Goal: Task Accomplishment & Management: Manage account settings

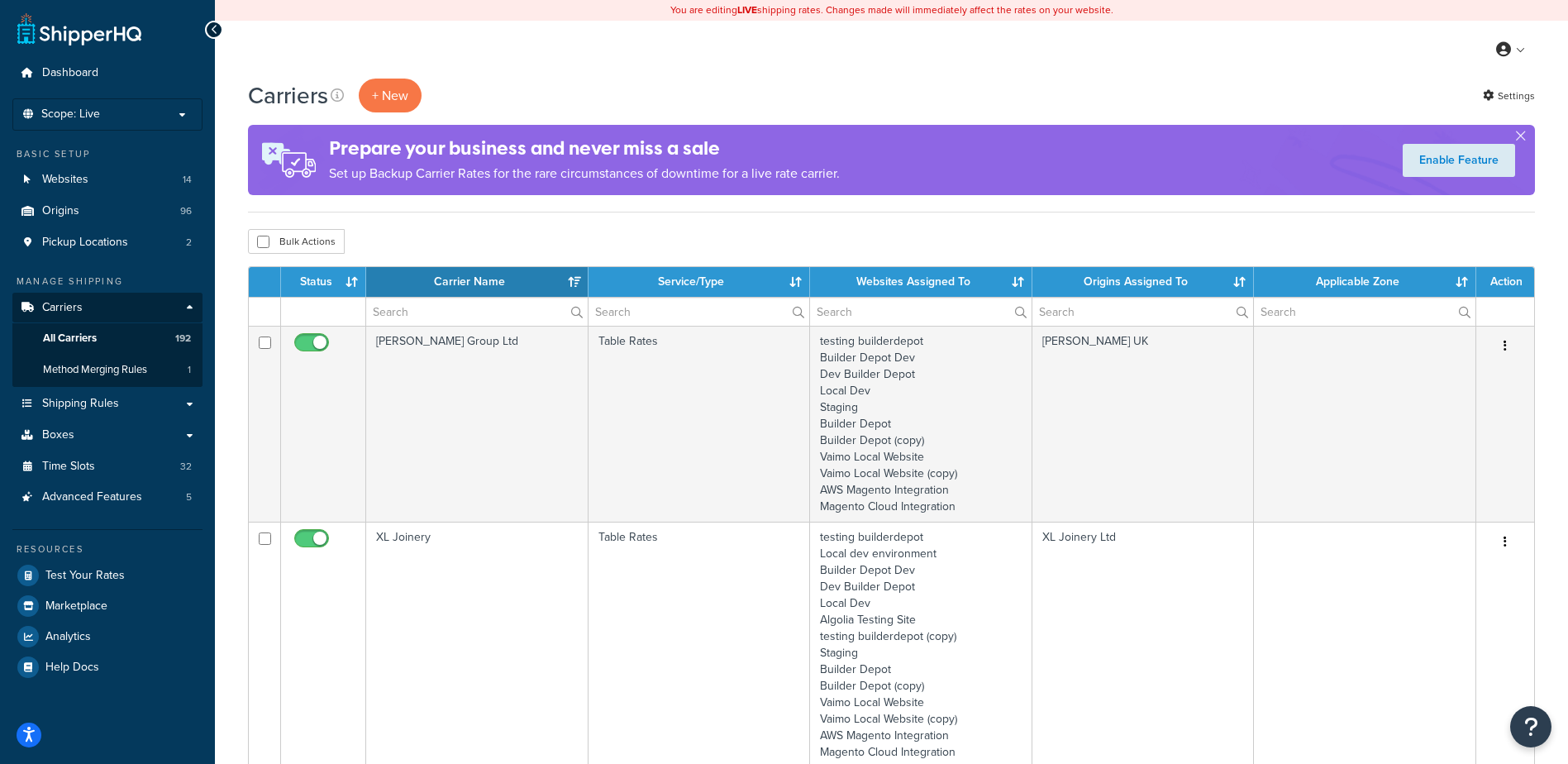
select select "15"
click at [479, 318] on input "text" at bounding box center [476, 312] width 221 height 28
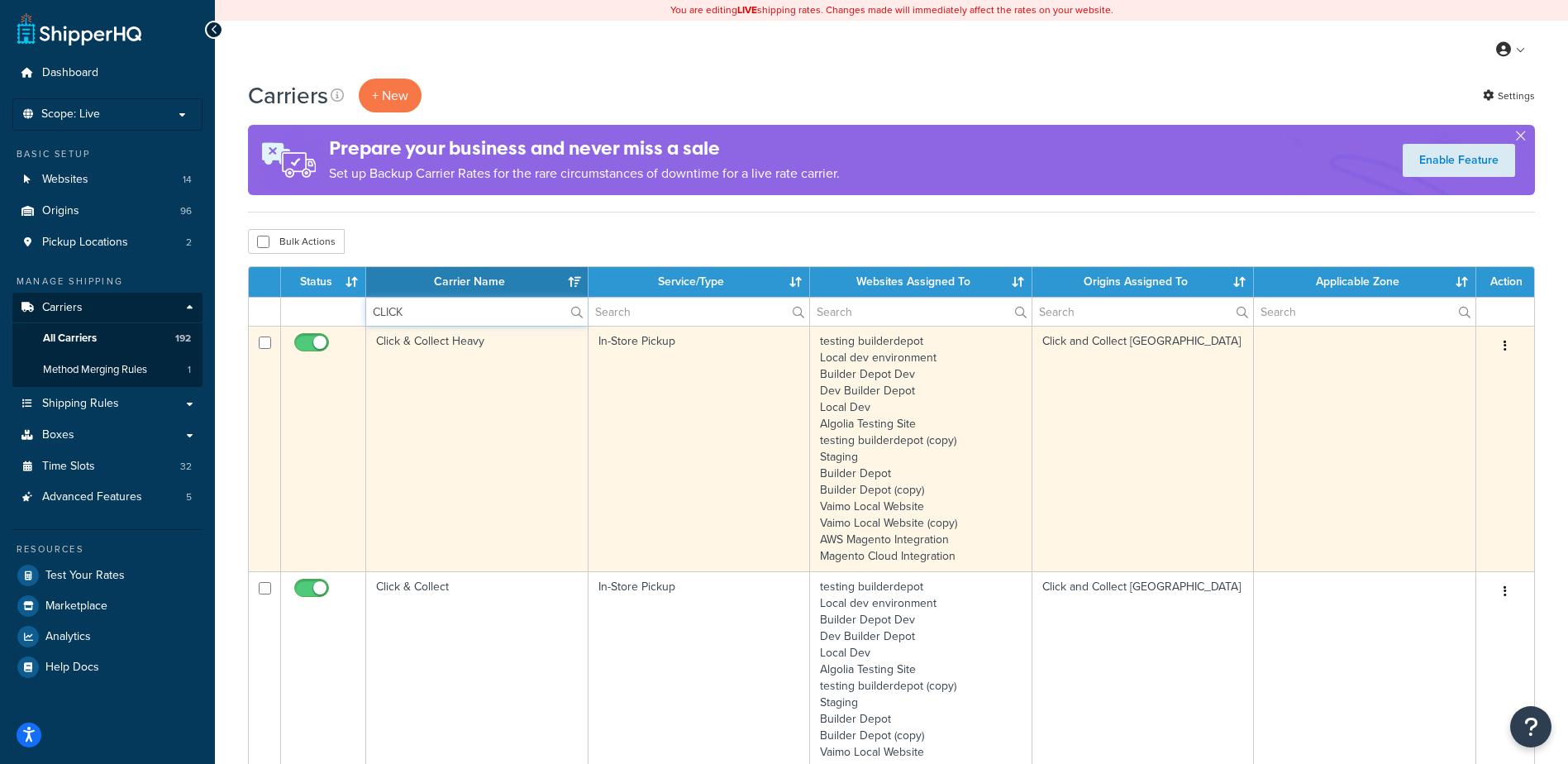
type input "CLICK"
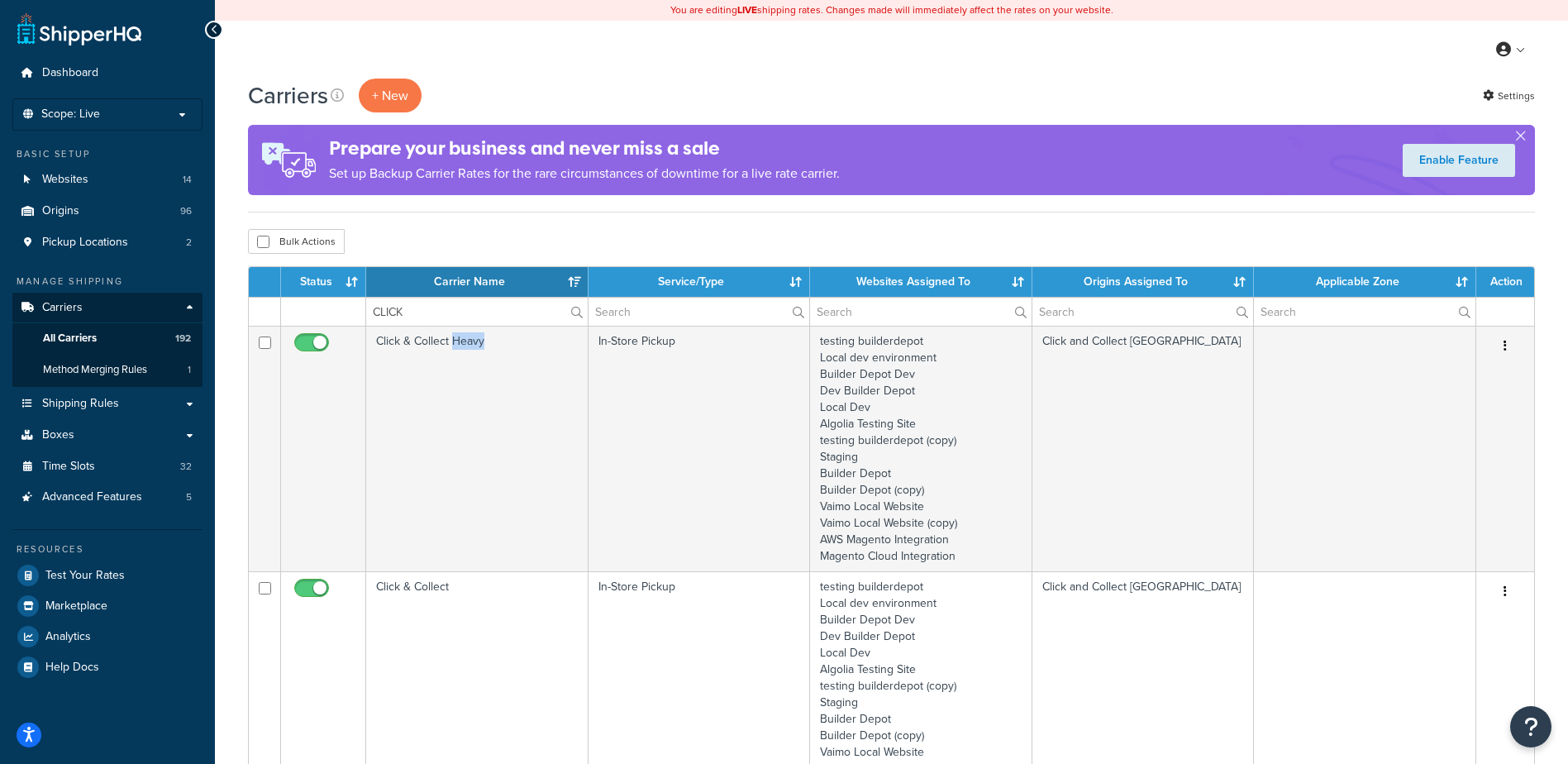
click at [471, 397] on td "Click & Collect Heavy" at bounding box center [476, 449] width 222 height 246
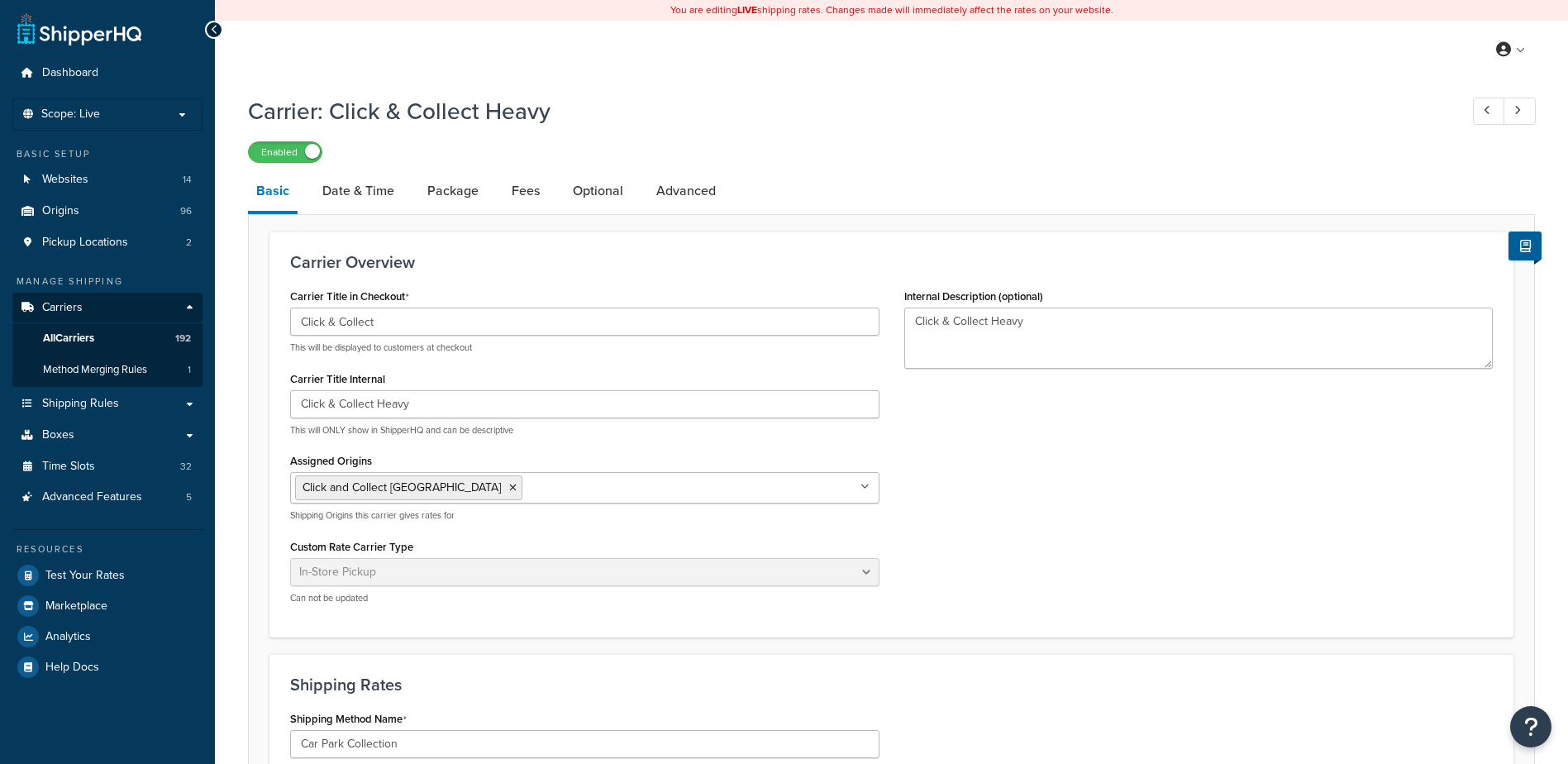
select select "pickup"
click at [359, 190] on link "Date & Time" at bounding box center [358, 191] width 89 height 40
select select "calendar"
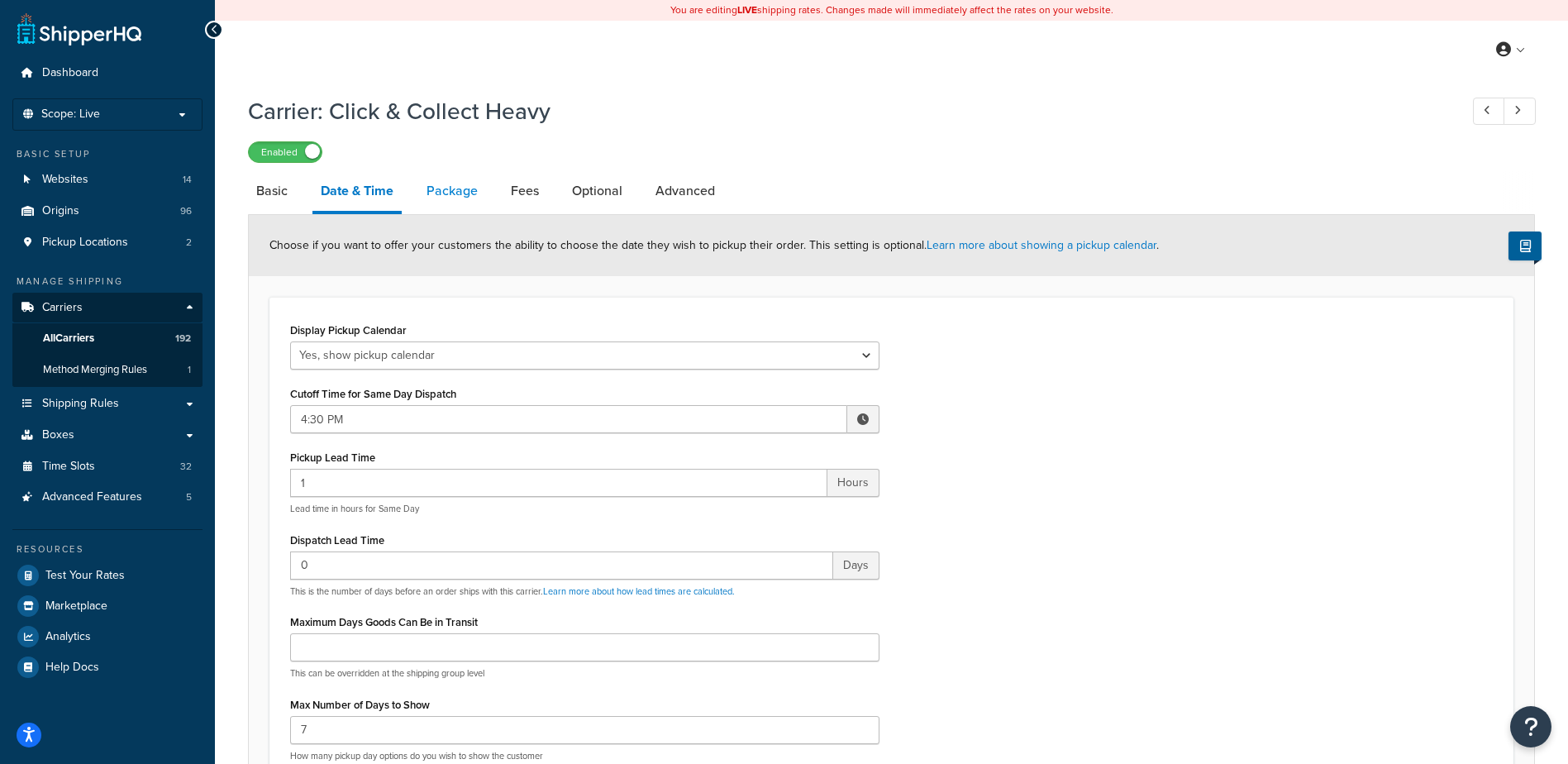
click at [454, 182] on link "Package" at bounding box center [453, 191] width 68 height 40
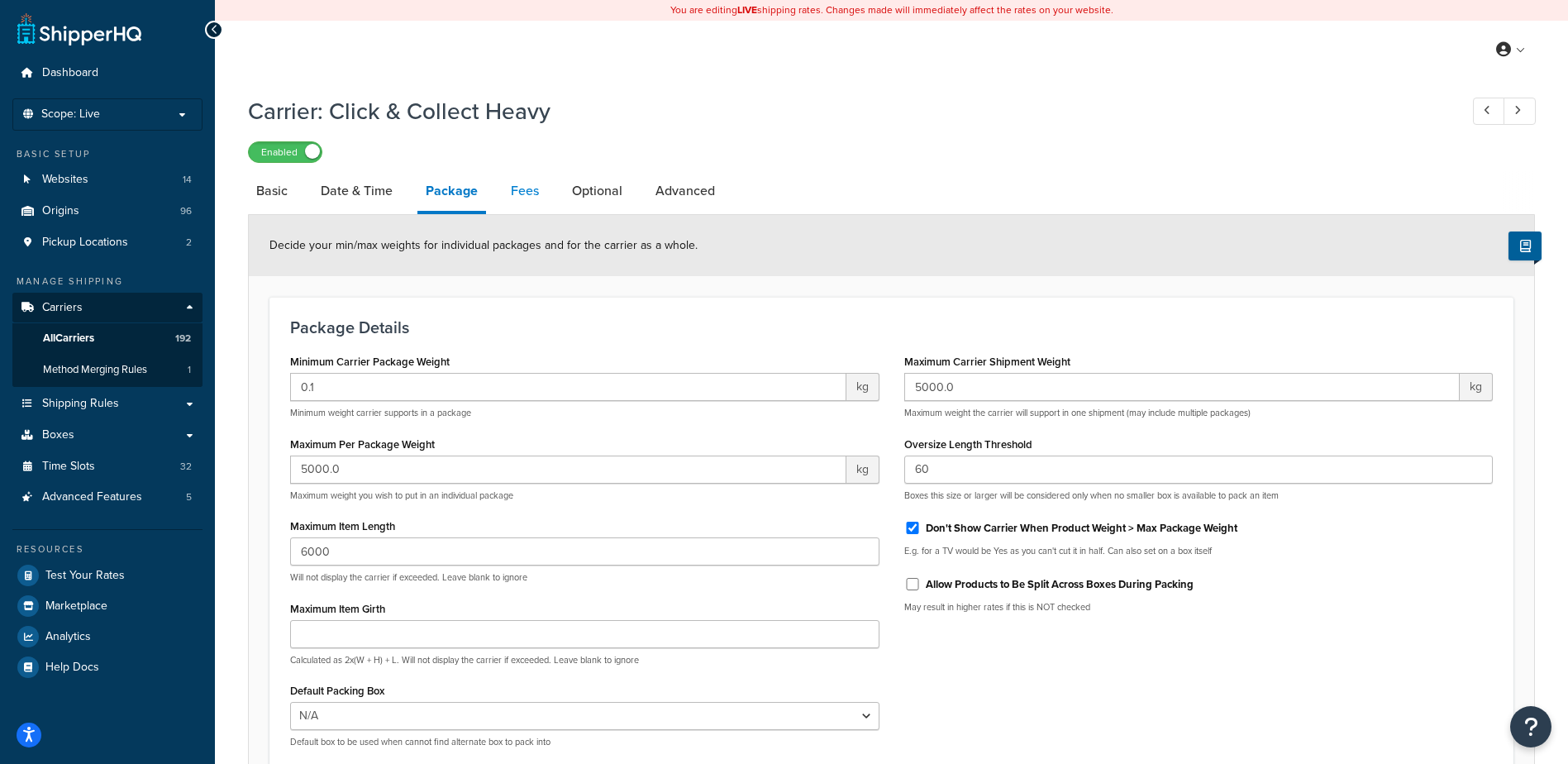
click at [536, 188] on link "Fees" at bounding box center [525, 191] width 44 height 40
select select "AFTER"
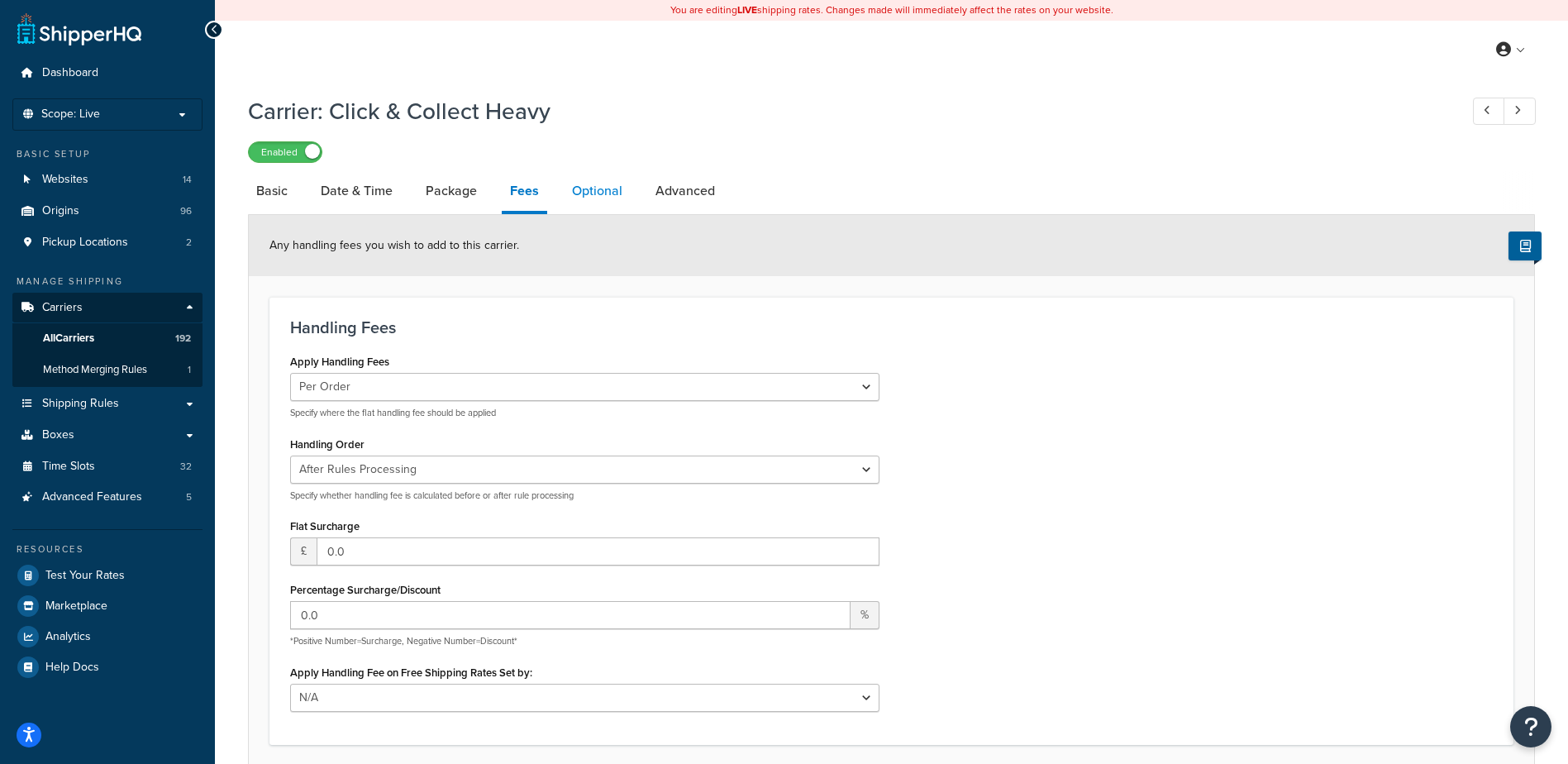
click at [598, 179] on link "Optional" at bounding box center [597, 191] width 67 height 40
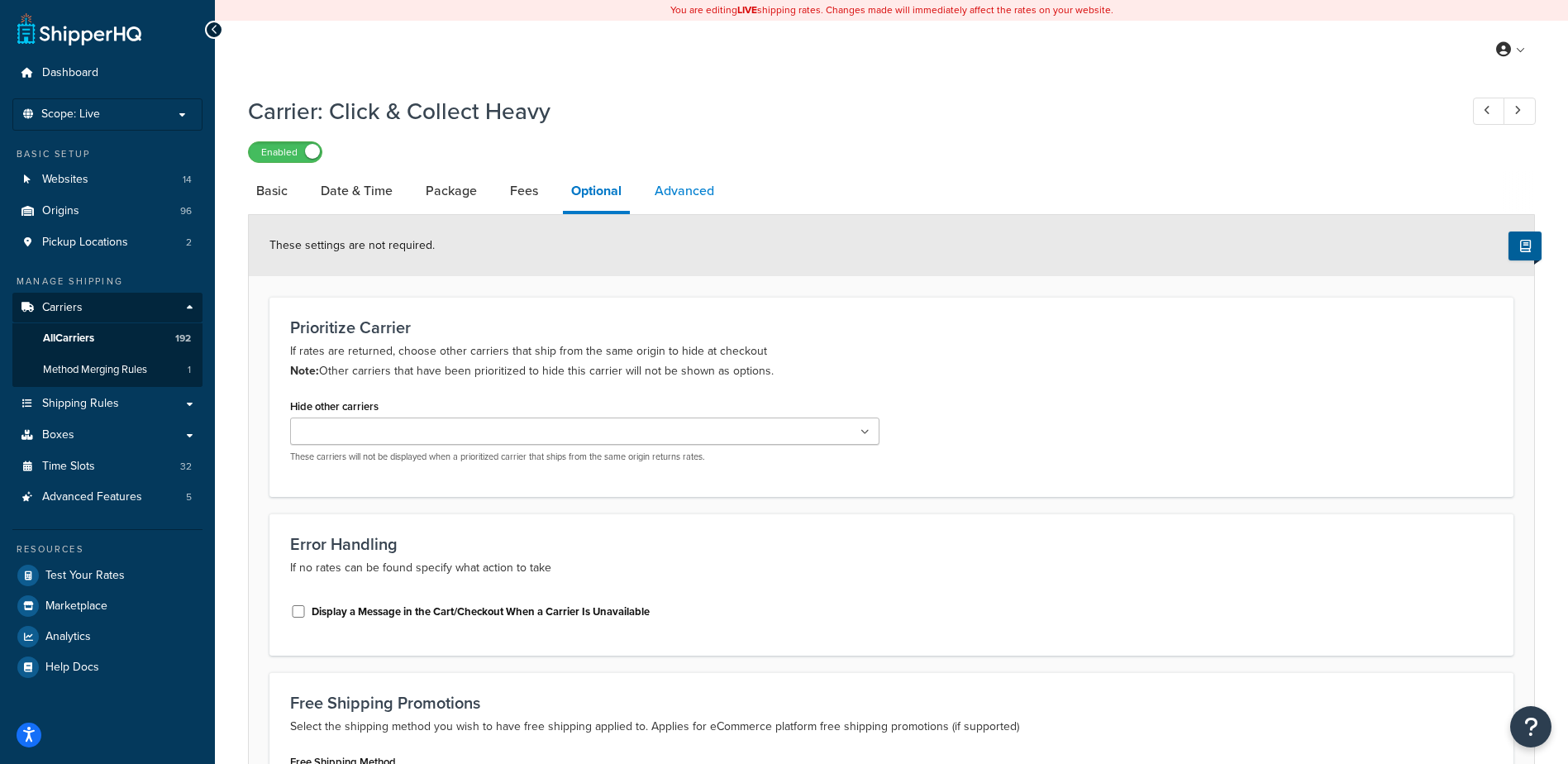
click at [658, 182] on link "Advanced" at bounding box center [684, 191] width 76 height 40
select select "false"
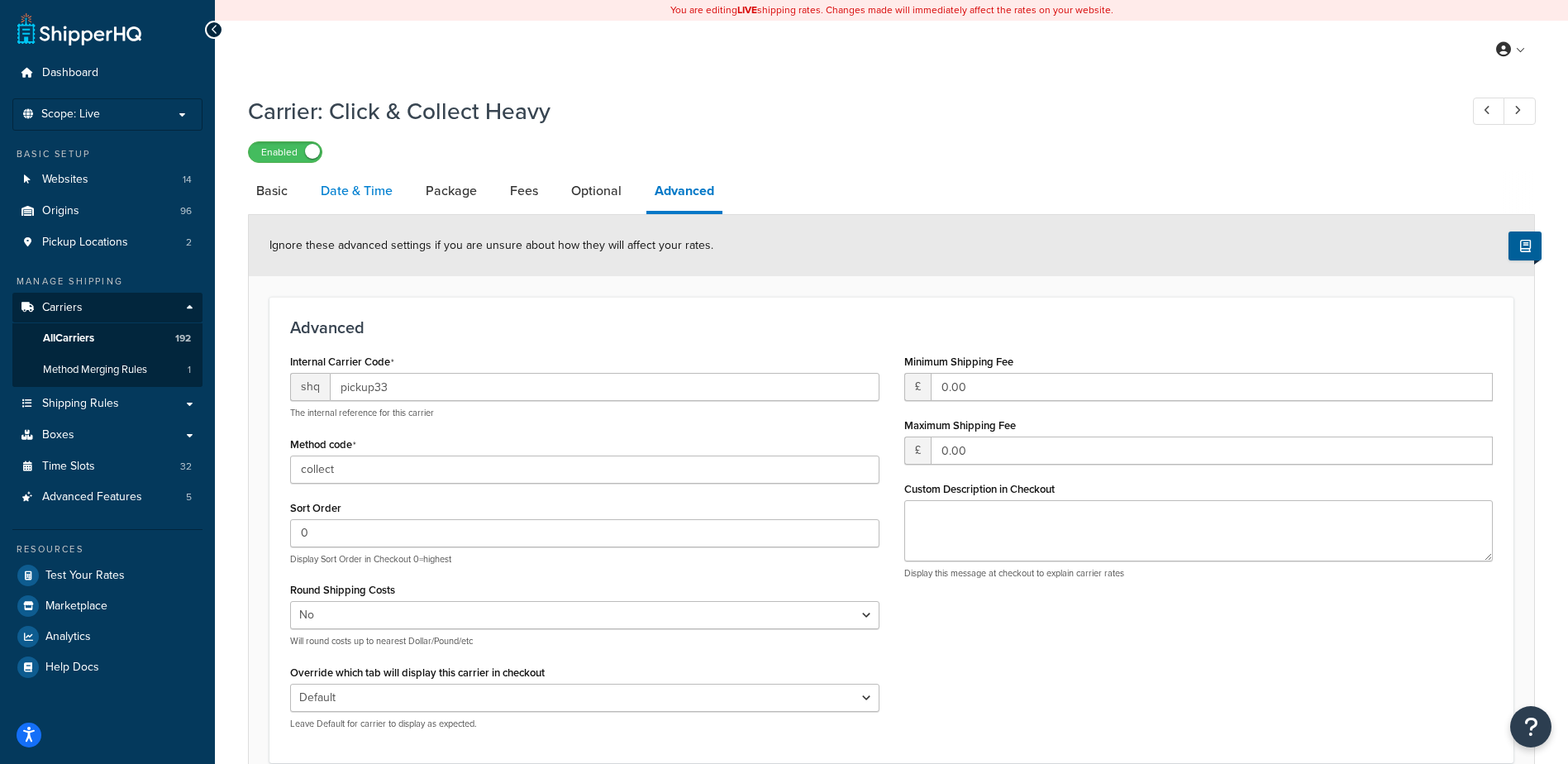
click at [366, 190] on link "Date & Time" at bounding box center [357, 191] width 89 height 40
select select "calendar"
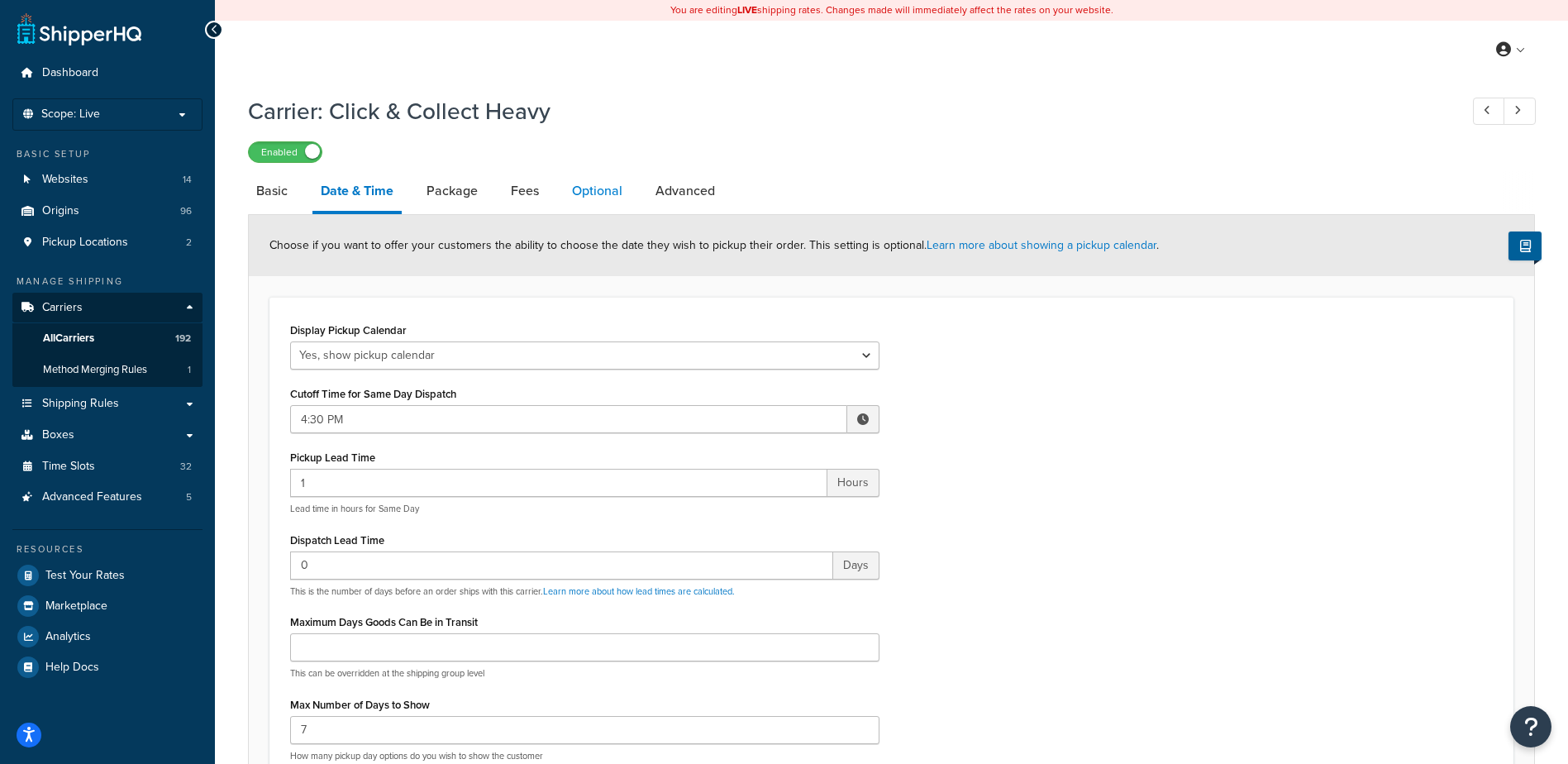
click at [568, 191] on link "Optional" at bounding box center [597, 191] width 67 height 40
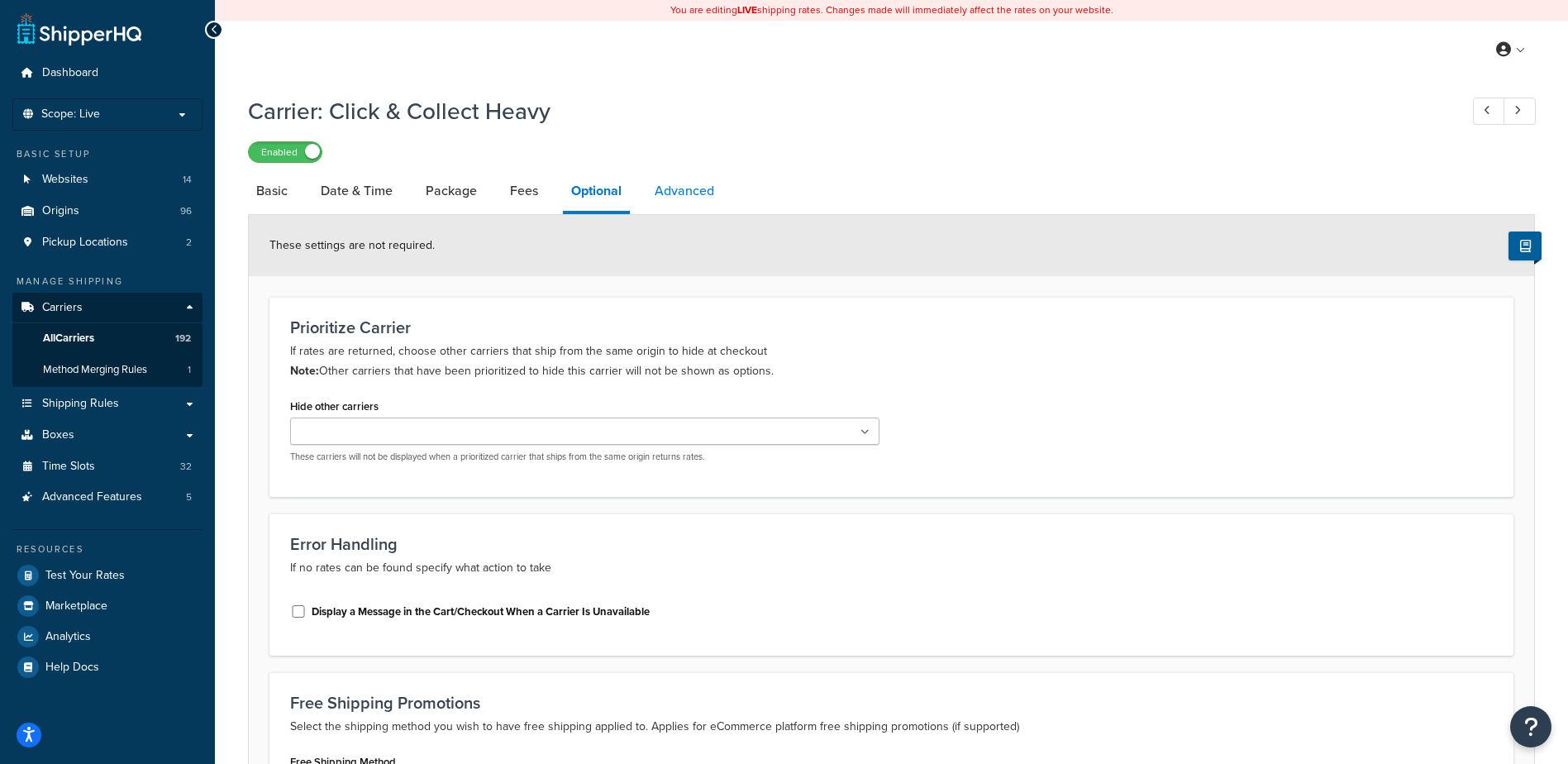
click at [652, 179] on link "Advanced" at bounding box center [684, 191] width 76 height 40
select select "false"
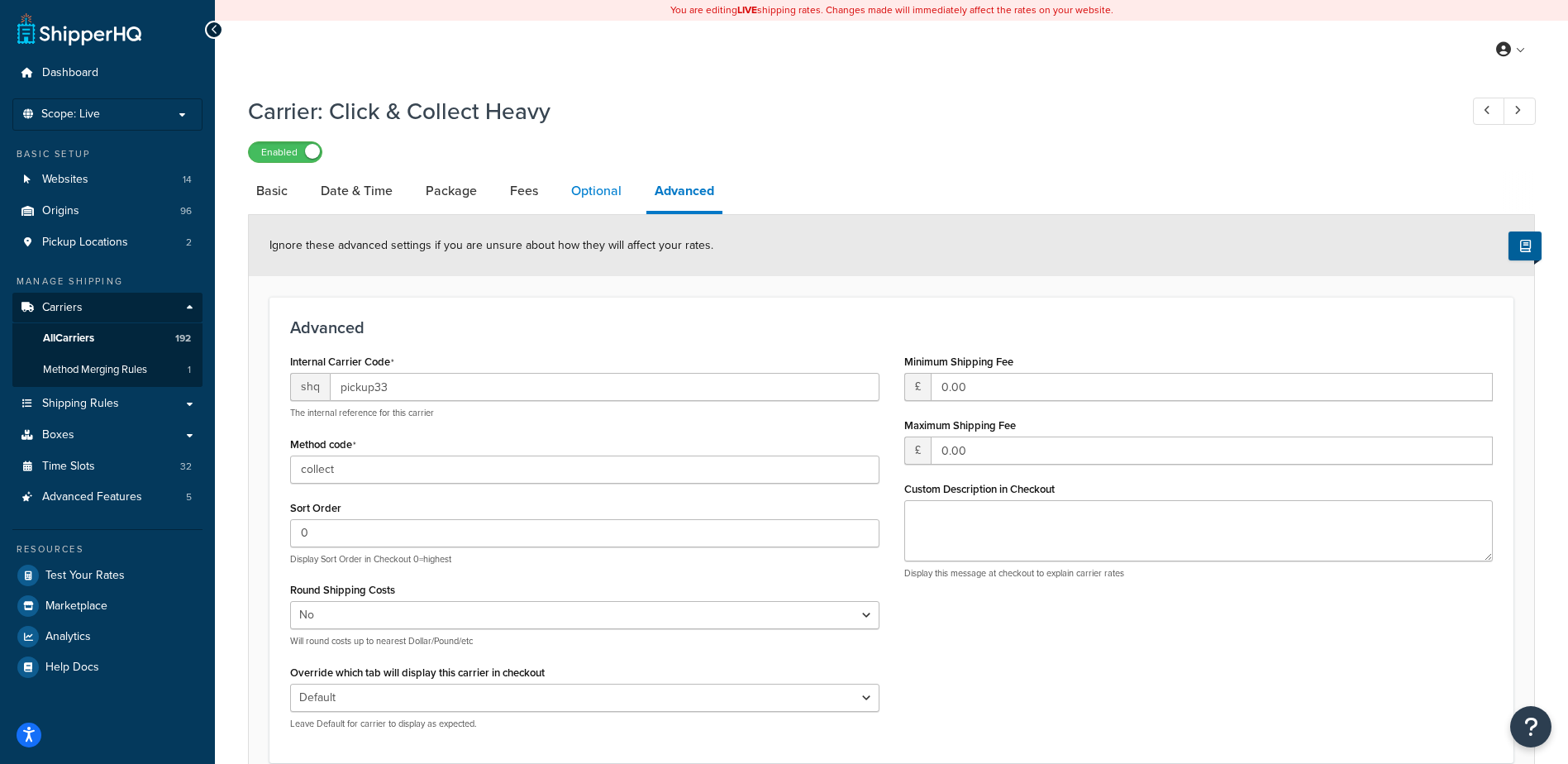
click at [571, 190] on link "Optional" at bounding box center [596, 191] width 67 height 40
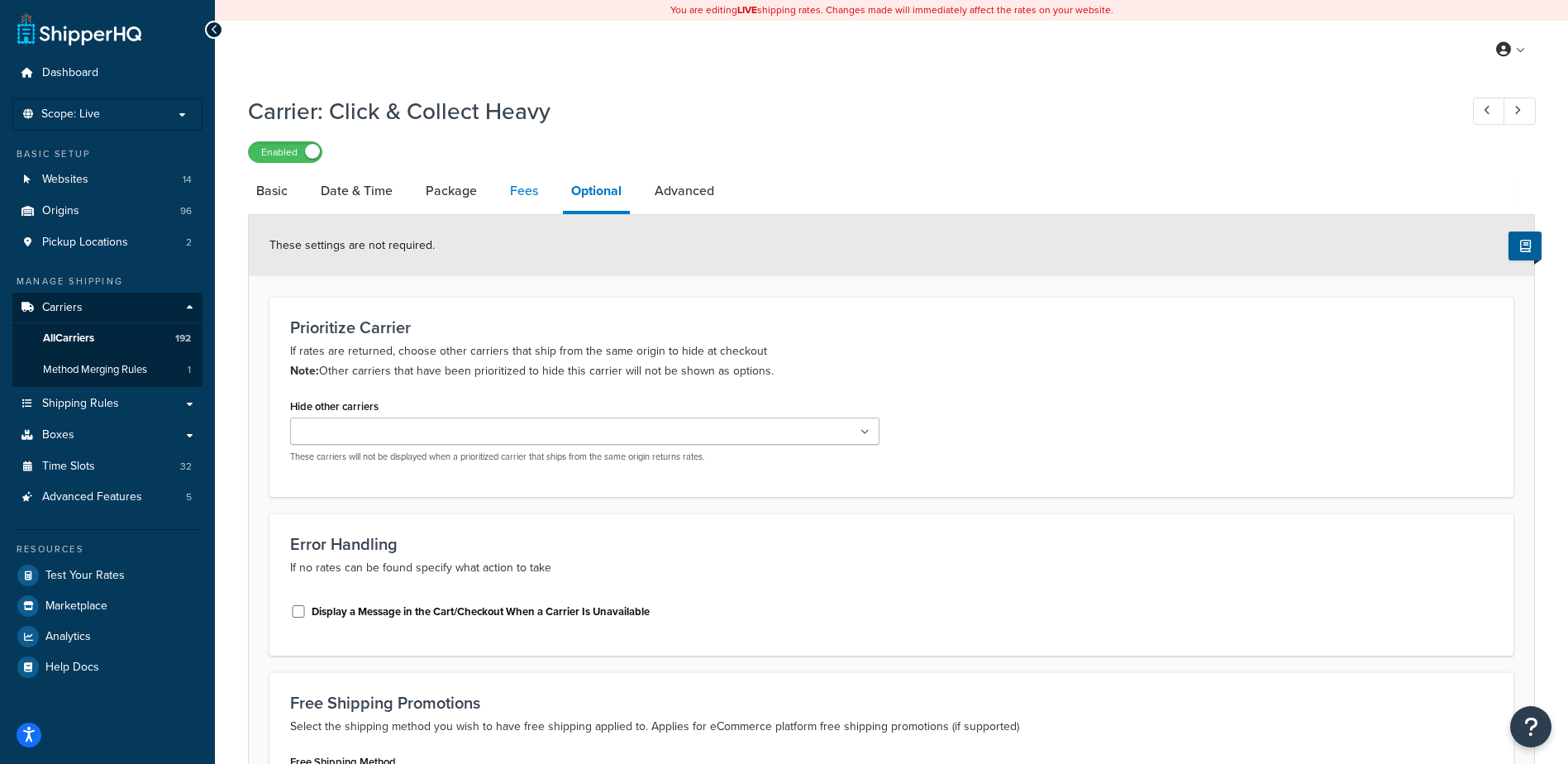
click at [525, 186] on link "Fees" at bounding box center [524, 191] width 44 height 40
select select "AFTER"
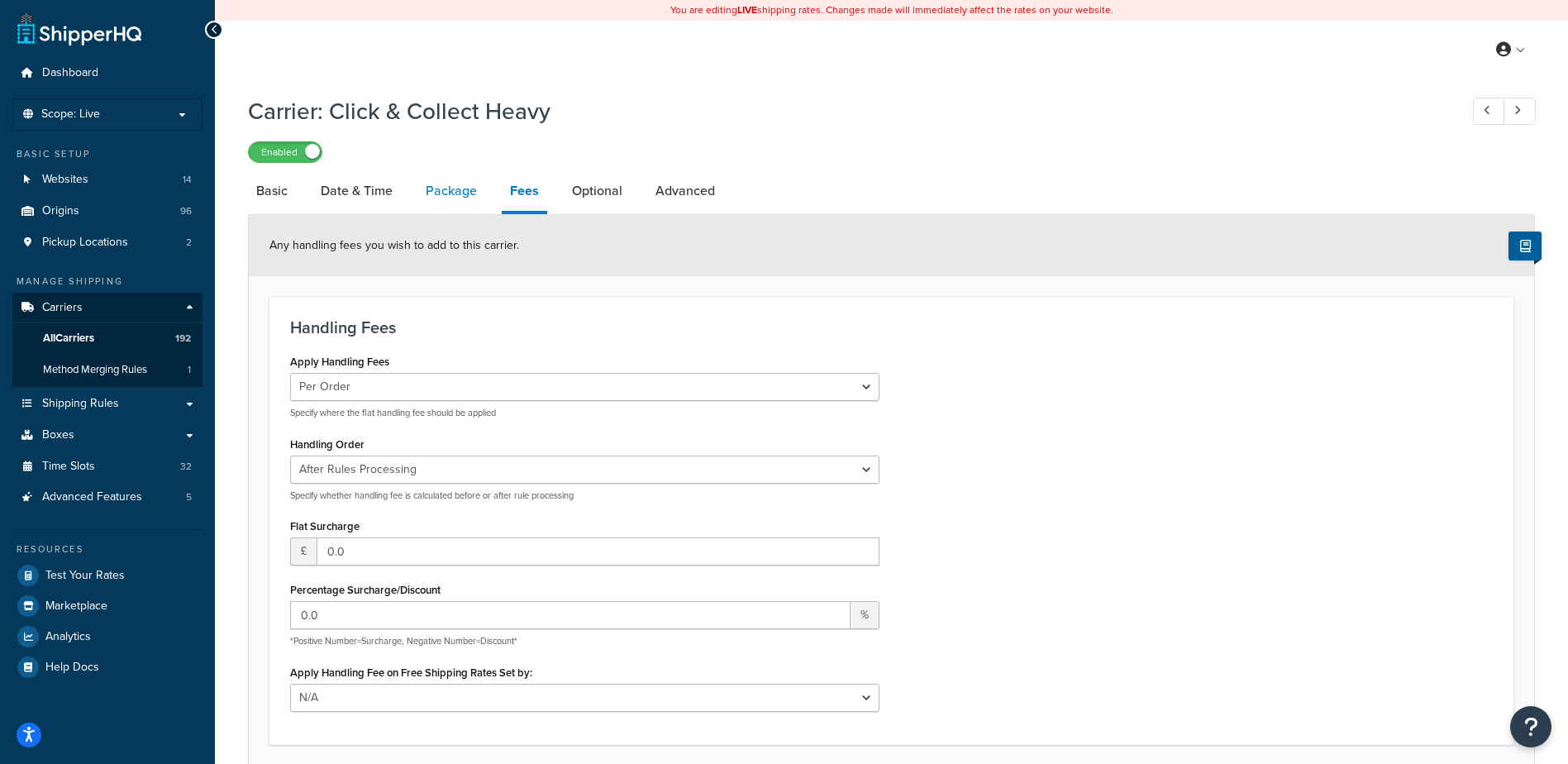
click at [467, 187] on link "Package" at bounding box center [452, 191] width 68 height 40
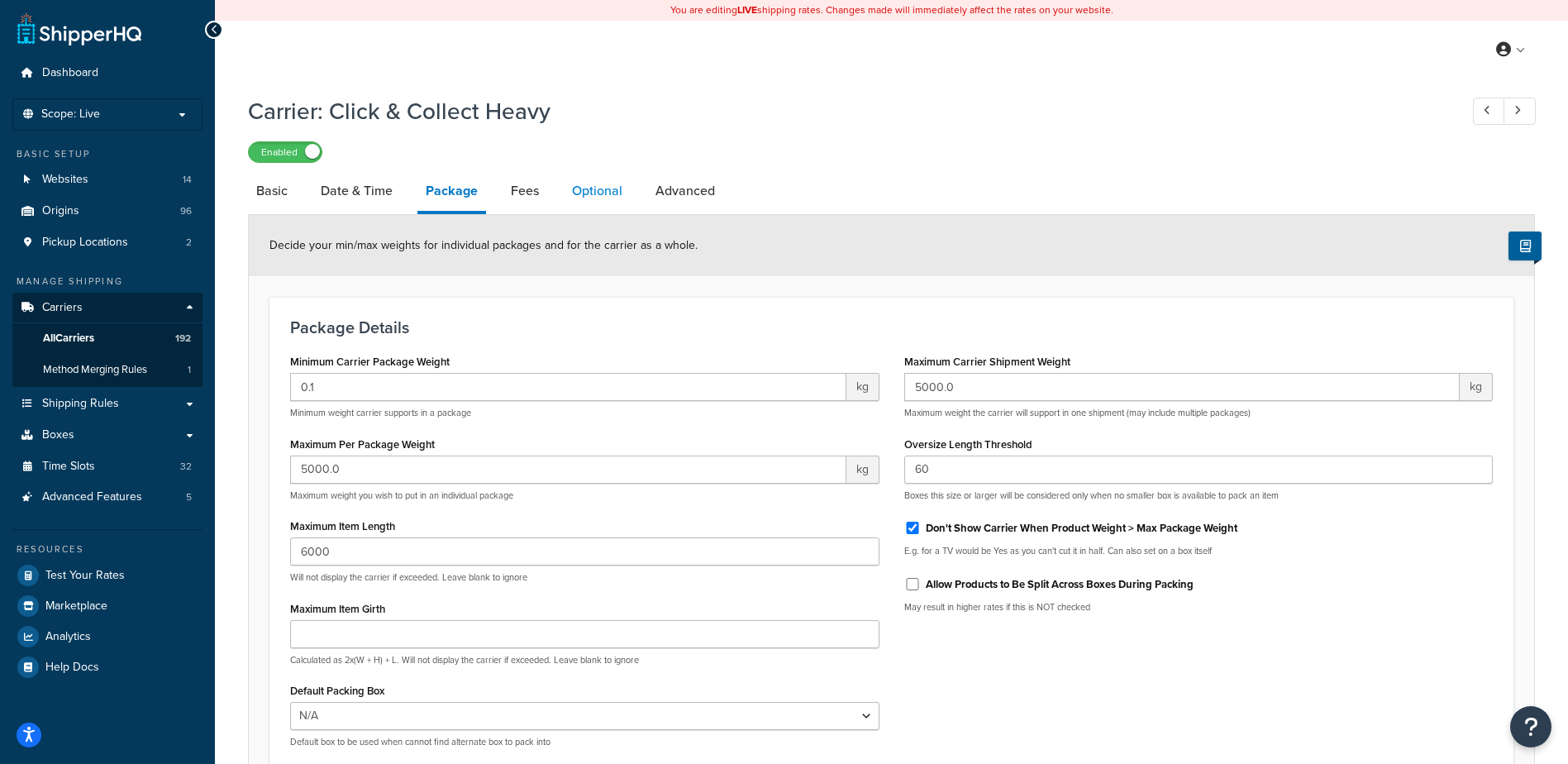
click at [588, 194] on link "Optional" at bounding box center [597, 191] width 67 height 40
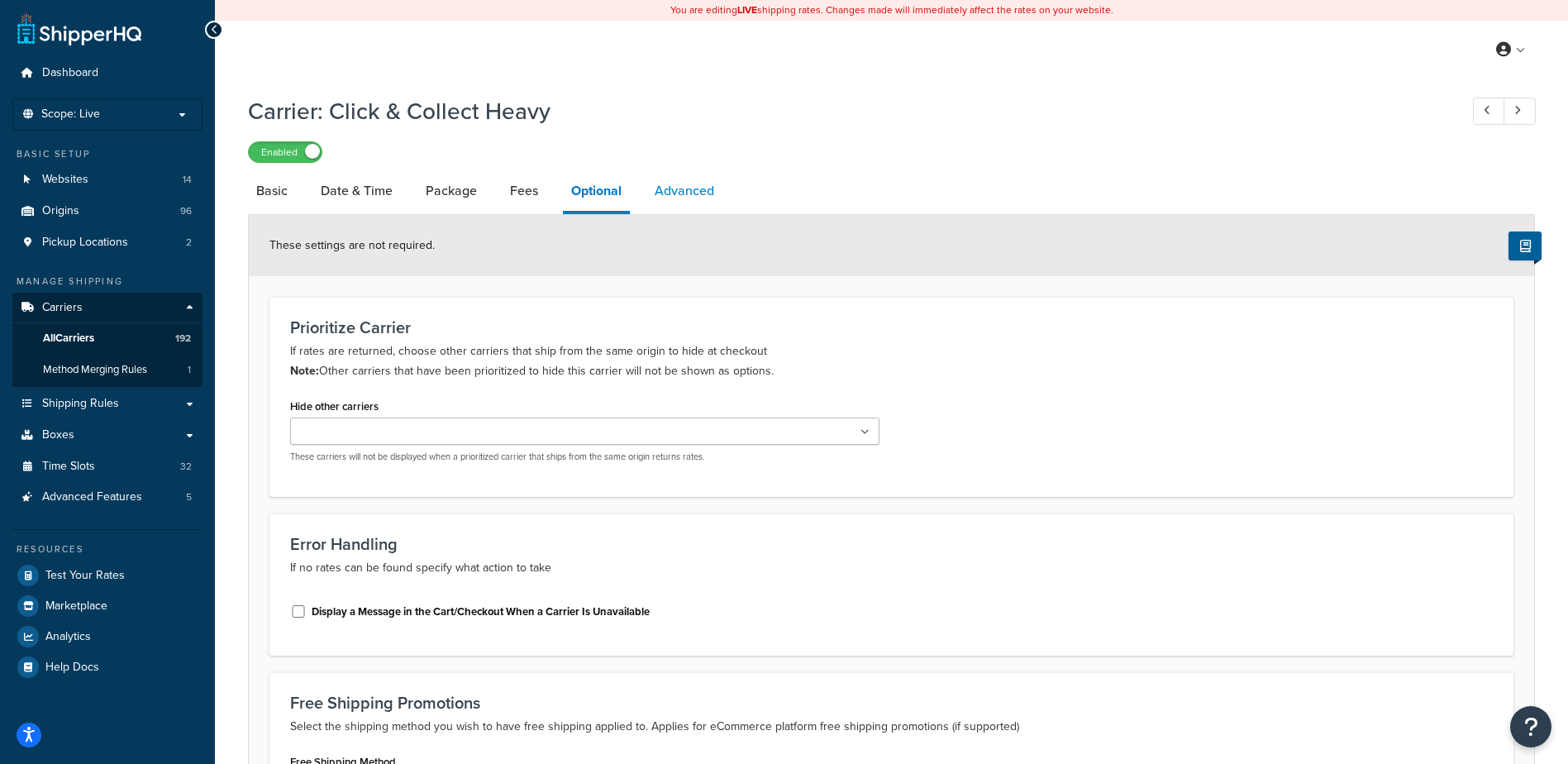
click at [683, 184] on link "Advanced" at bounding box center [684, 191] width 76 height 40
select select "false"
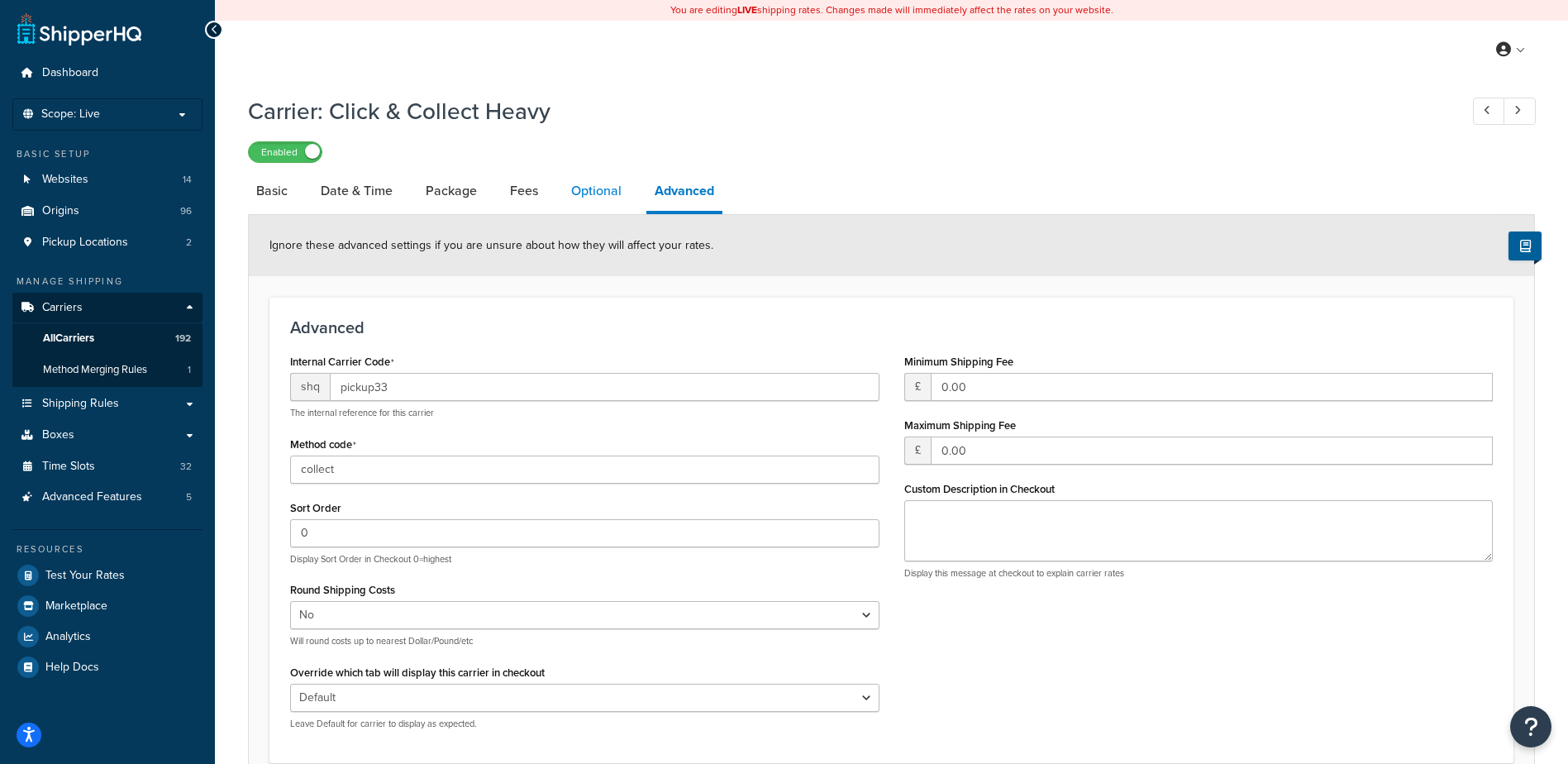
click at [596, 204] on link "Optional" at bounding box center [596, 191] width 67 height 40
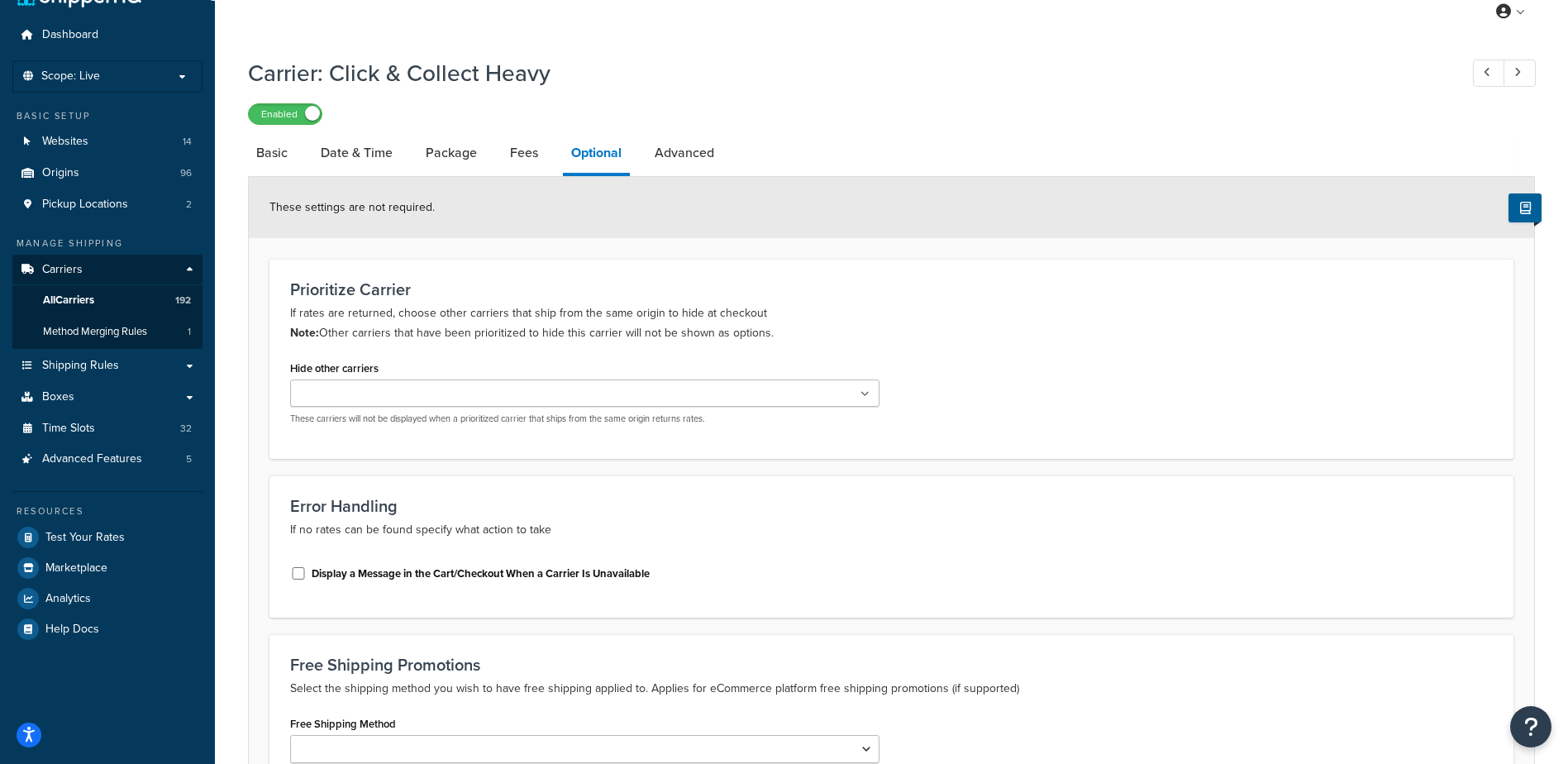
scroll to position [29, 0]
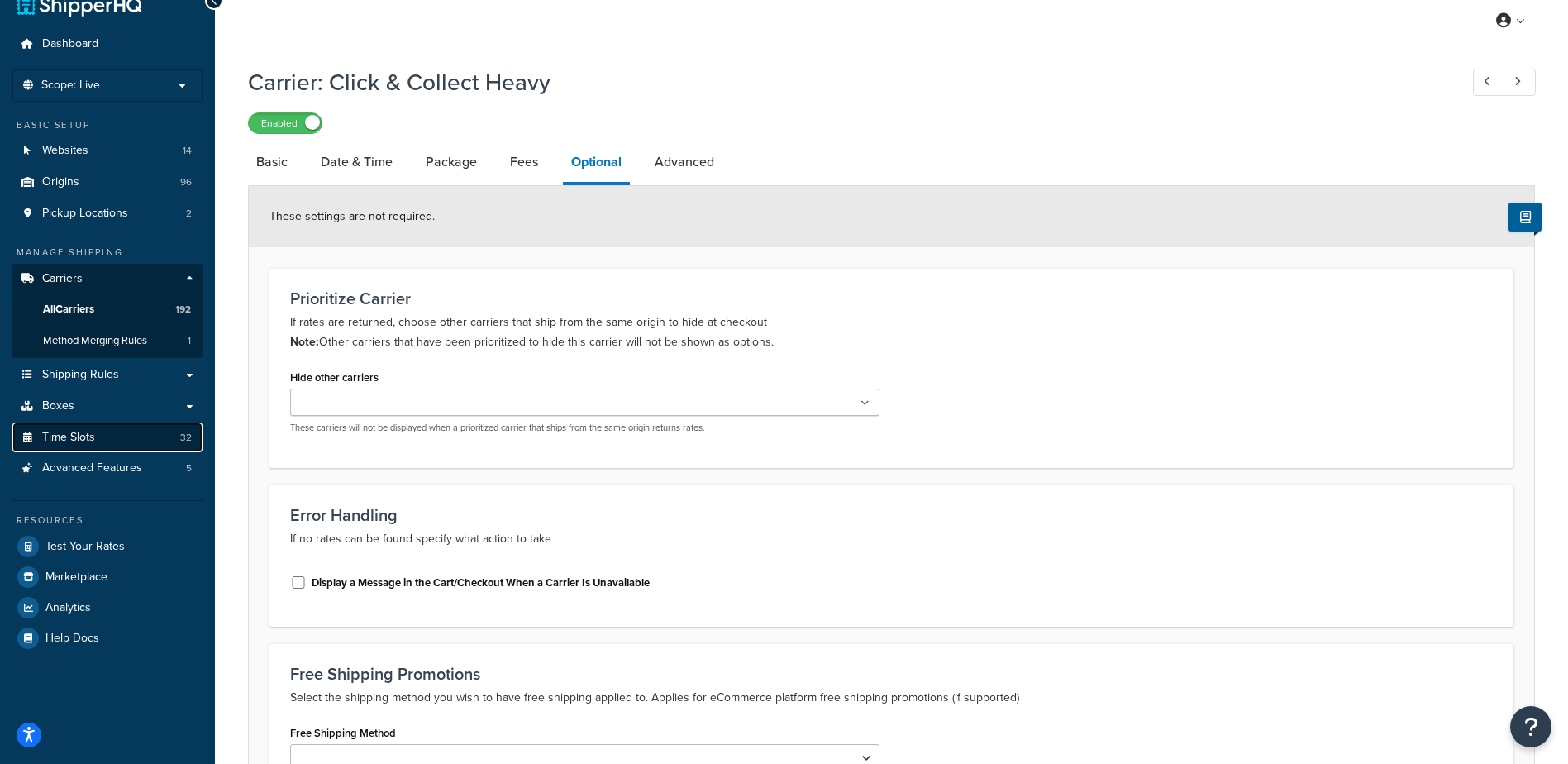
click at [111, 432] on link "Time Slots 32" at bounding box center [107, 438] width 190 height 30
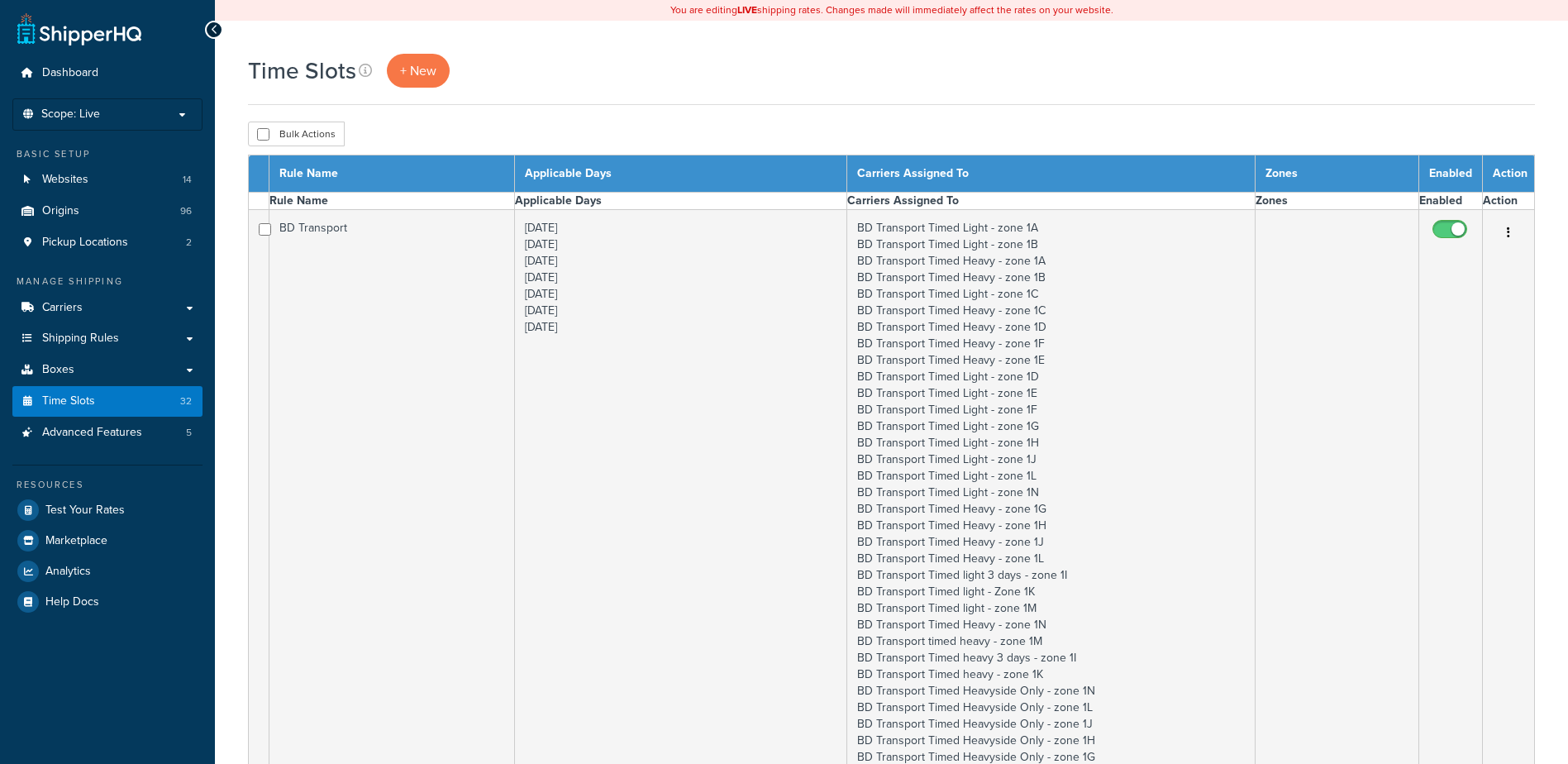
select select "15"
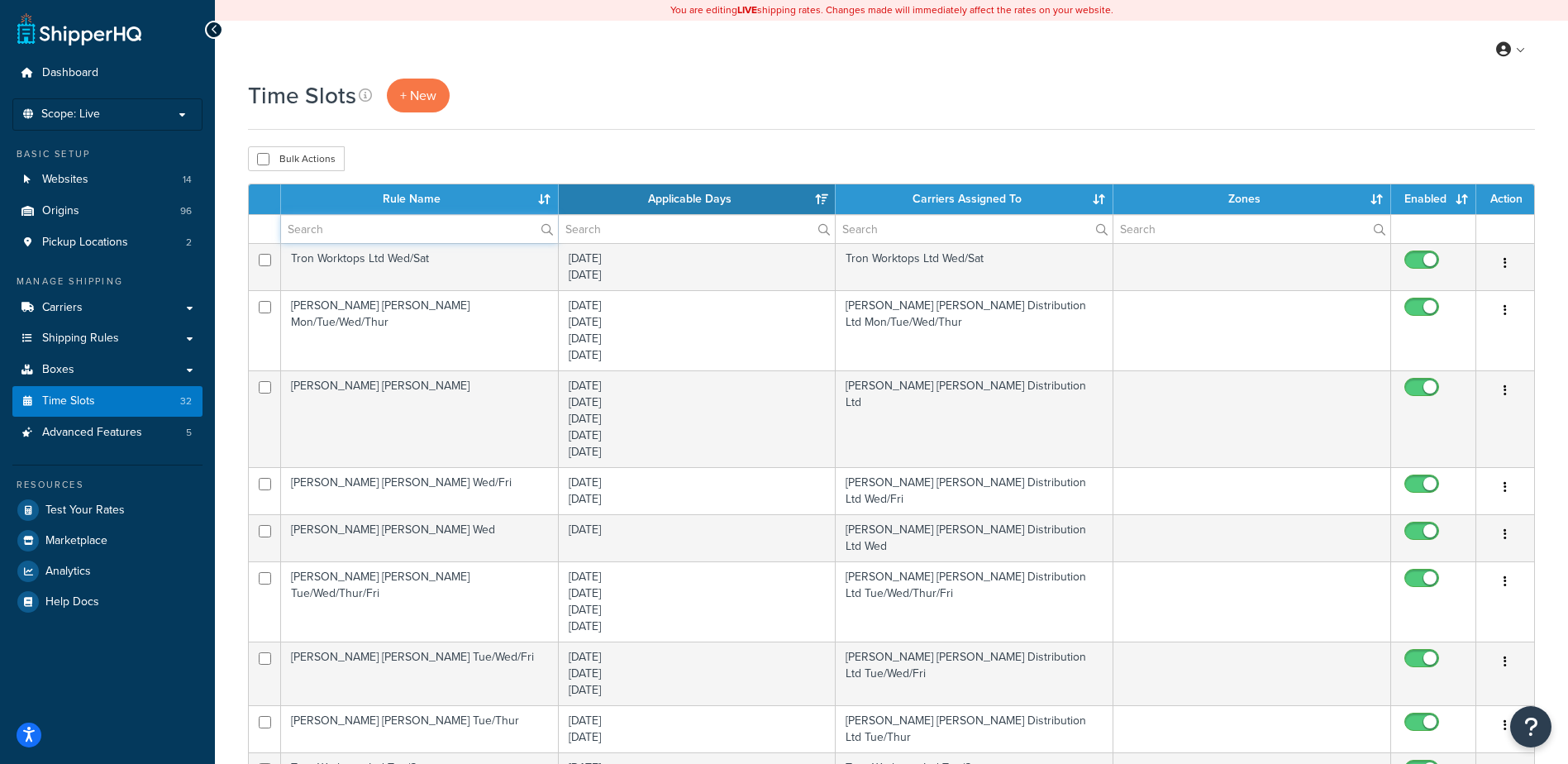
click at [322, 230] on input "text" at bounding box center [419, 229] width 277 height 28
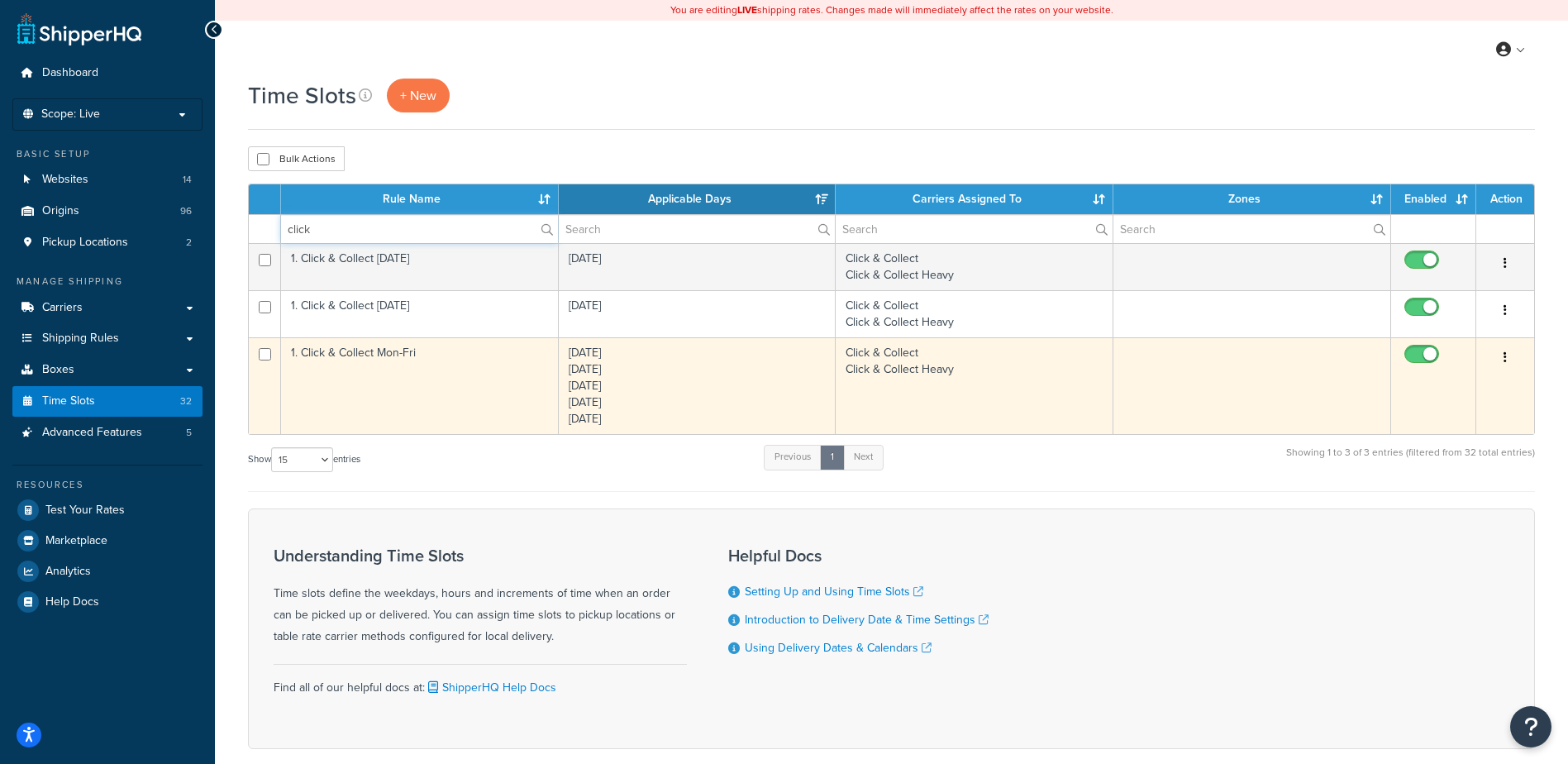
type input "click"
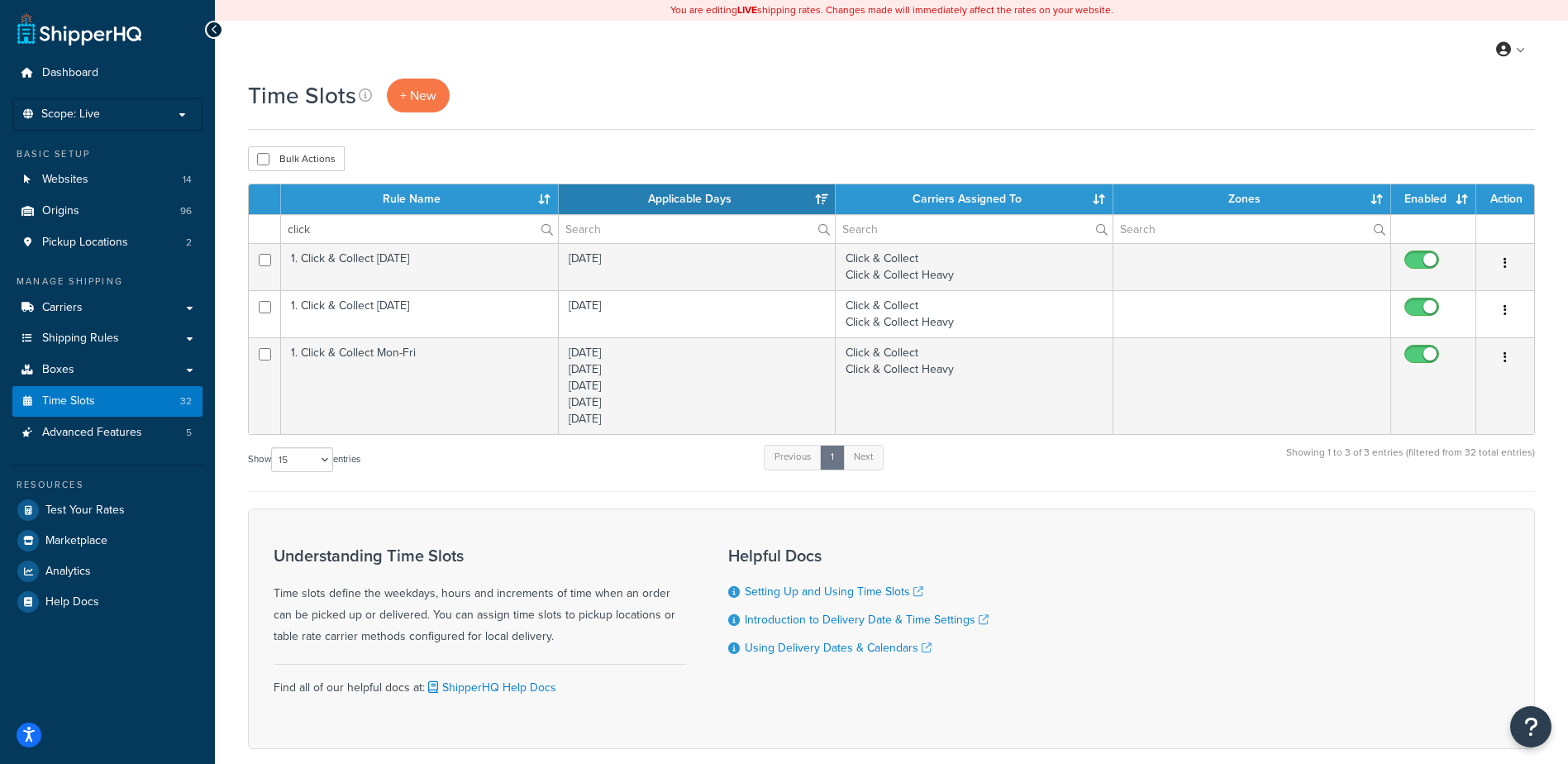
click at [426, 368] on td "1. Click & Collect Mon-Fri" at bounding box center [420, 386] width 278 height 96
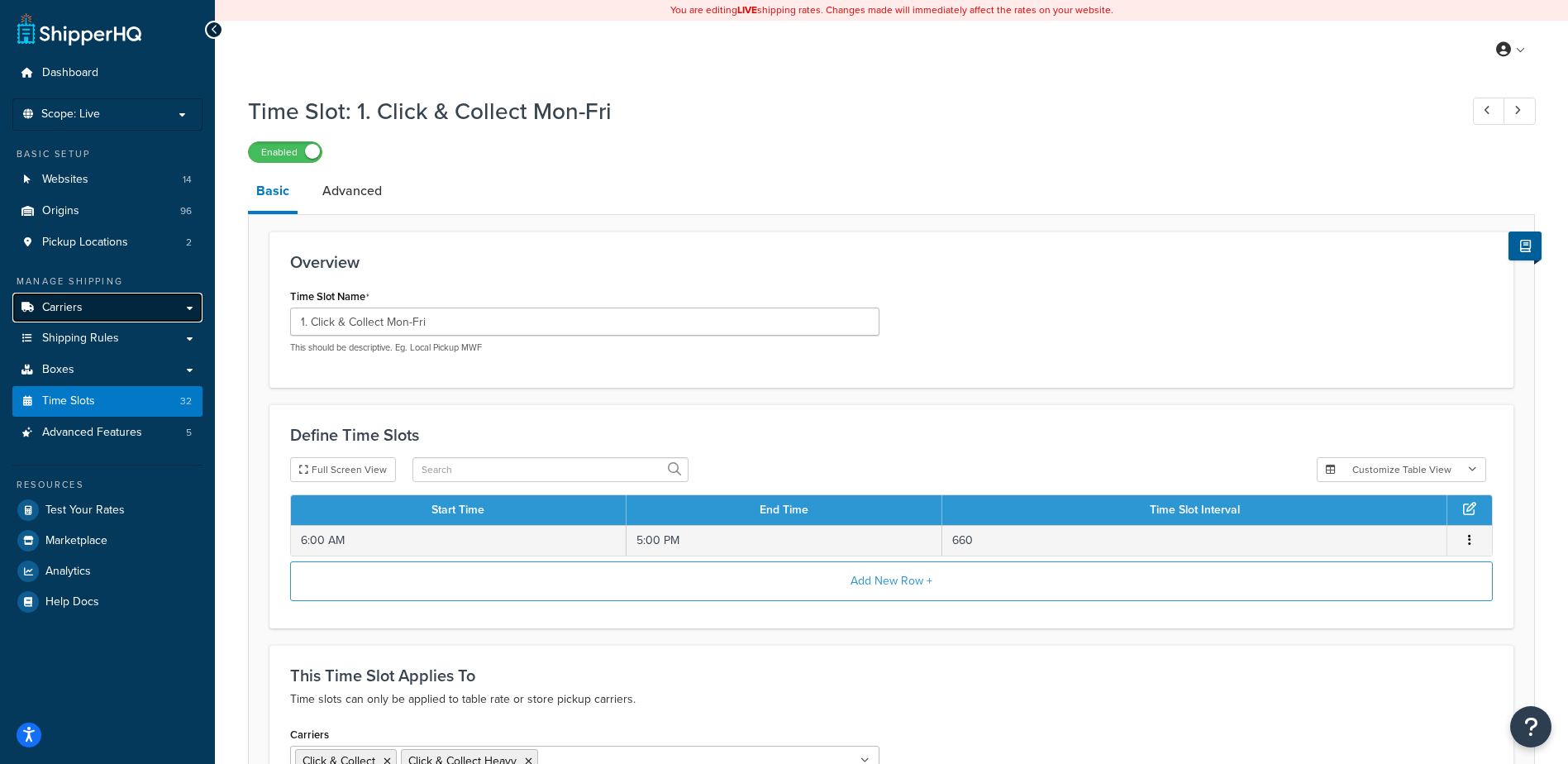
click at [89, 311] on link "Carriers" at bounding box center [107, 308] width 190 height 30
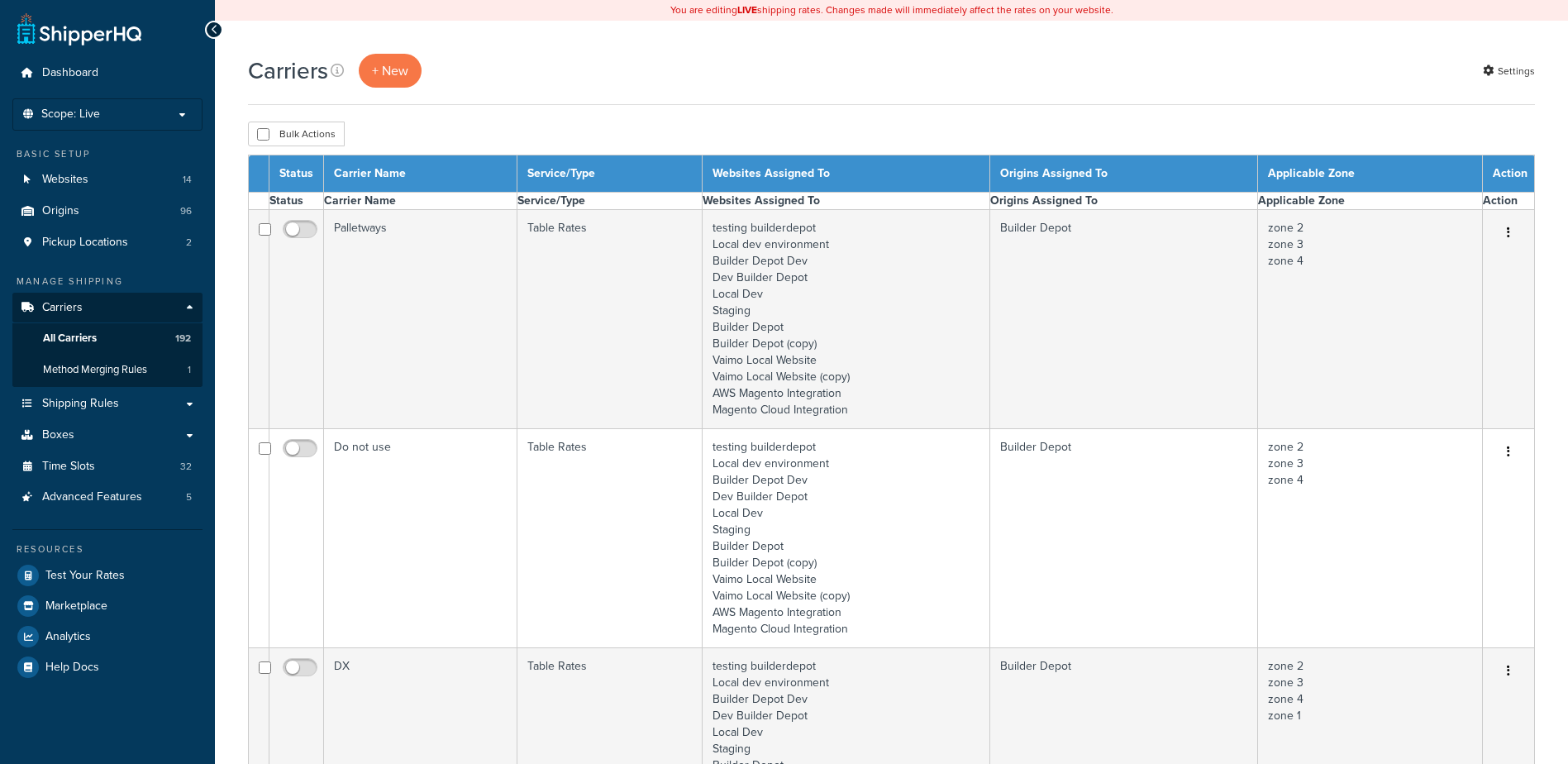
select select "15"
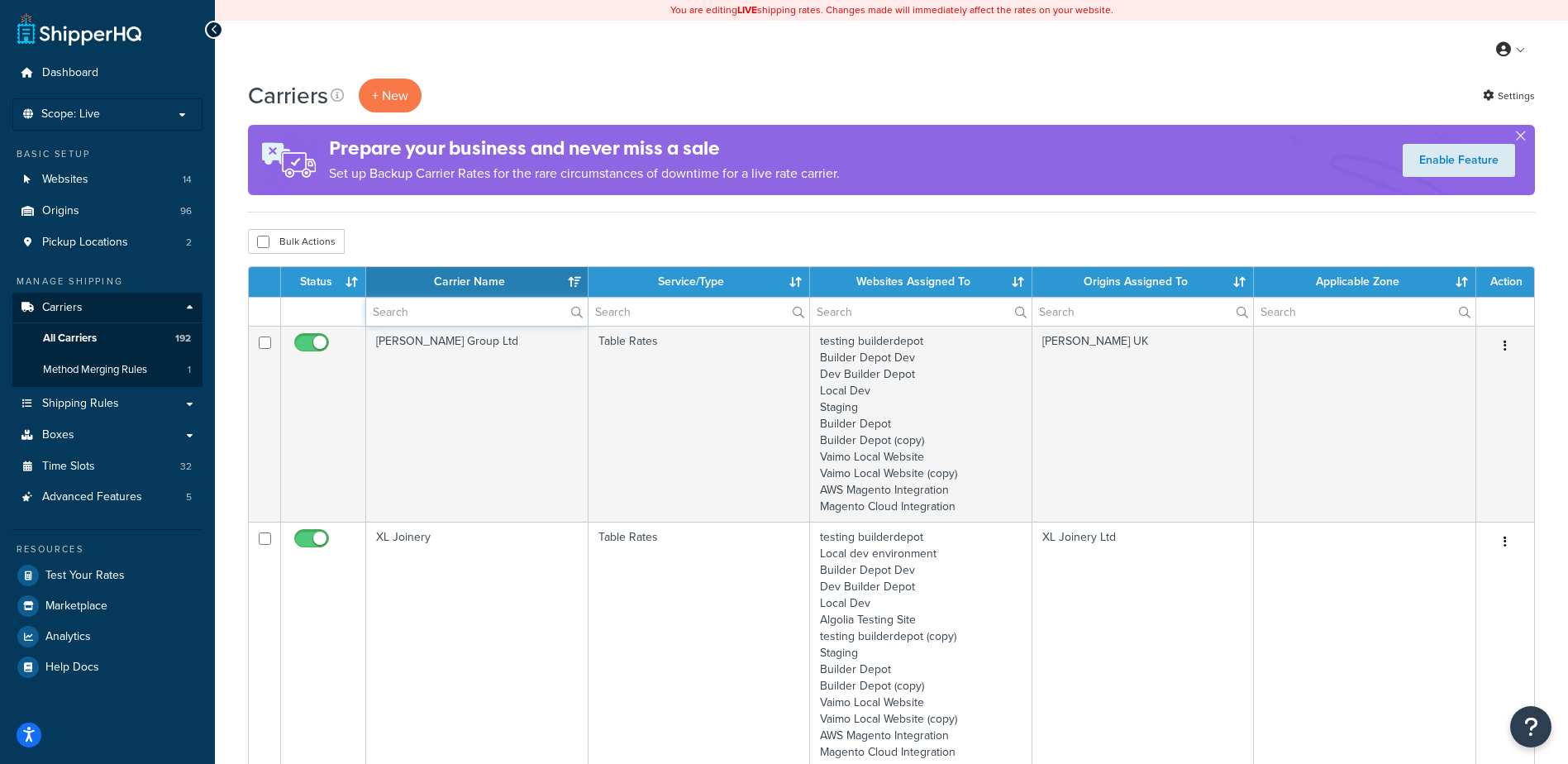
click at [405, 311] on input "text" at bounding box center [476, 312] width 221 height 28
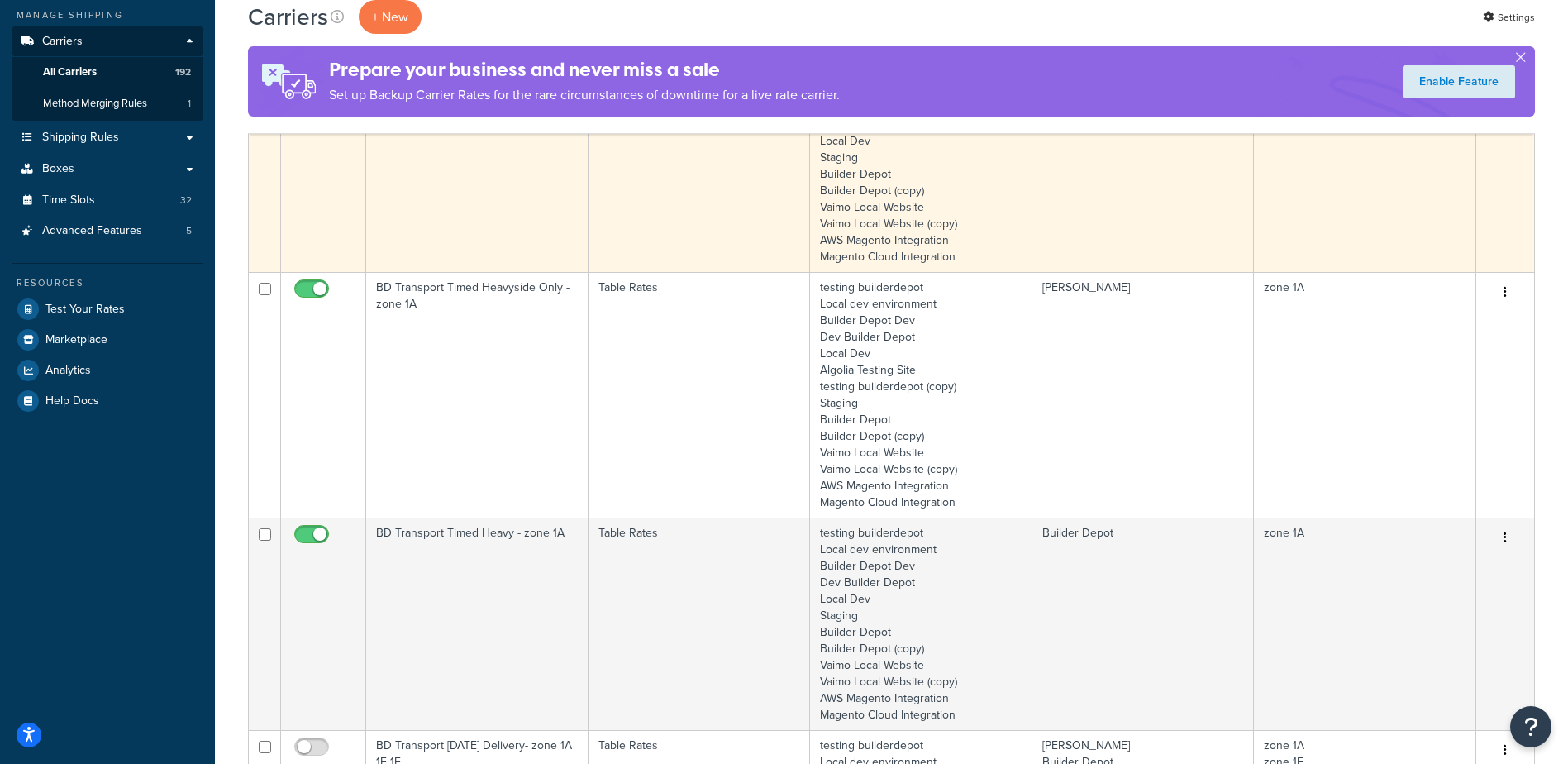
scroll to position [331, 0]
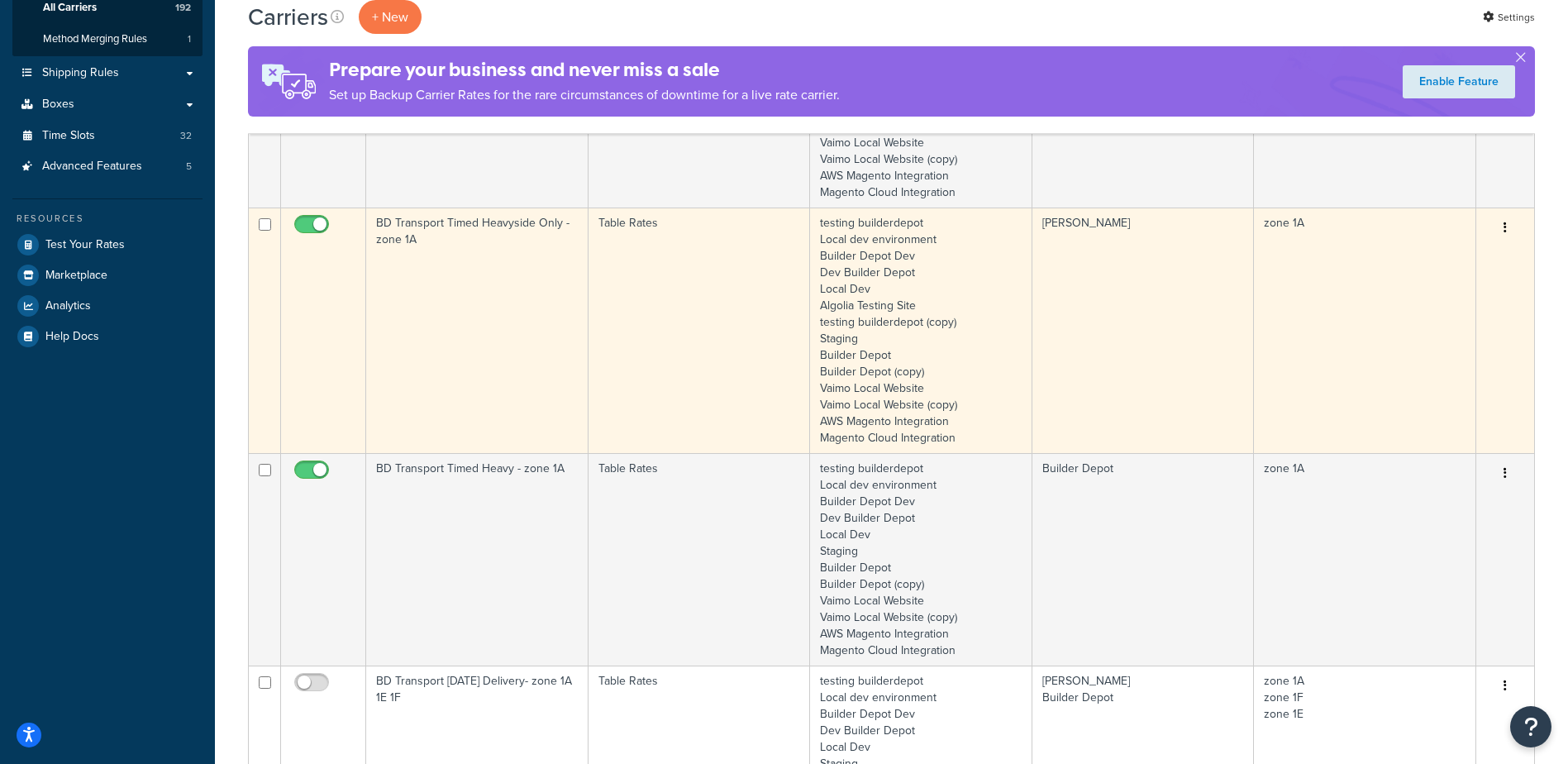
type input "1a"
click at [478, 291] on td "BD Transport Timed Heavyside Only - zone 1A" at bounding box center [476, 331] width 222 height 246
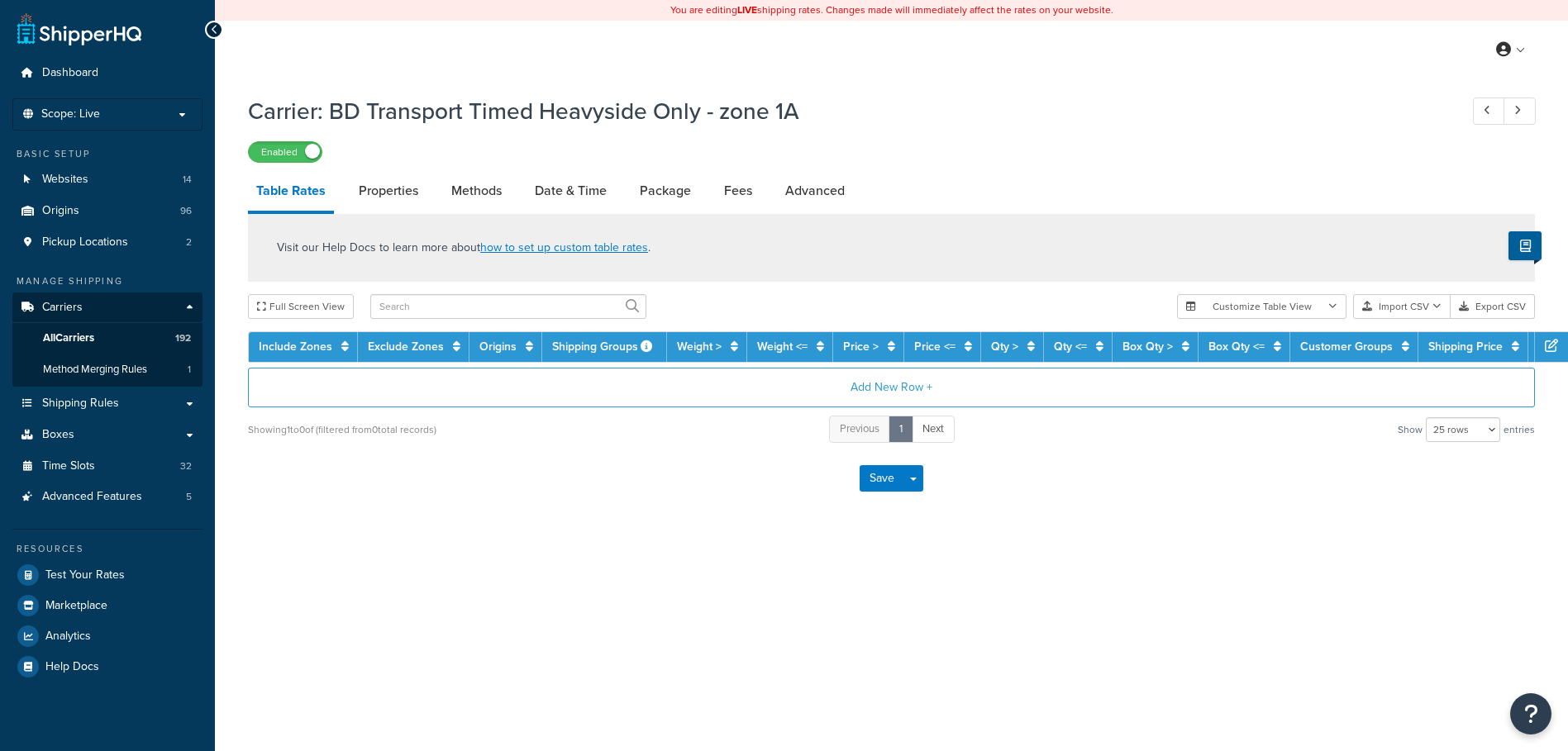
select select "25"
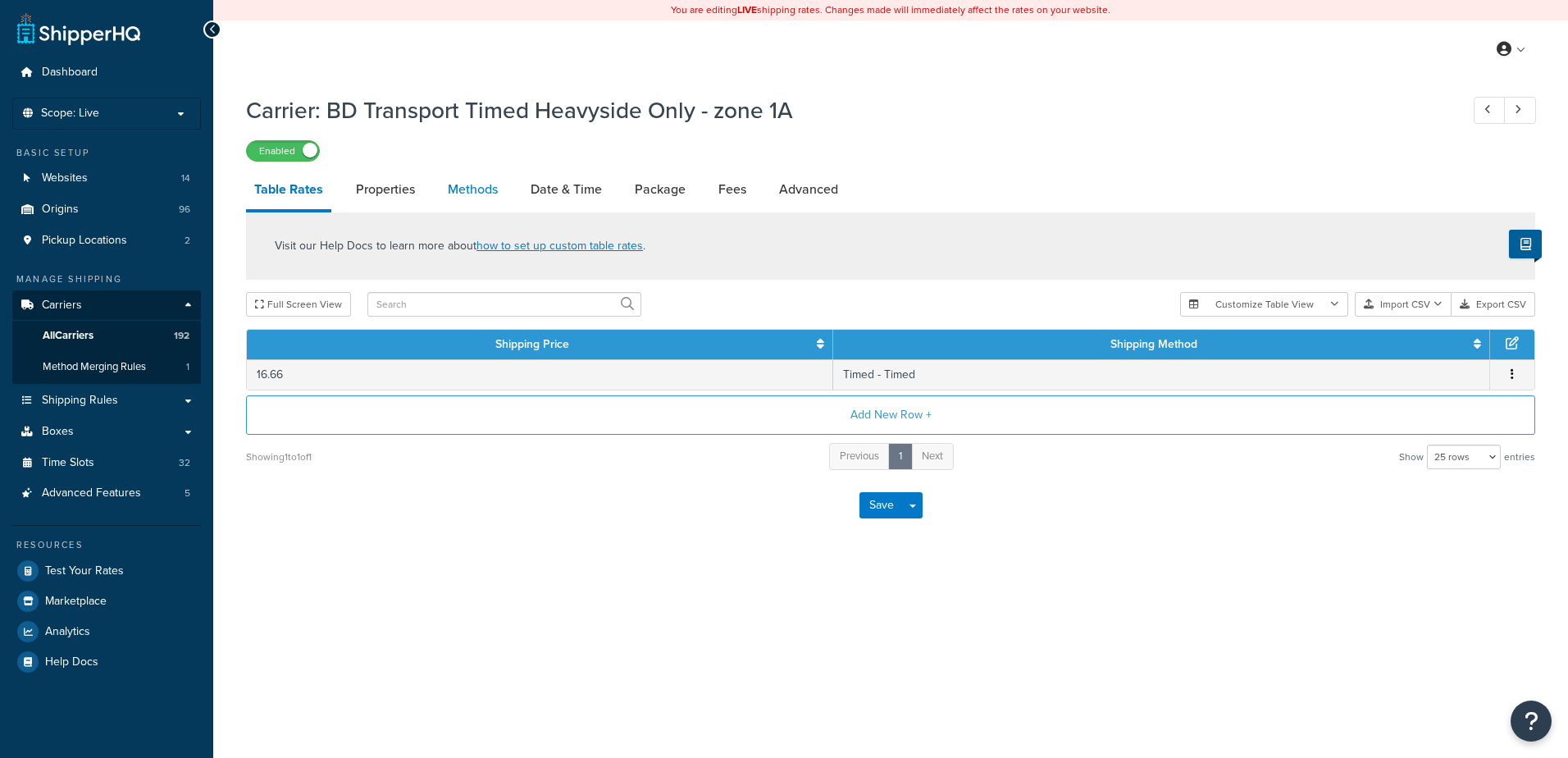
click at [469, 199] on link "Methods" at bounding box center [473, 190] width 67 height 39
select select "25"
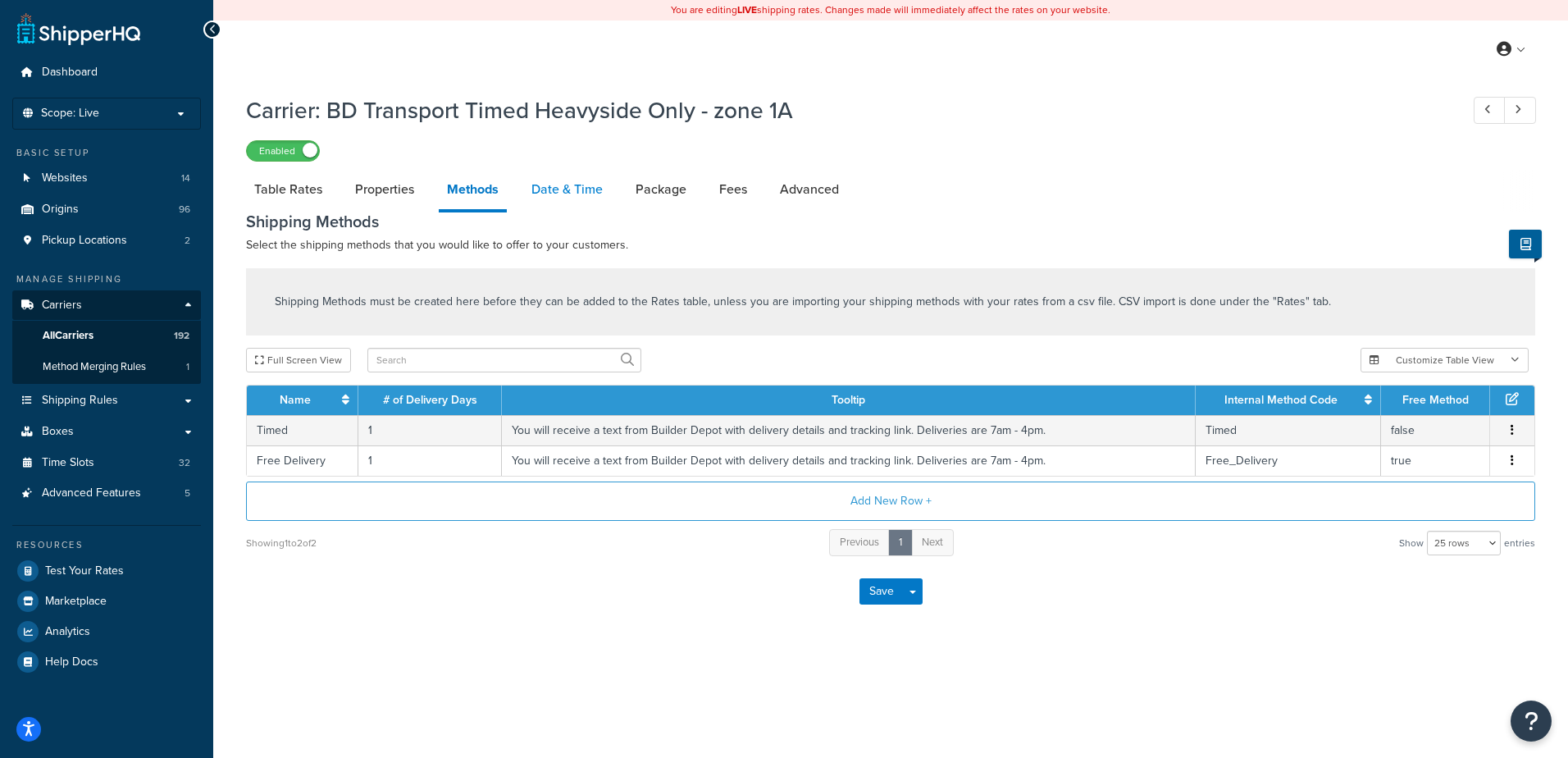
click at [558, 182] on link "Date & Time" at bounding box center [567, 190] width 88 height 39
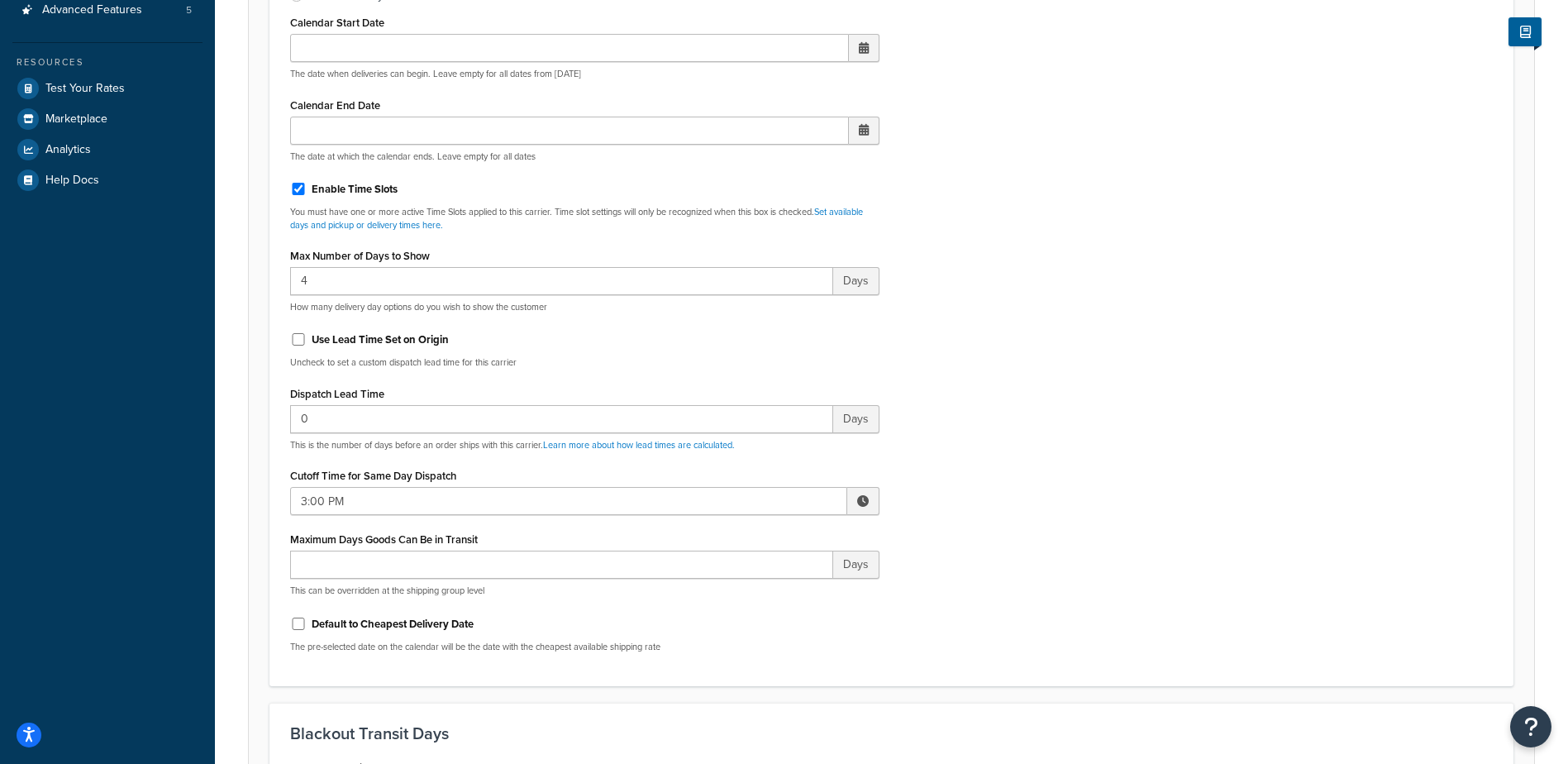
scroll to position [496, 0]
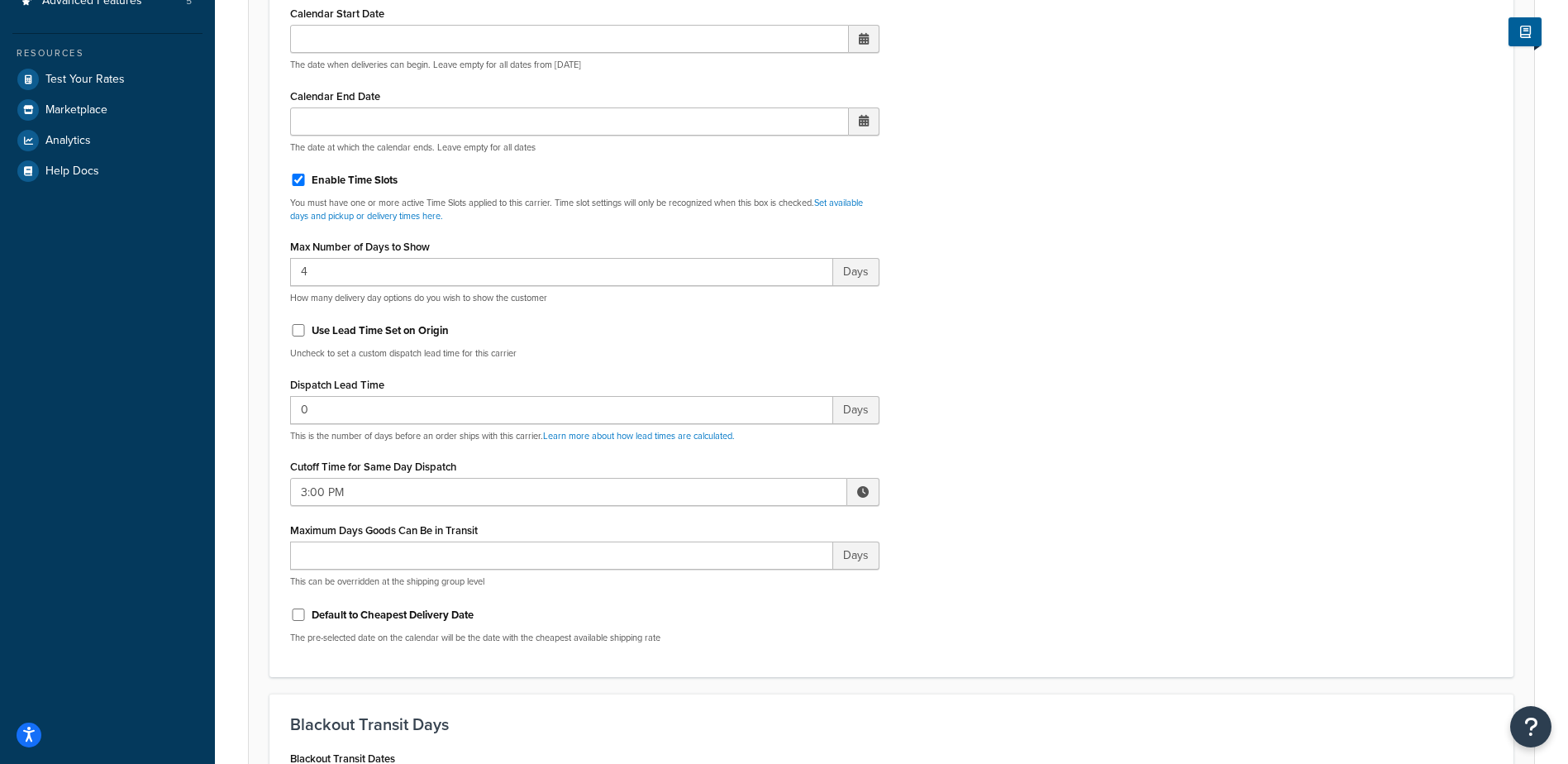
click at [859, 488] on span at bounding box center [863, 492] width 11 height 11
click at [738, 522] on span "▲" at bounding box center [741, 528] width 33 height 33
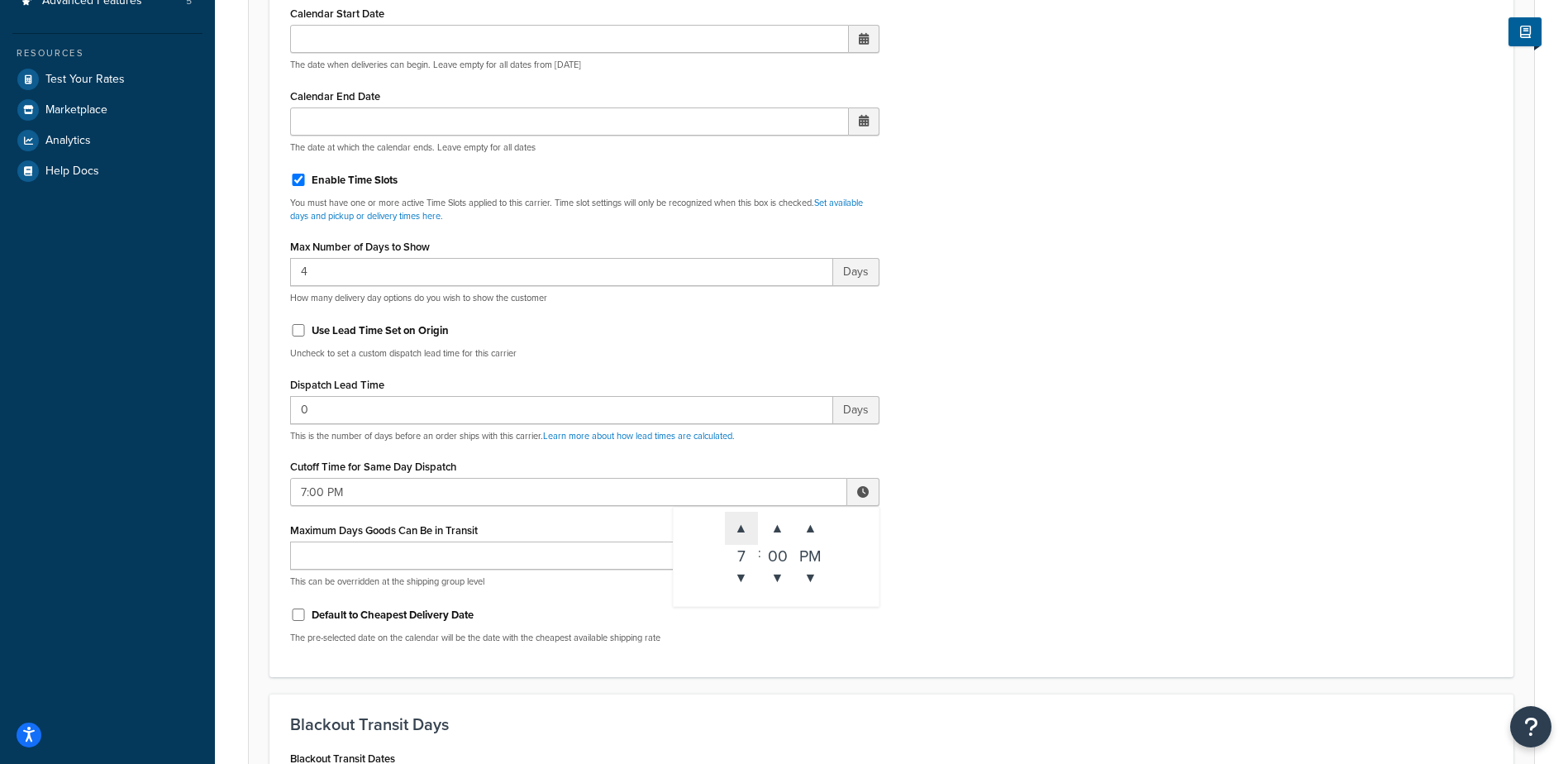
click at [738, 522] on span "▲" at bounding box center [741, 528] width 33 height 33
click at [743, 576] on span "▼" at bounding box center [741, 578] width 33 height 33
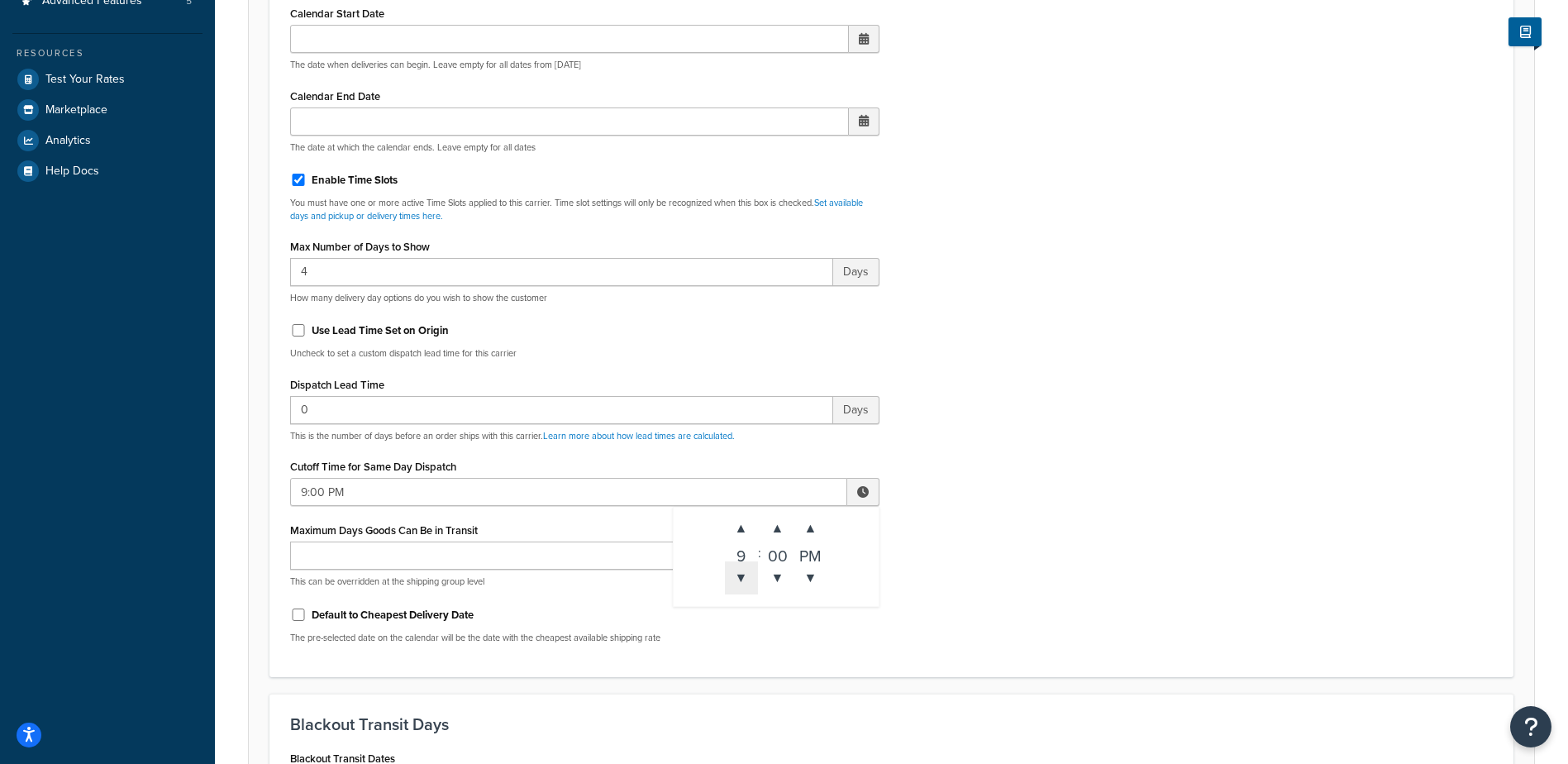
type input "8:00 PM"
click at [972, 512] on div "Include Delivery Date Information: No, just show shipping rates Show Calendar S…" at bounding box center [891, 267] width 1228 height 778
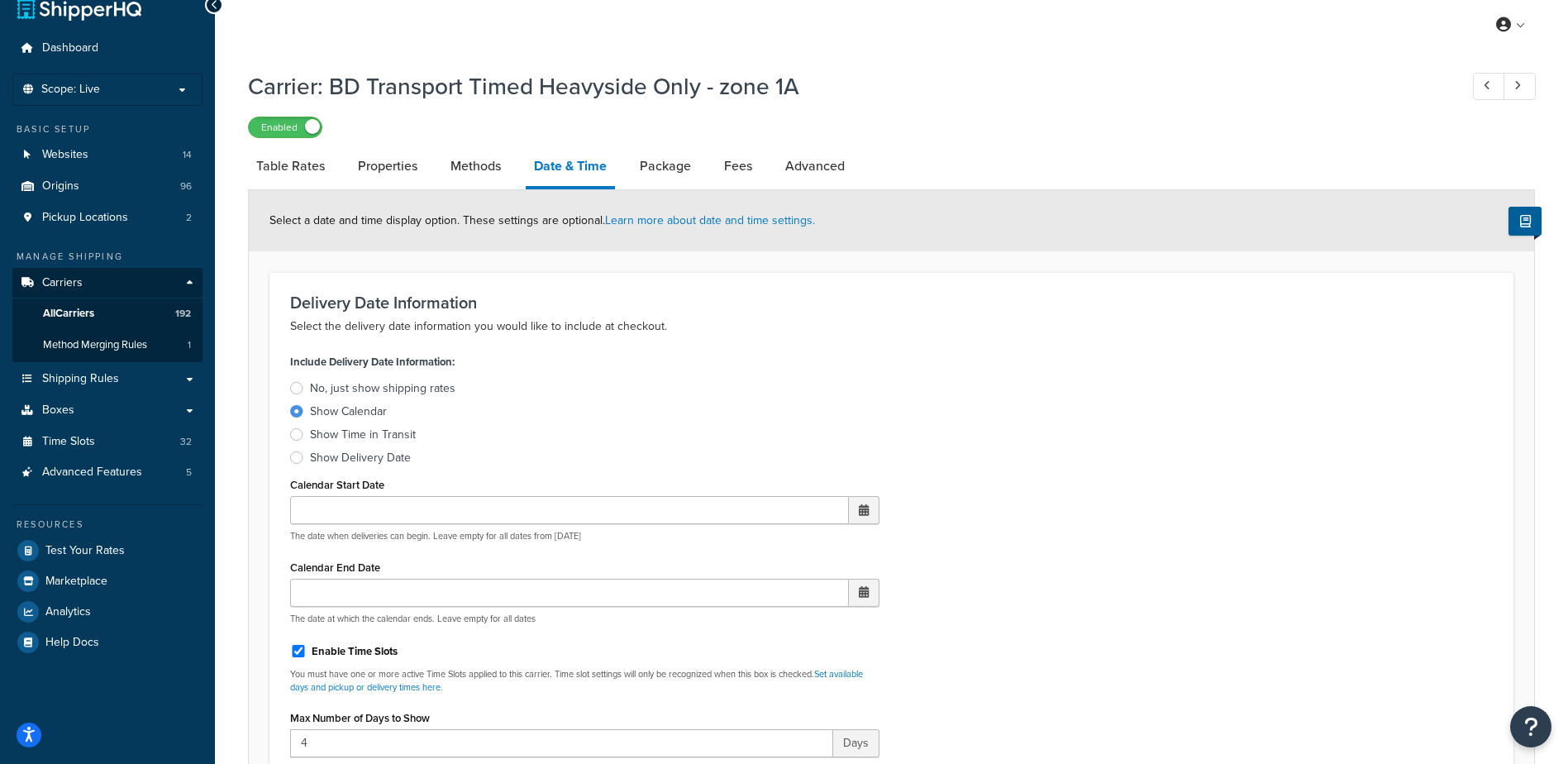
scroll to position [0, 0]
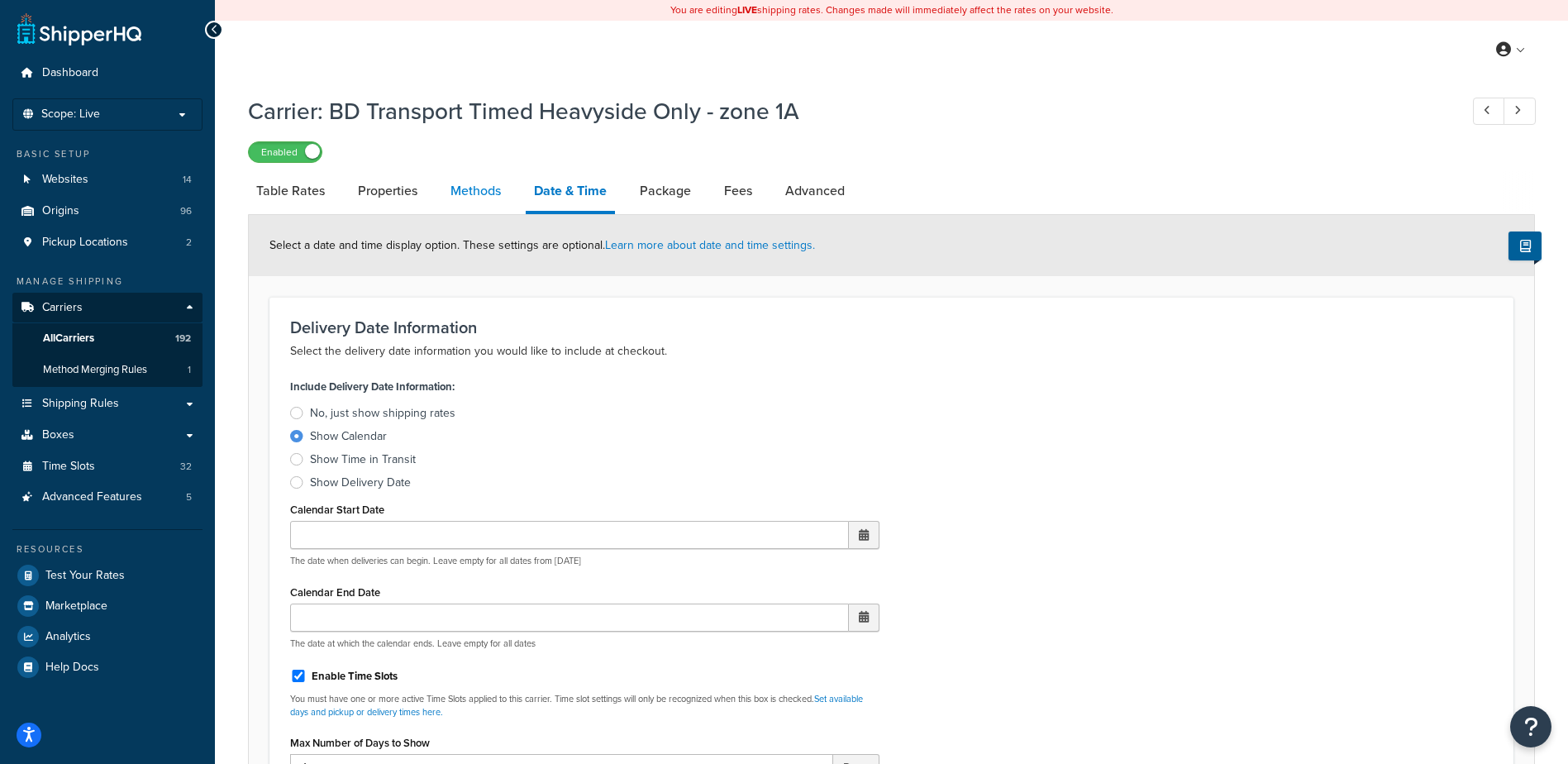
click at [478, 187] on link "Methods" at bounding box center [475, 191] width 67 height 40
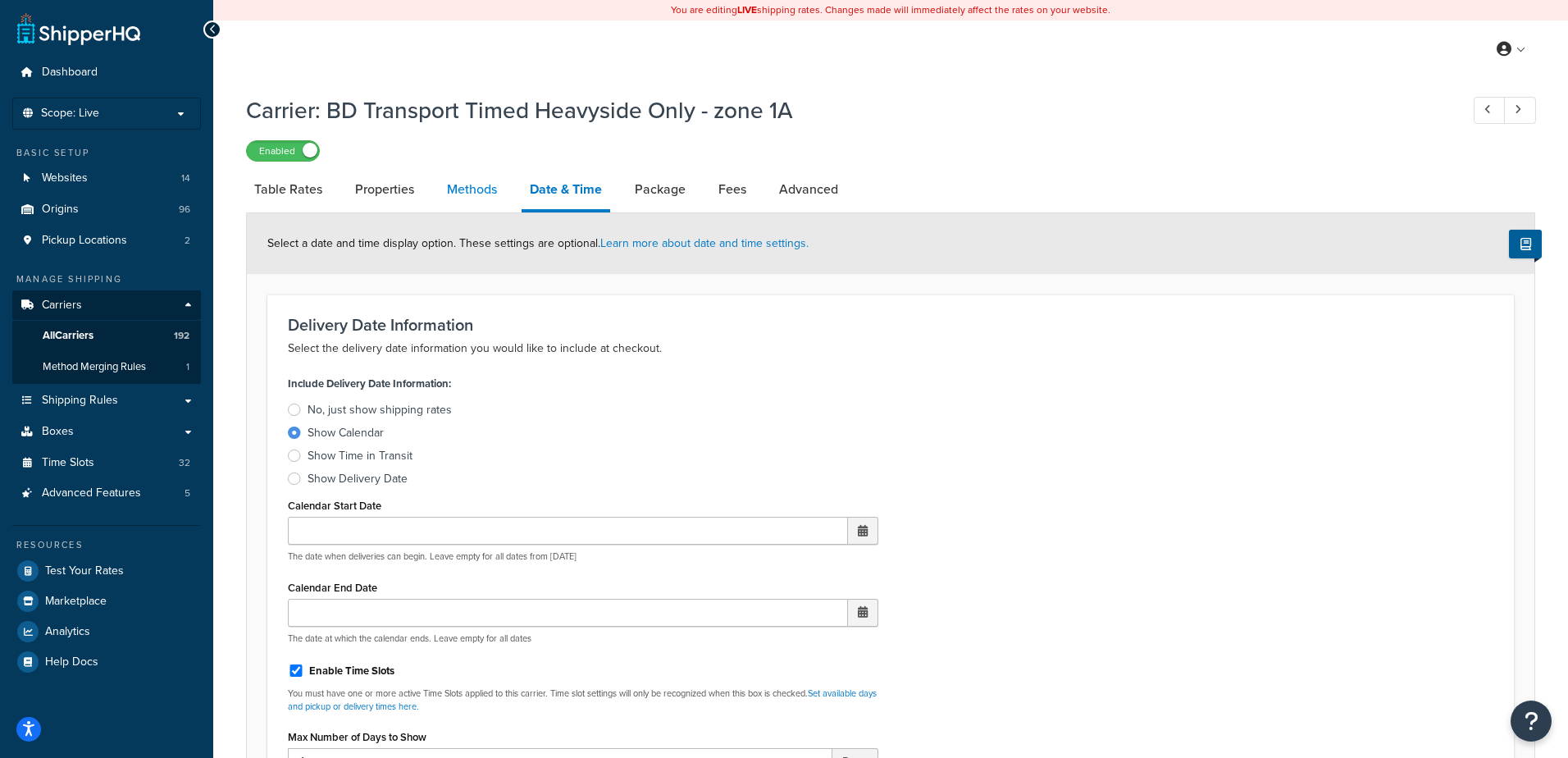
select select "25"
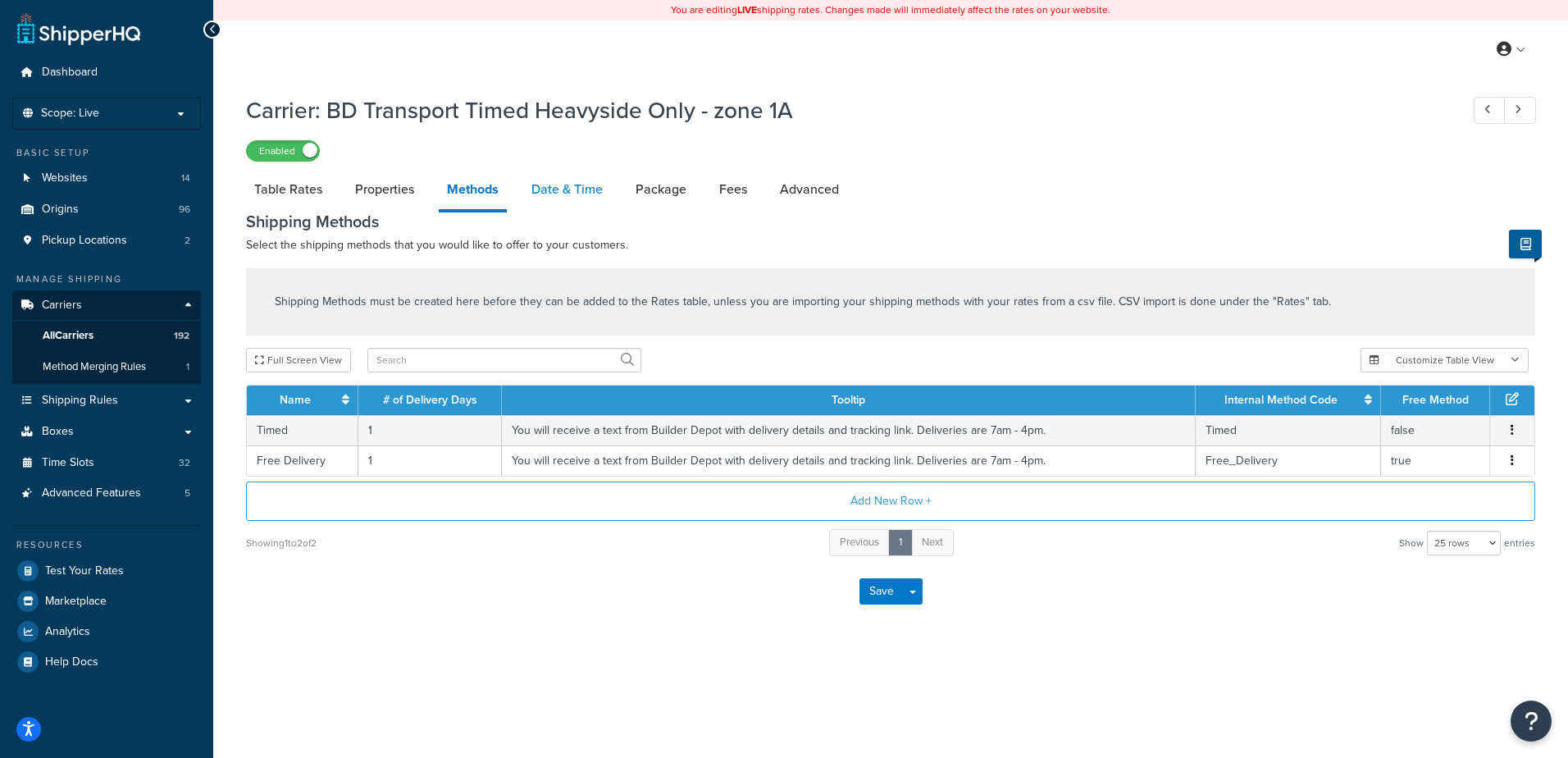
click at [540, 179] on link "Date & Time" at bounding box center [567, 190] width 88 height 39
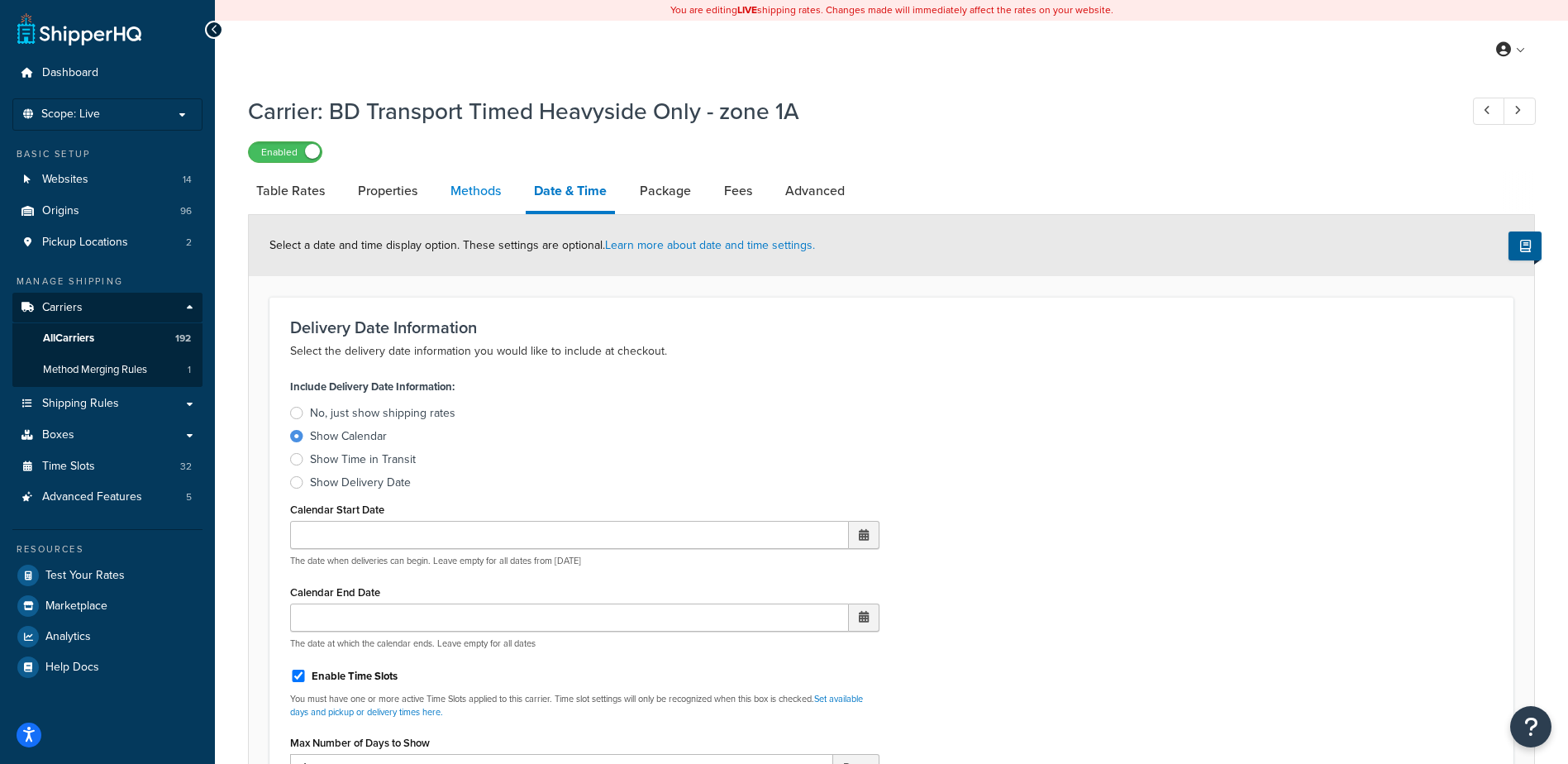
click at [489, 182] on link "Methods" at bounding box center [475, 191] width 67 height 40
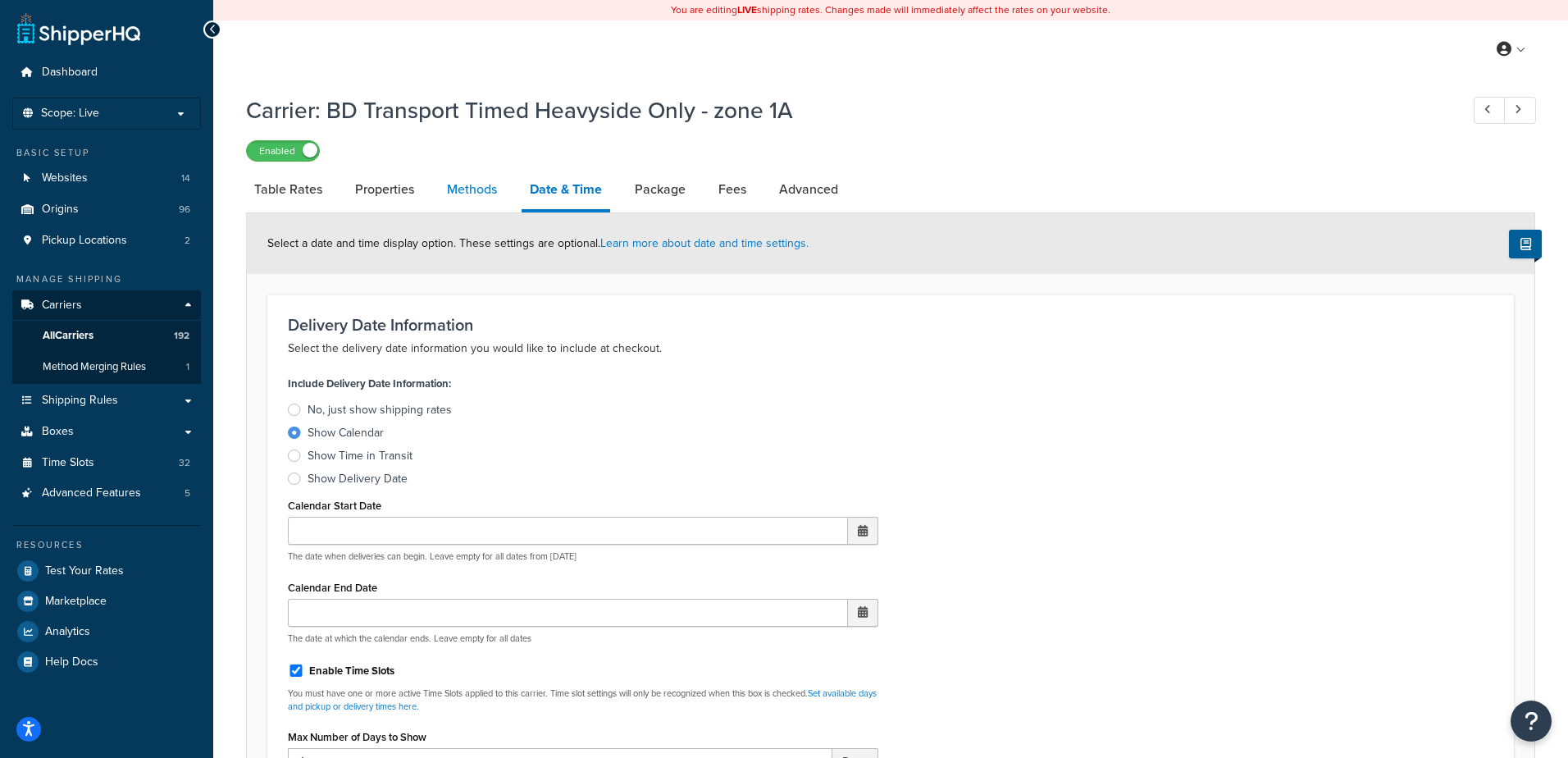
select select "25"
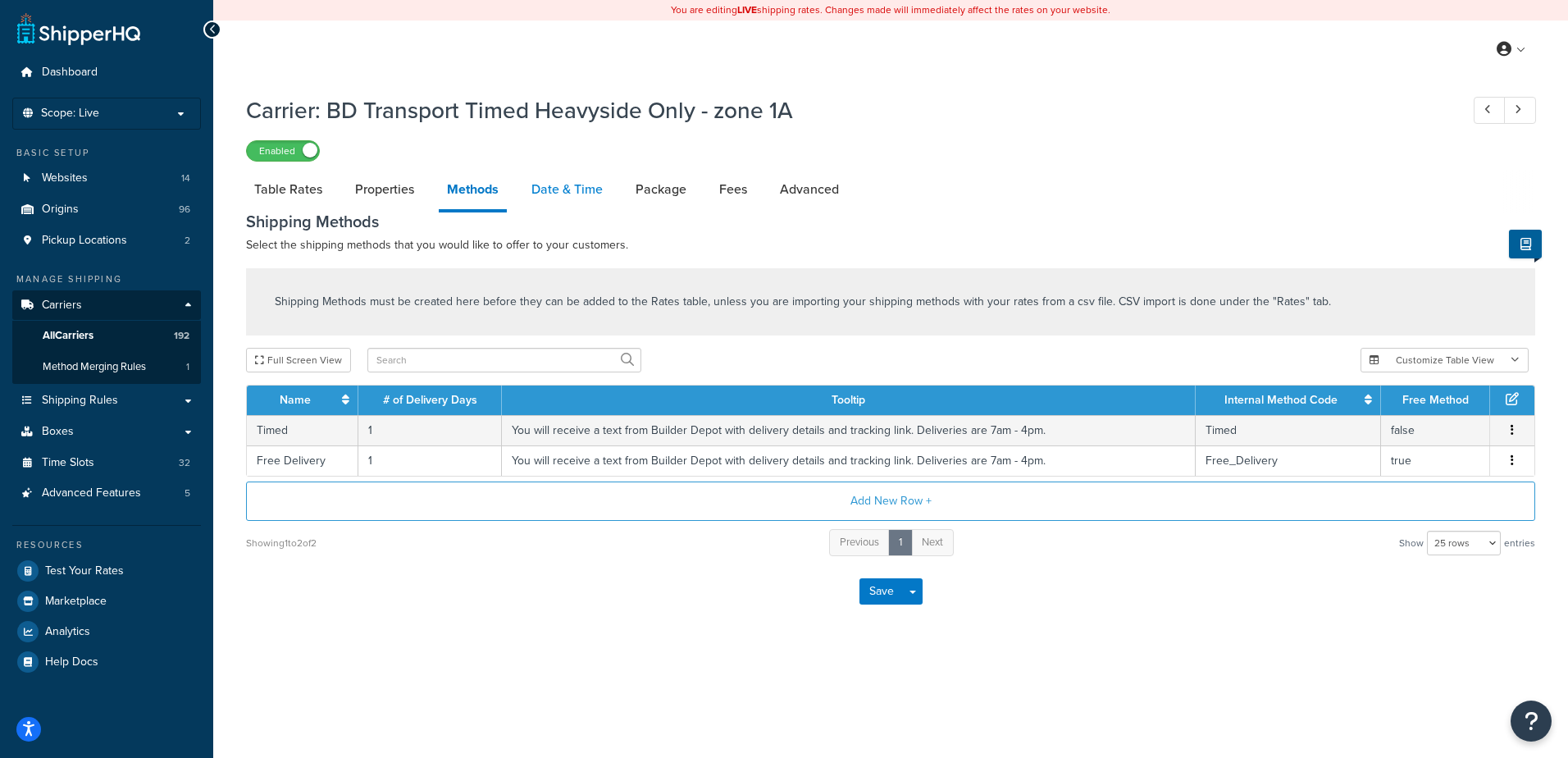
click at [569, 178] on link "Date & Time" at bounding box center [567, 190] width 88 height 39
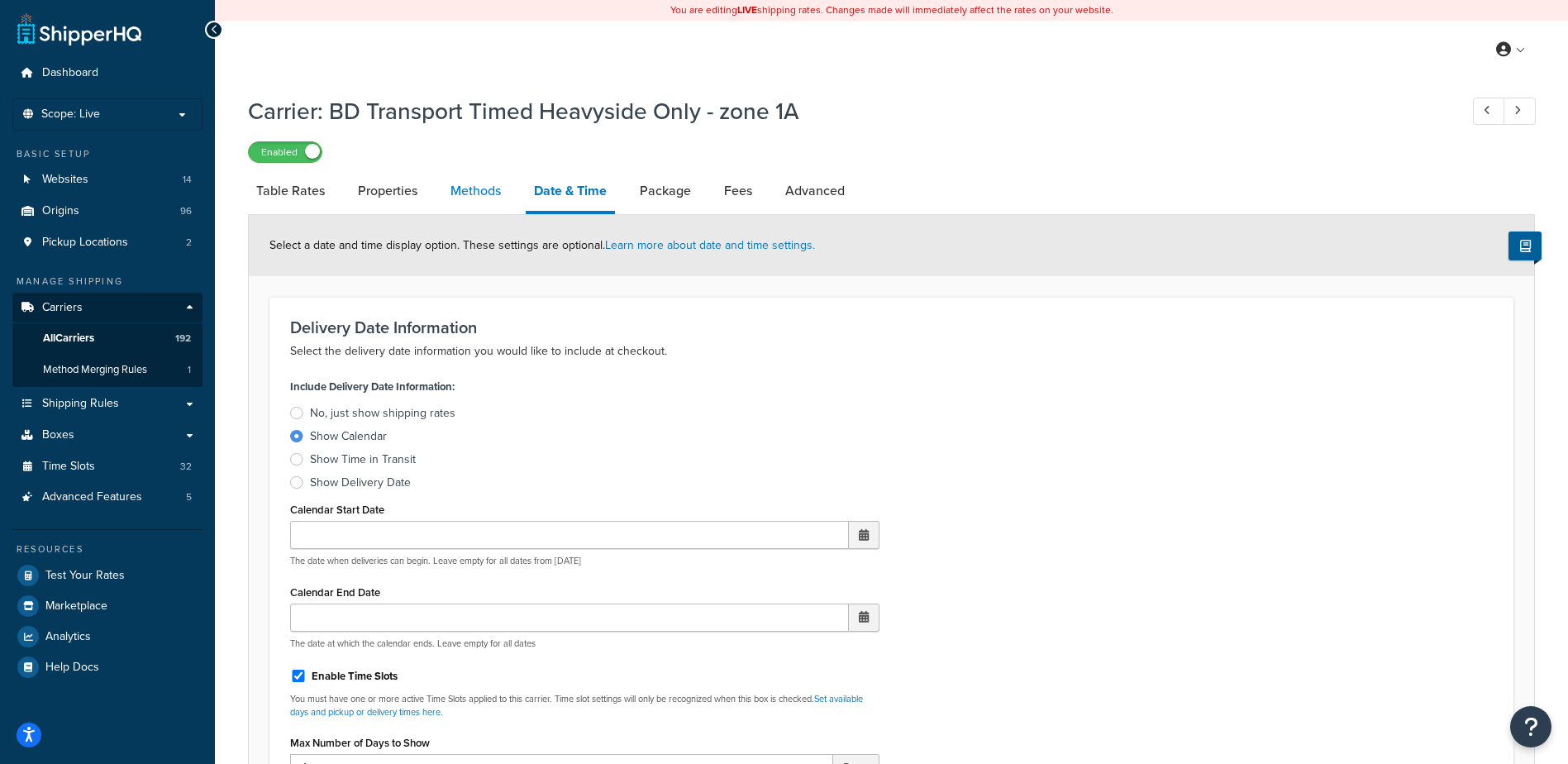
click at [479, 186] on link "Methods" at bounding box center [475, 191] width 67 height 40
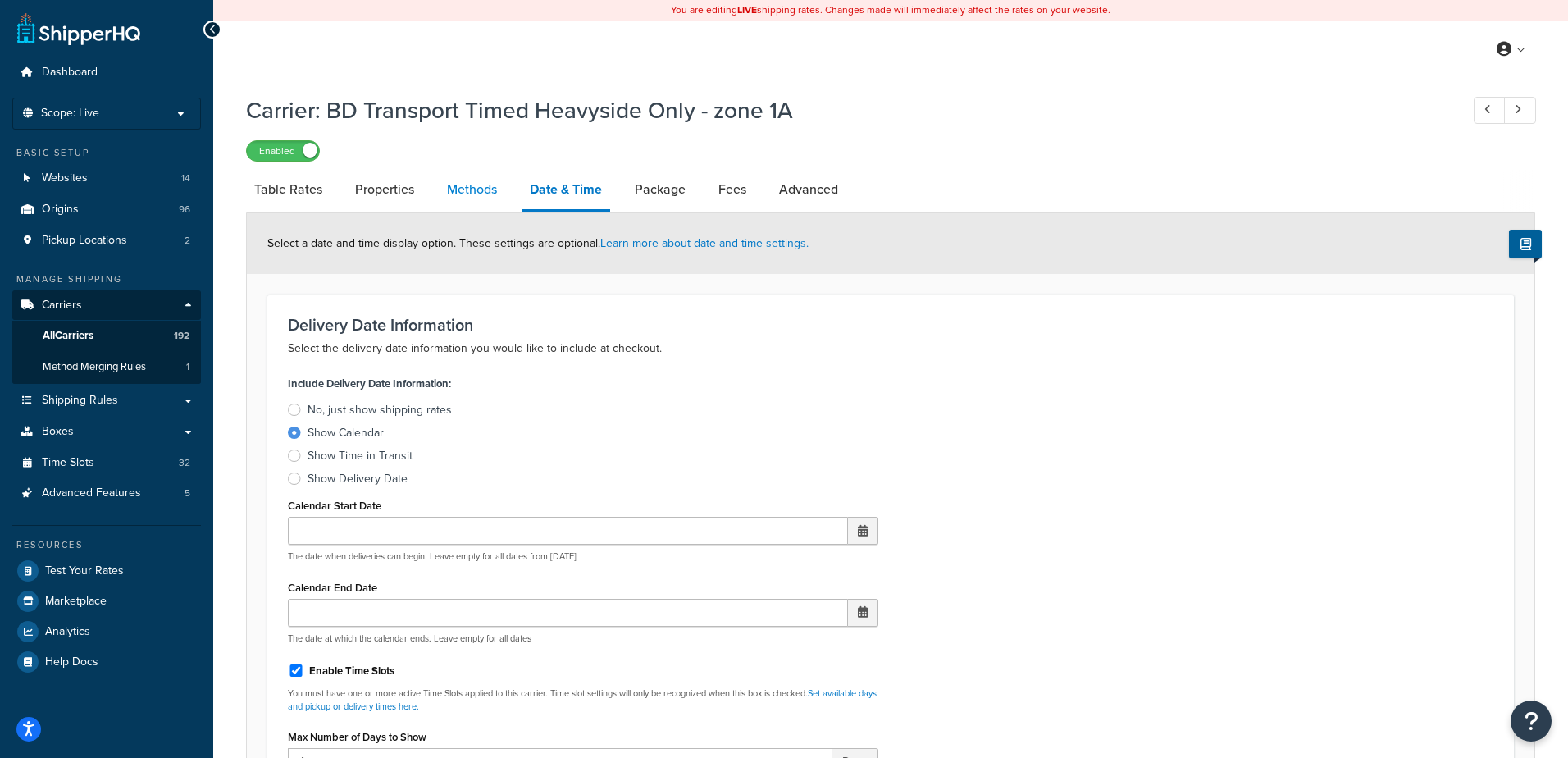
select select "25"
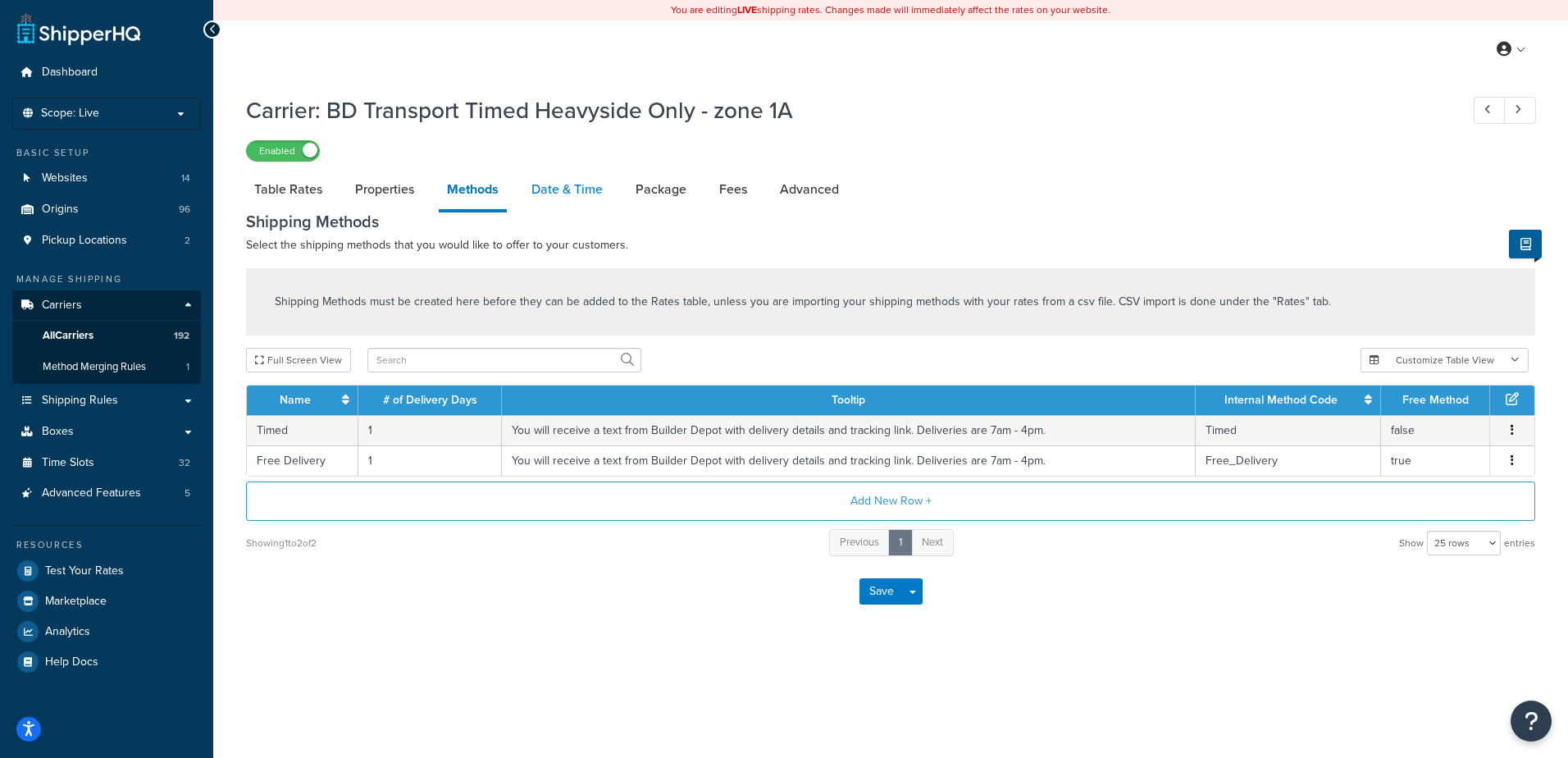
click at [563, 189] on link "Date & Time" at bounding box center [567, 190] width 88 height 39
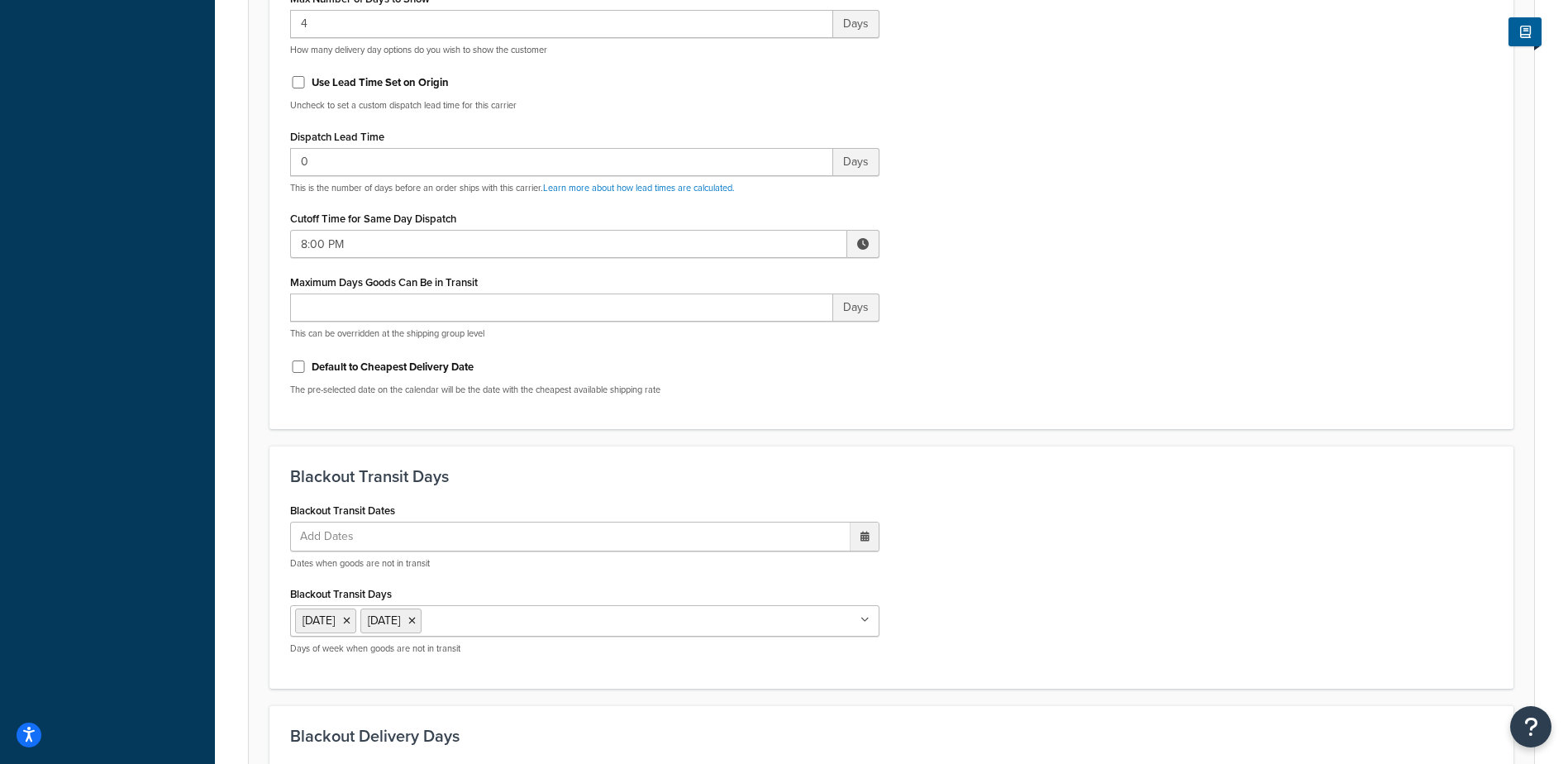
scroll to position [1252, 0]
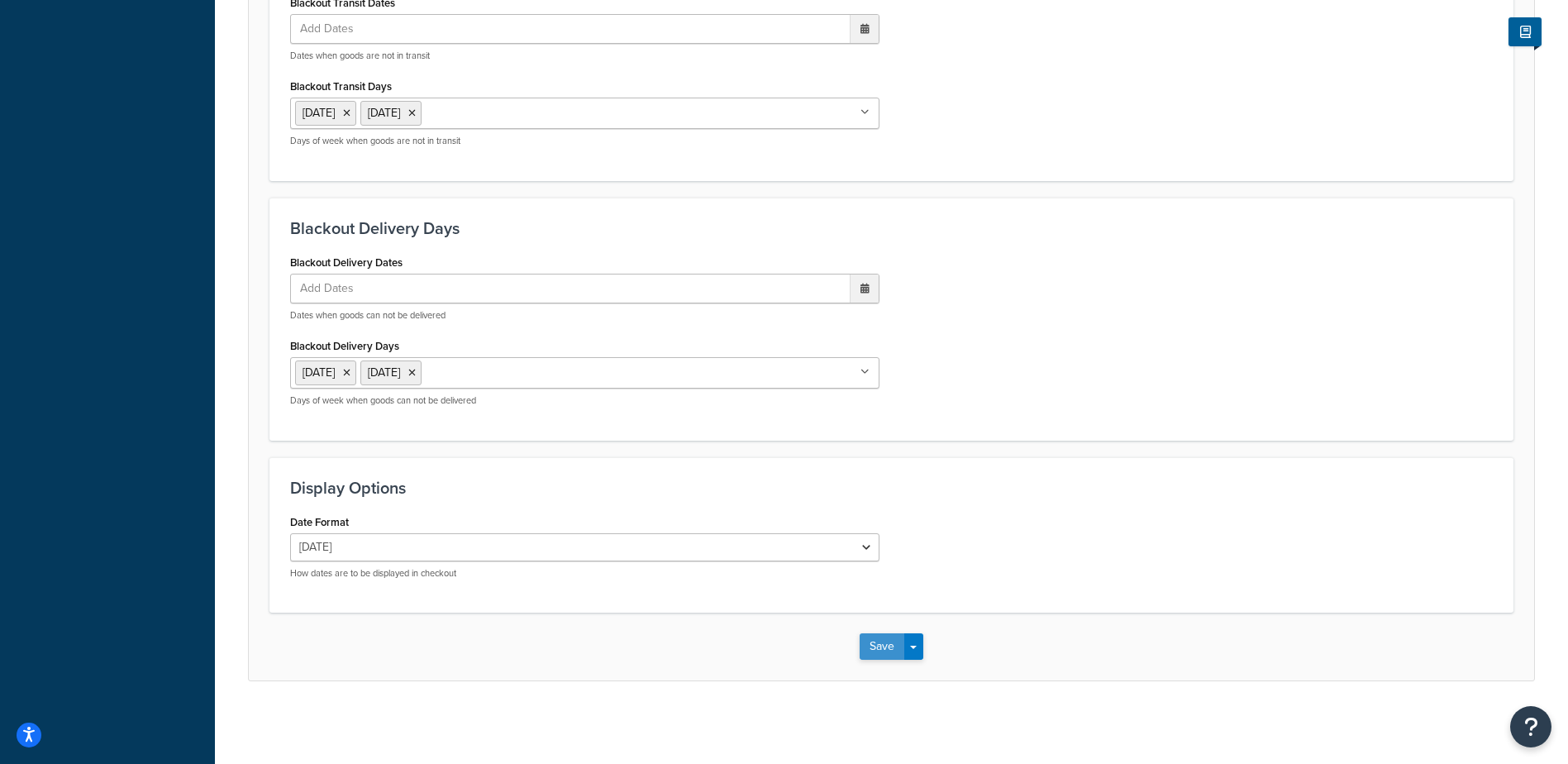
click at [875, 641] on button "Save" at bounding box center [882, 647] width 44 height 26
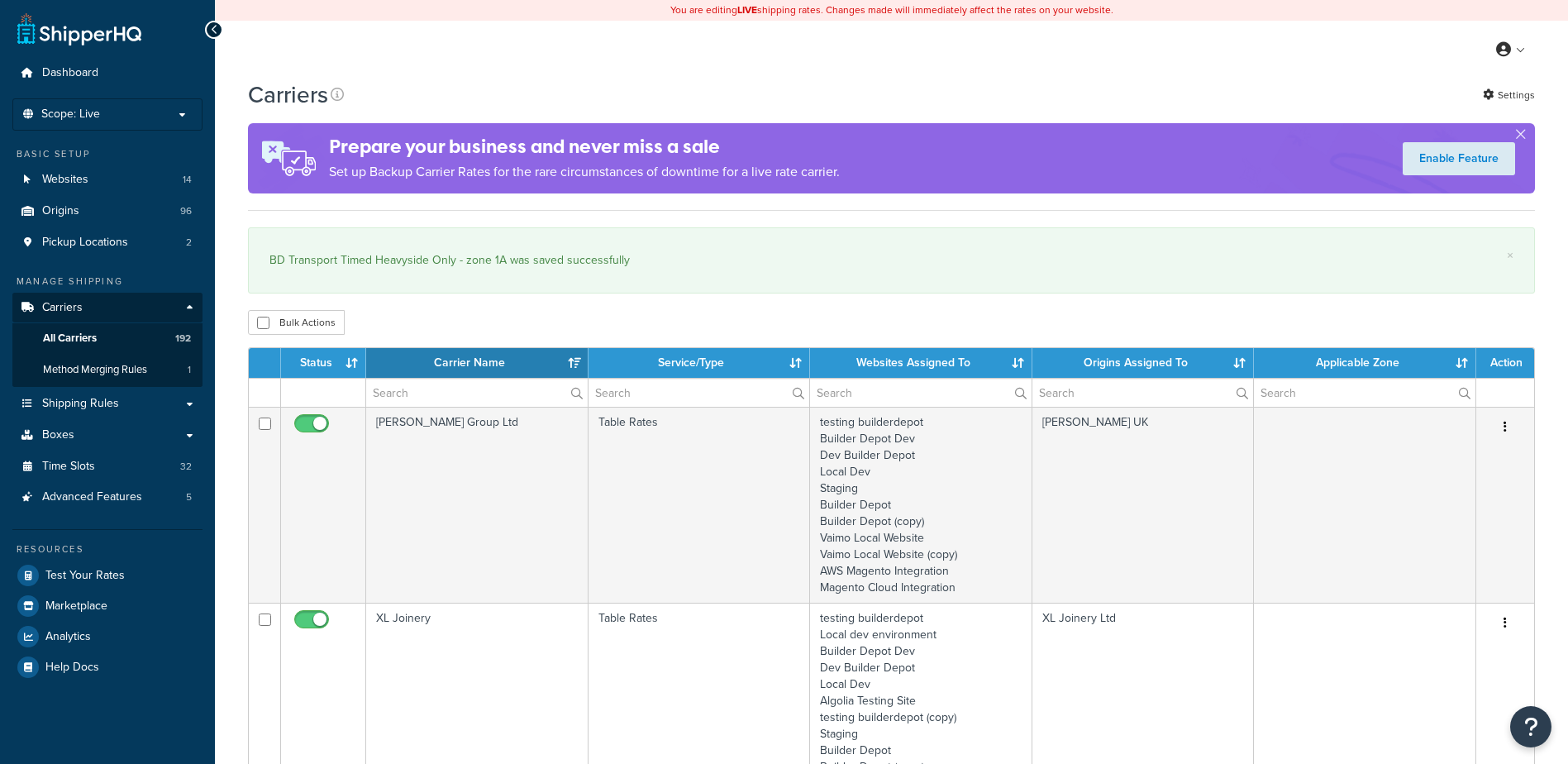
select select "15"
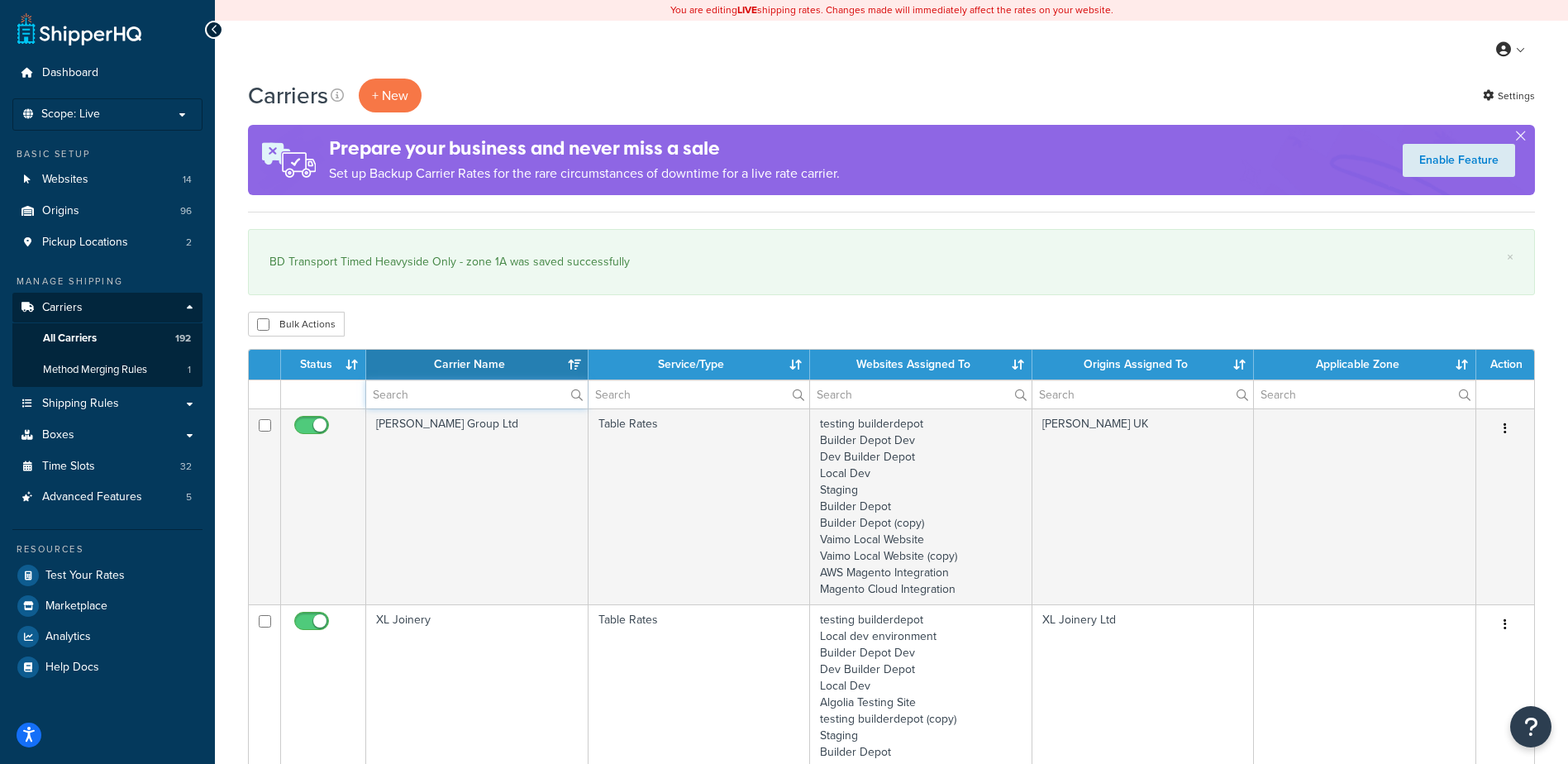
click at [401, 395] on input "text" at bounding box center [476, 394] width 221 height 28
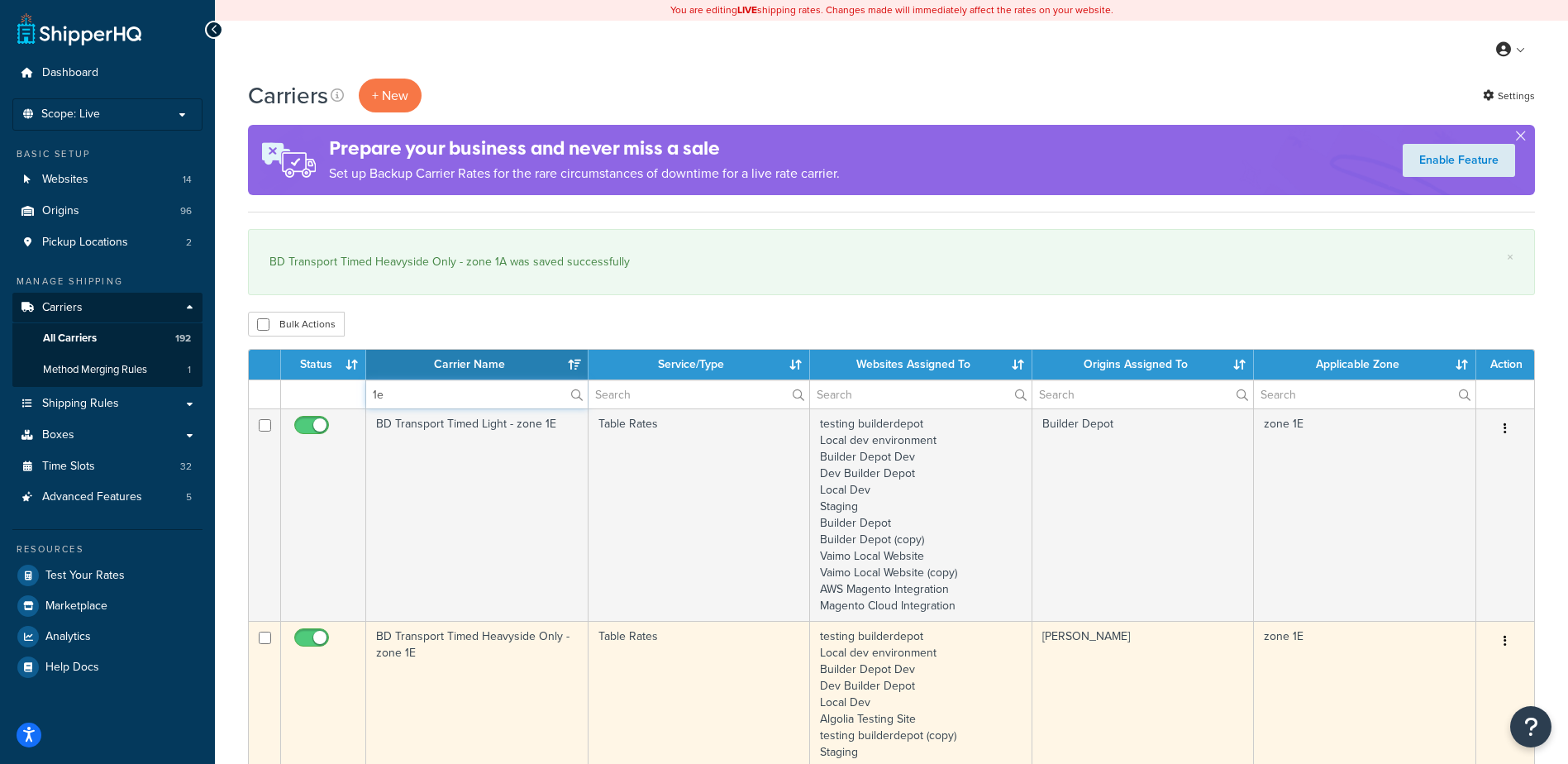
type input "1e"
click at [505, 673] on td "BD Transport Timed Heavyside Only - zone 1E" at bounding box center [476, 744] width 222 height 246
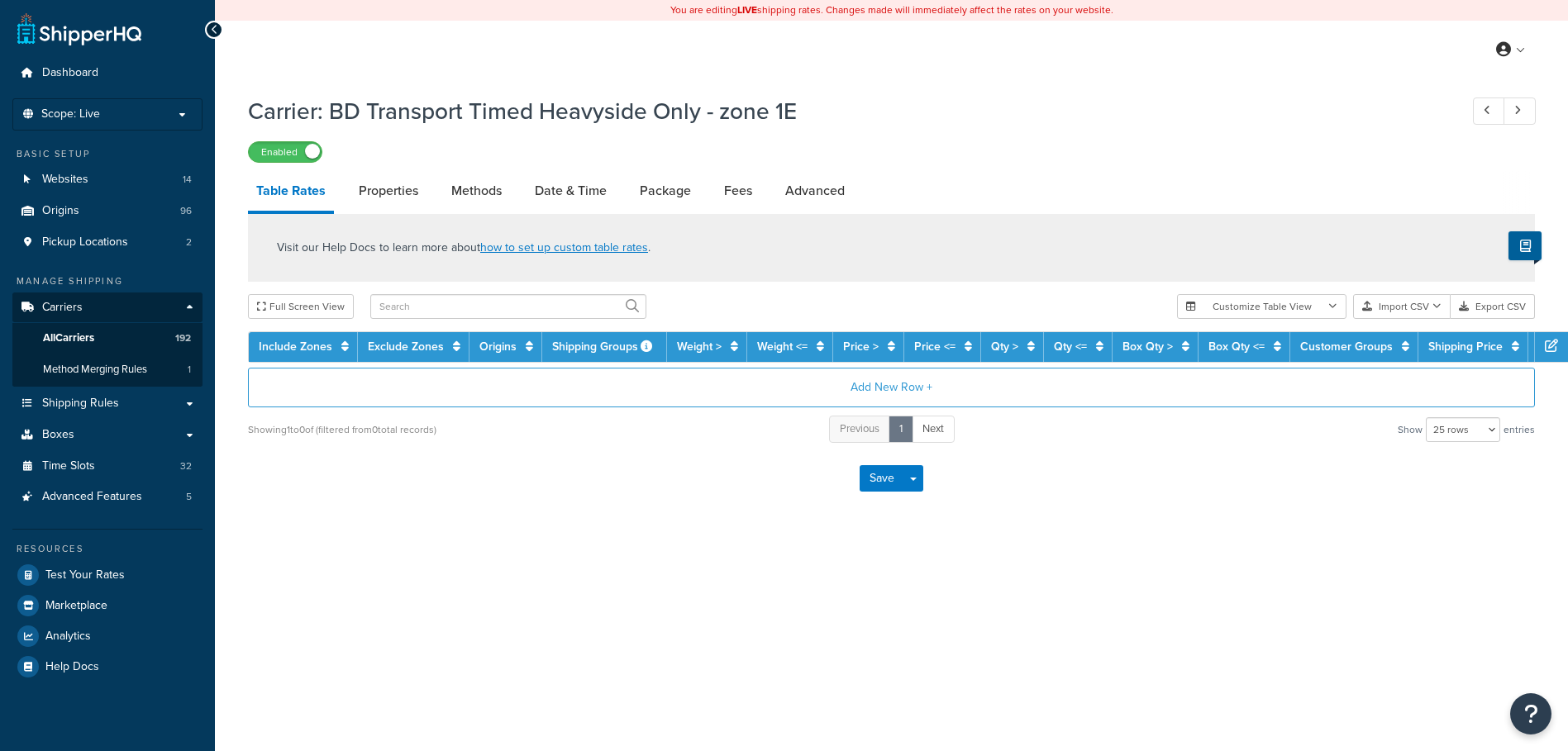
select select "25"
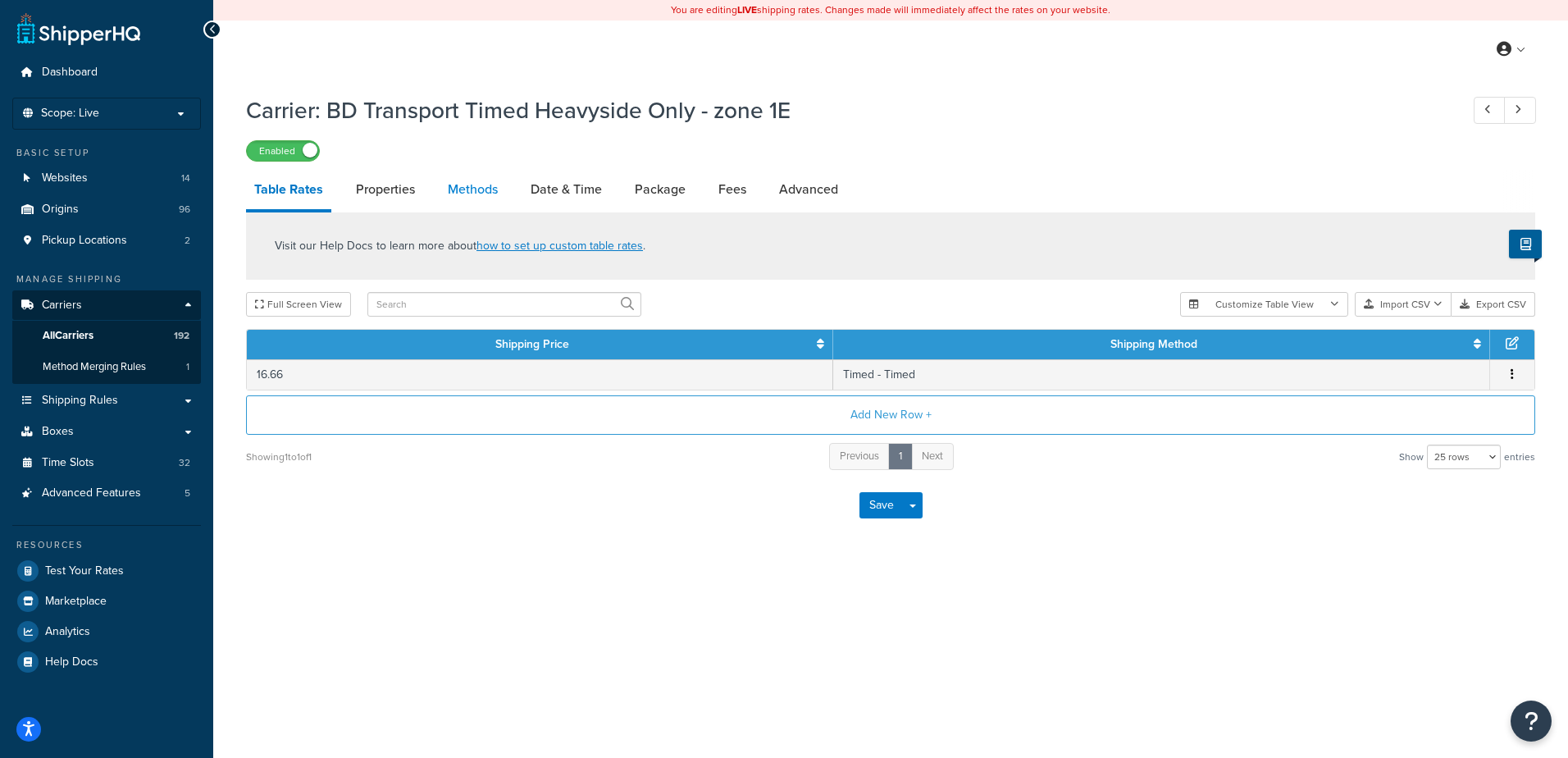
click at [463, 180] on link "Methods" at bounding box center [473, 190] width 67 height 39
select select "25"
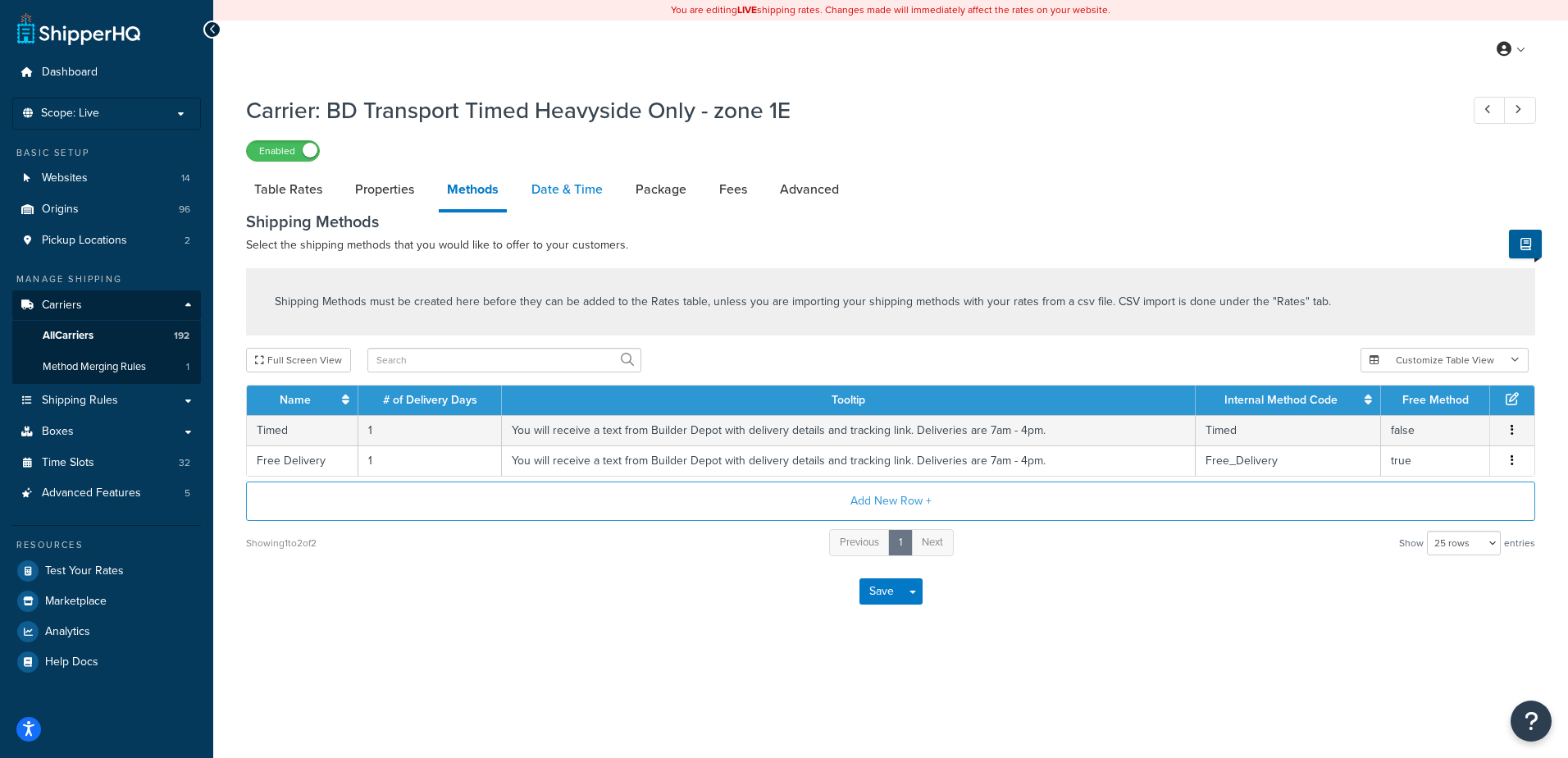
click at [560, 194] on link "Date & Time" at bounding box center [567, 190] width 88 height 39
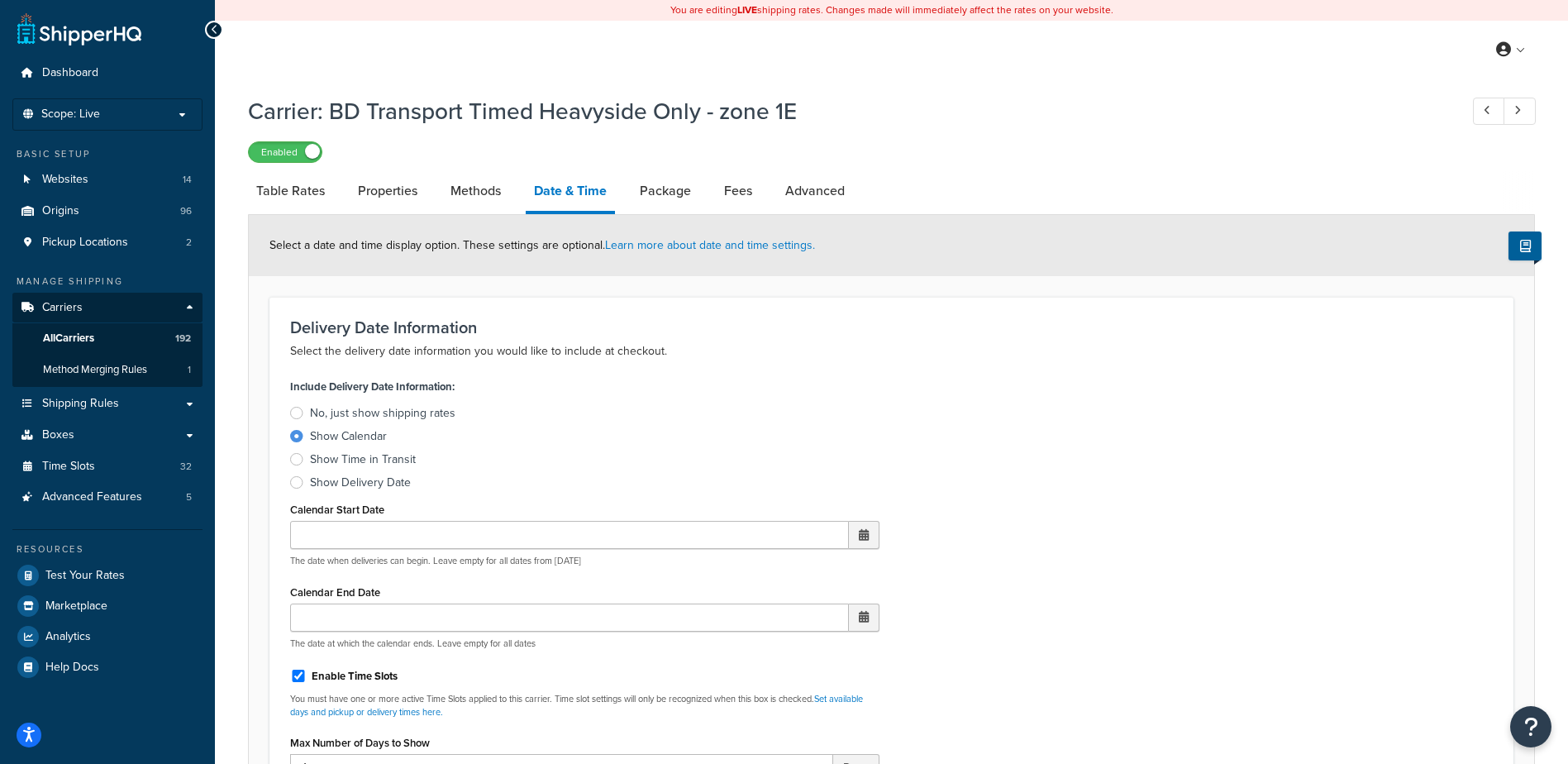
scroll to position [331, 0]
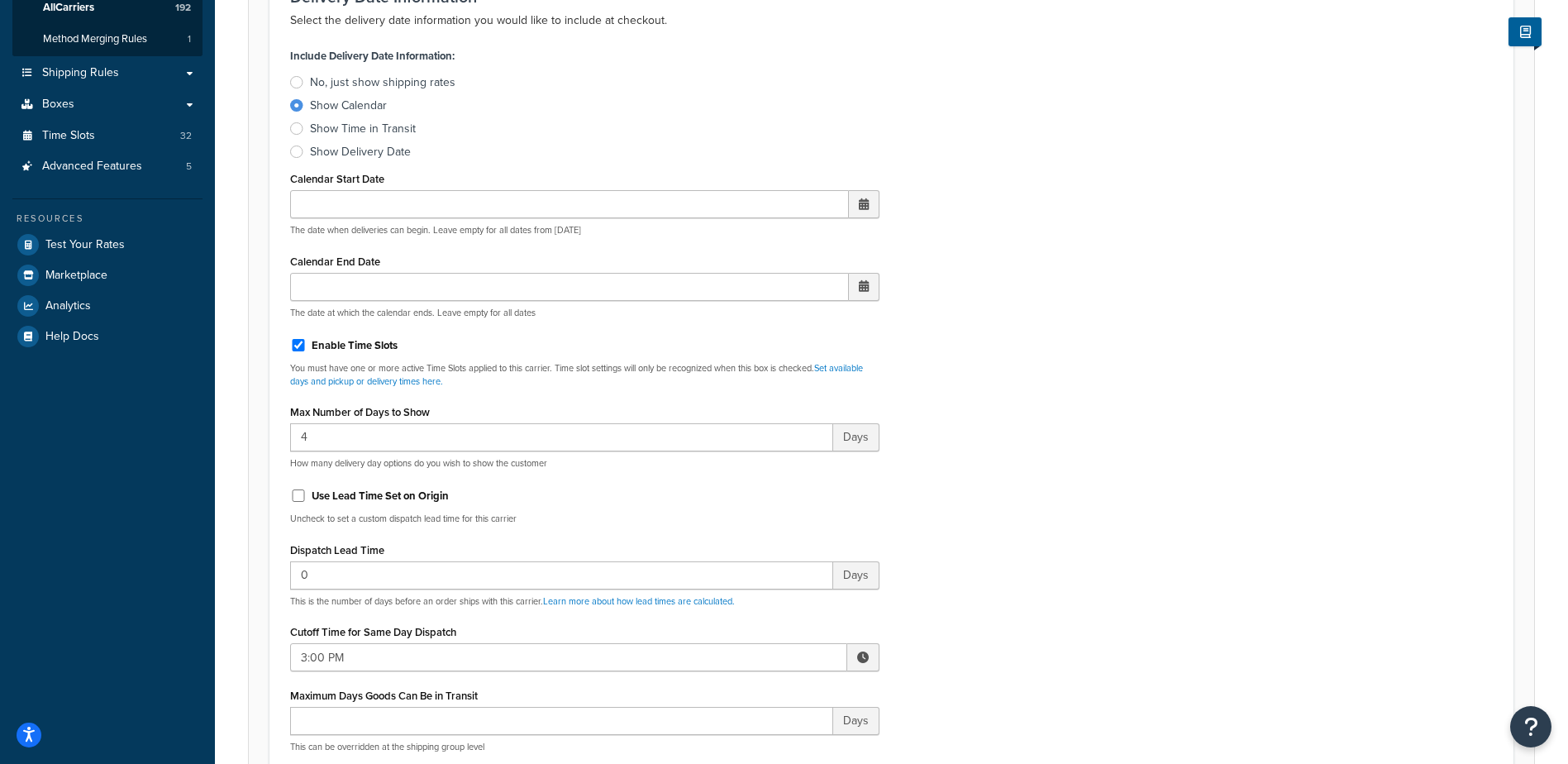
click at [859, 658] on span at bounding box center [863, 657] width 11 height 11
click at [745, 698] on span "▲" at bounding box center [741, 693] width 33 height 33
click at [745, 697] on span "▲" at bounding box center [741, 693] width 33 height 33
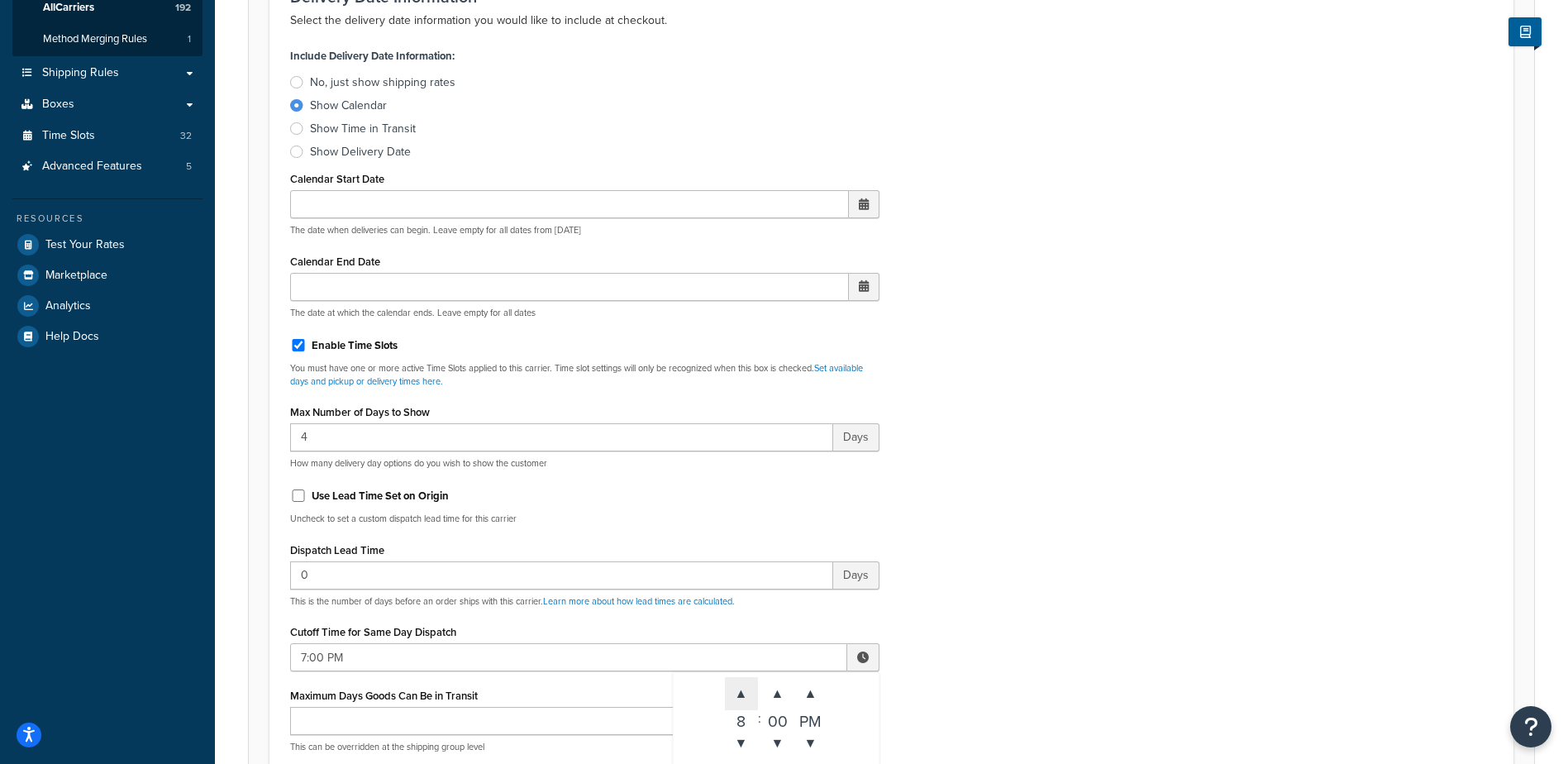
click at [745, 697] on span "▲" at bounding box center [741, 693] width 33 height 33
type input "8:00 PM"
click at [1049, 647] on div "Include Delivery Date Information: No, just show shipping rates Show Calendar S…" at bounding box center [891, 432] width 1228 height 778
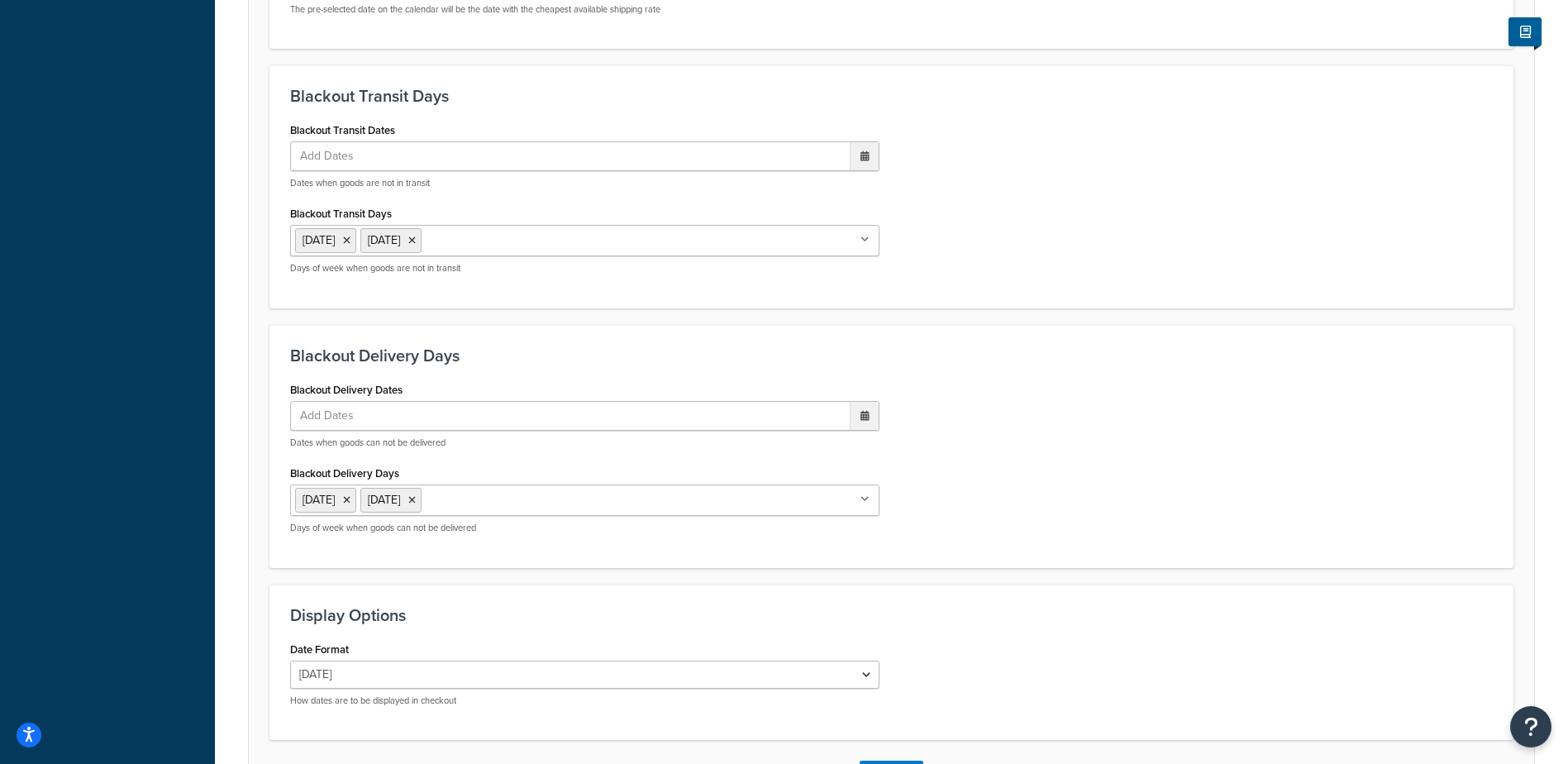
scroll to position [1252, 0]
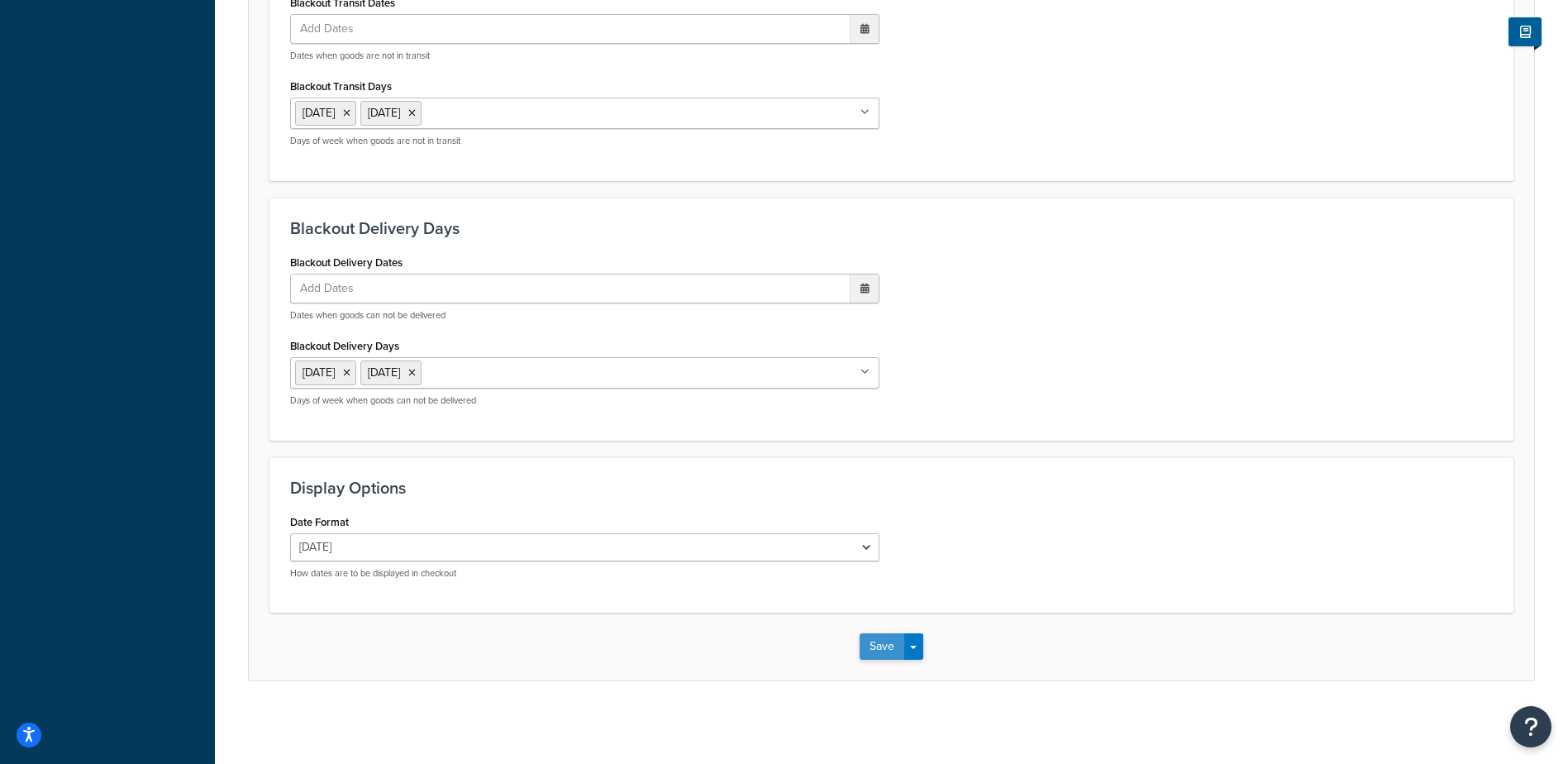
click at [872, 650] on button "Save" at bounding box center [882, 647] width 44 height 26
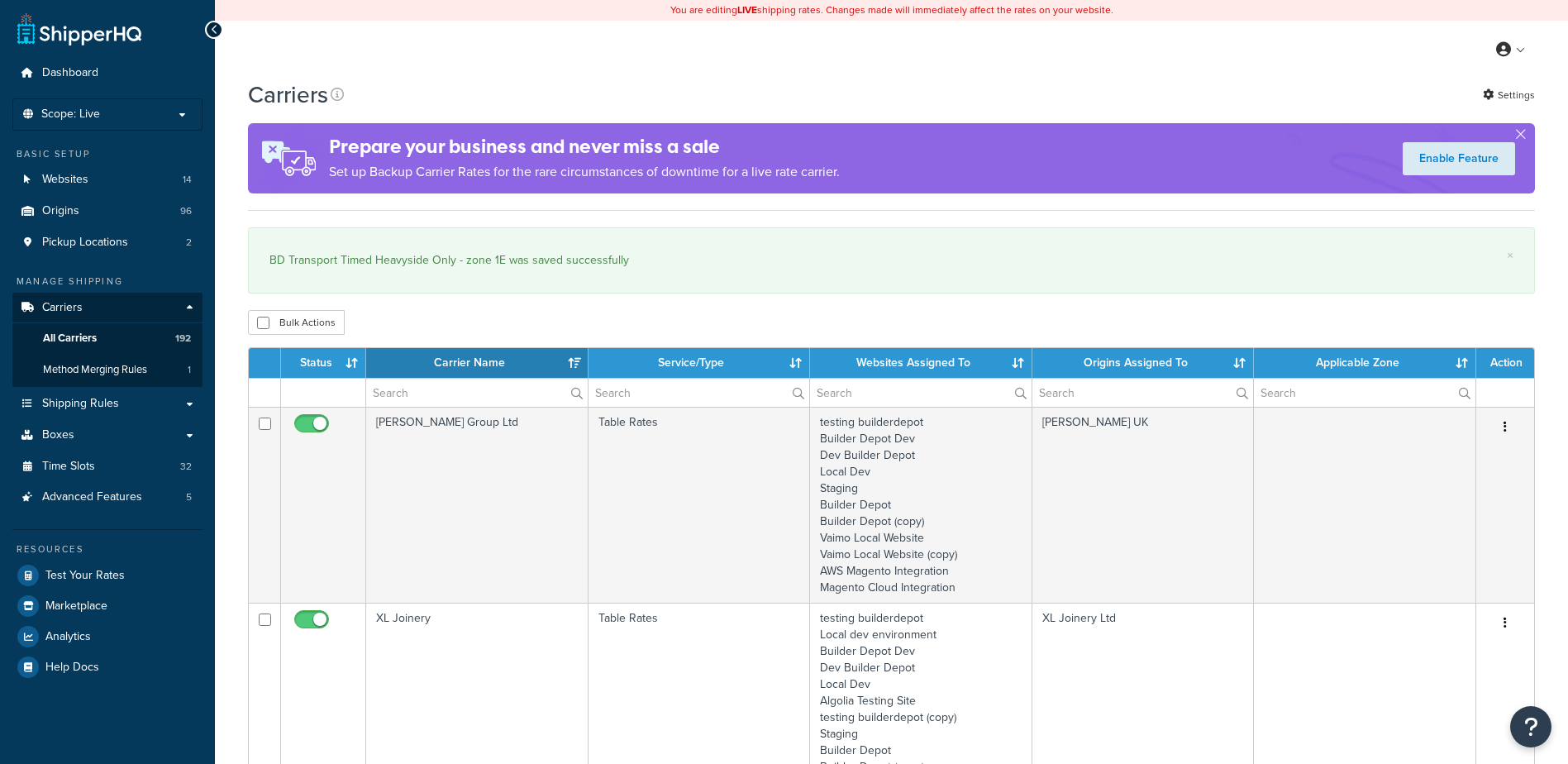
select select "15"
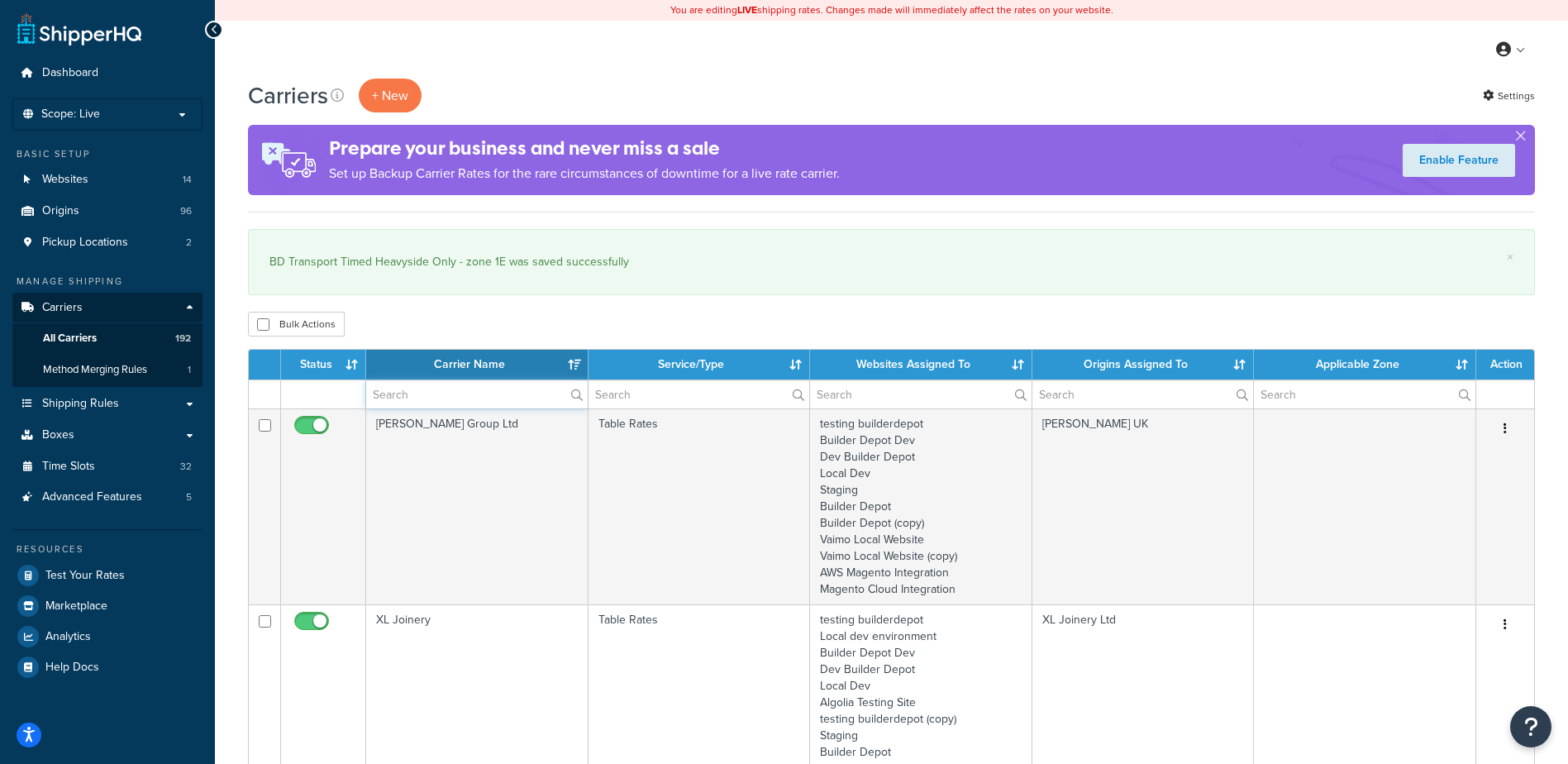
click at [386, 395] on input "text" at bounding box center [476, 394] width 221 height 28
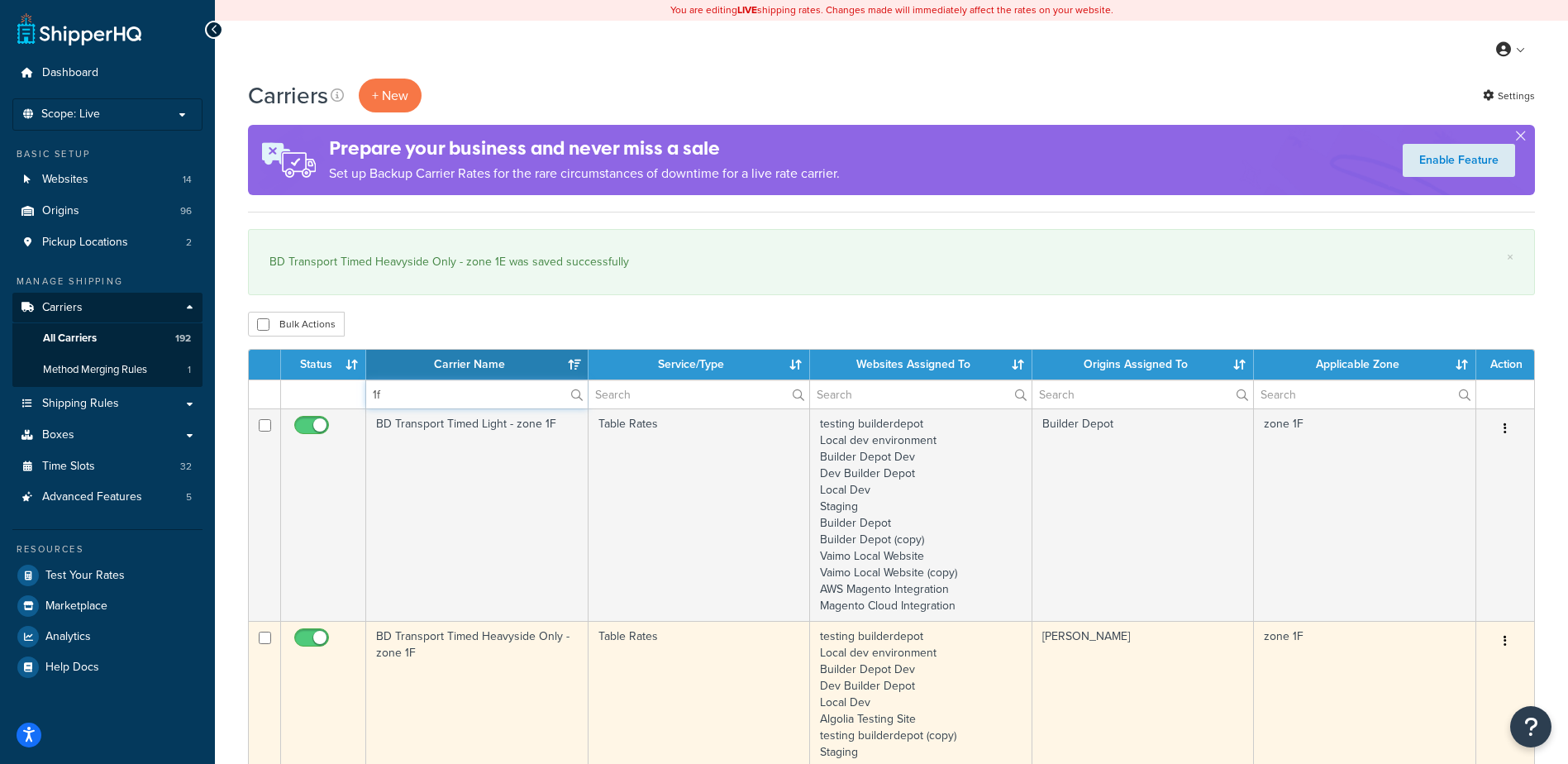
type input "1f"
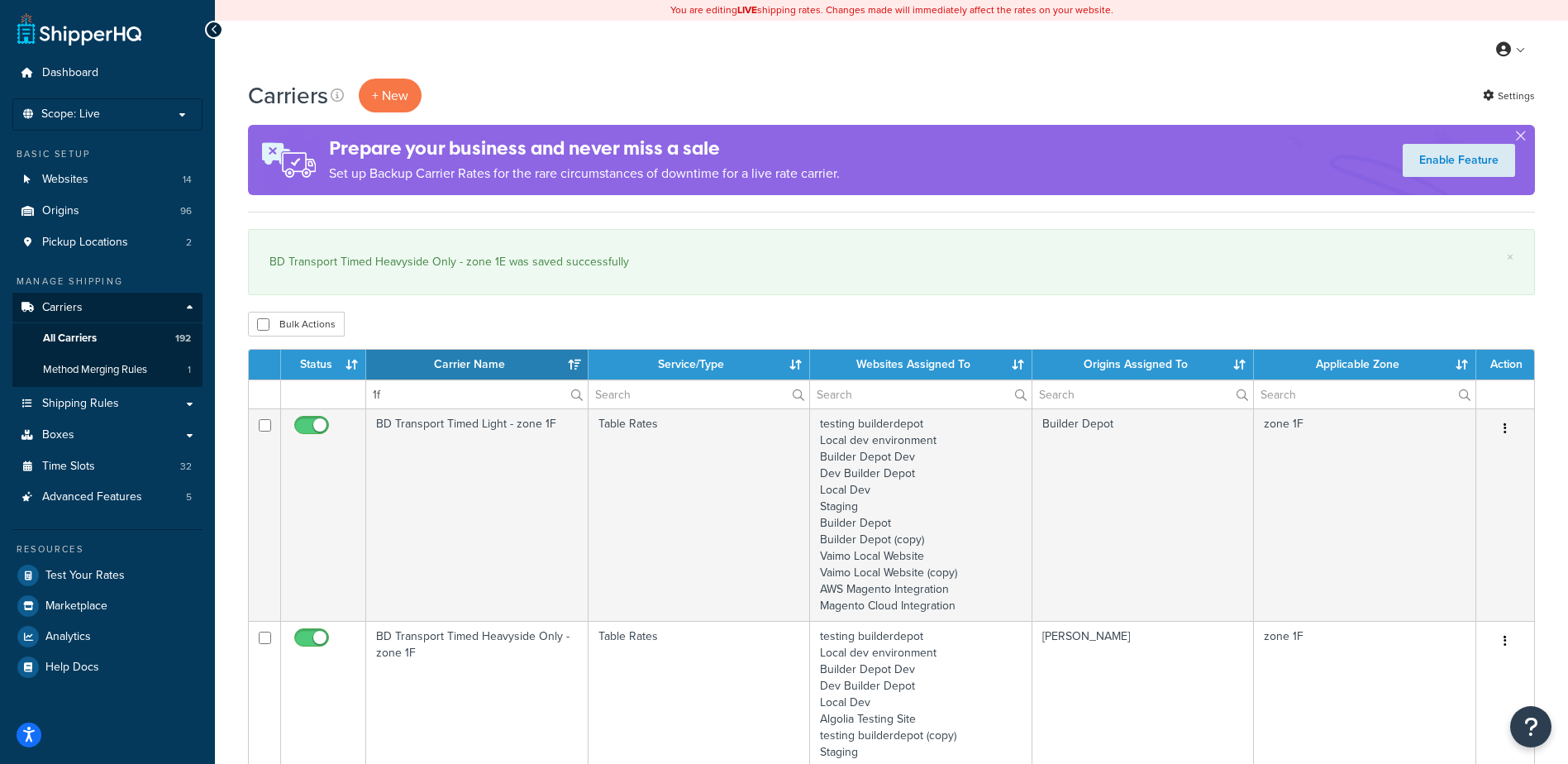
click at [452, 669] on td "BD Transport Timed Heavyside Only - zone 1F" at bounding box center [476, 744] width 222 height 246
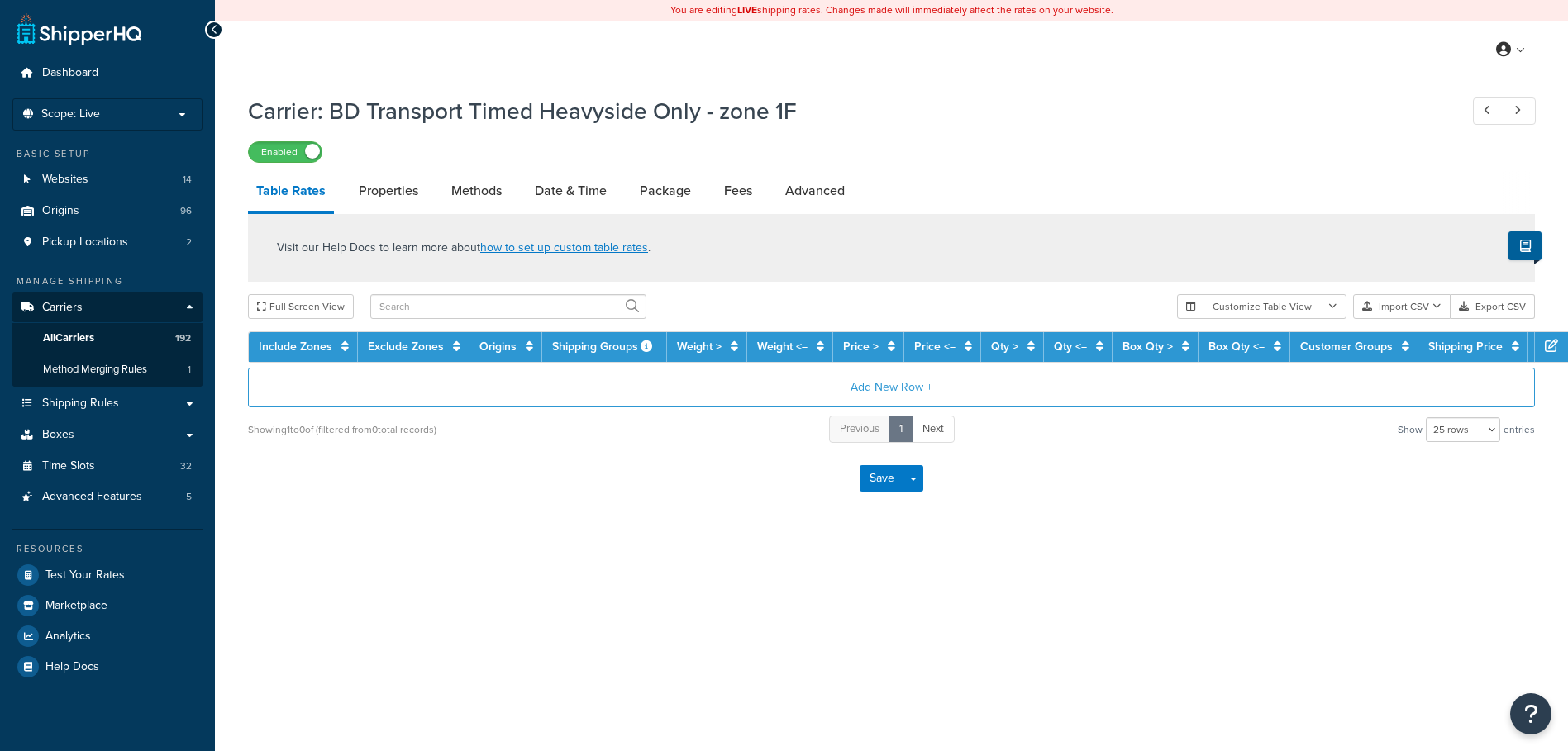
select select "25"
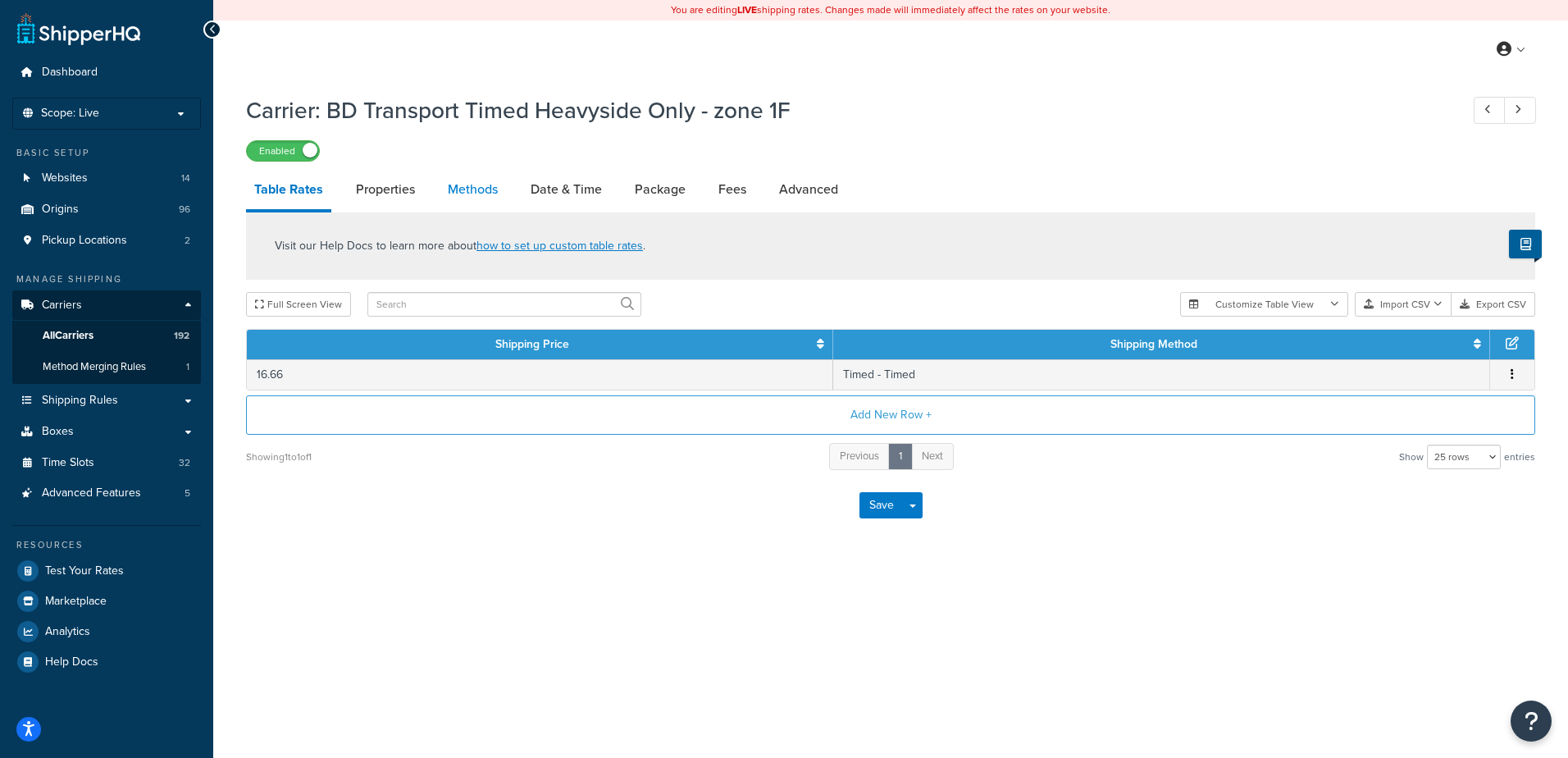
click at [479, 193] on link "Methods" at bounding box center [473, 190] width 67 height 39
select select "25"
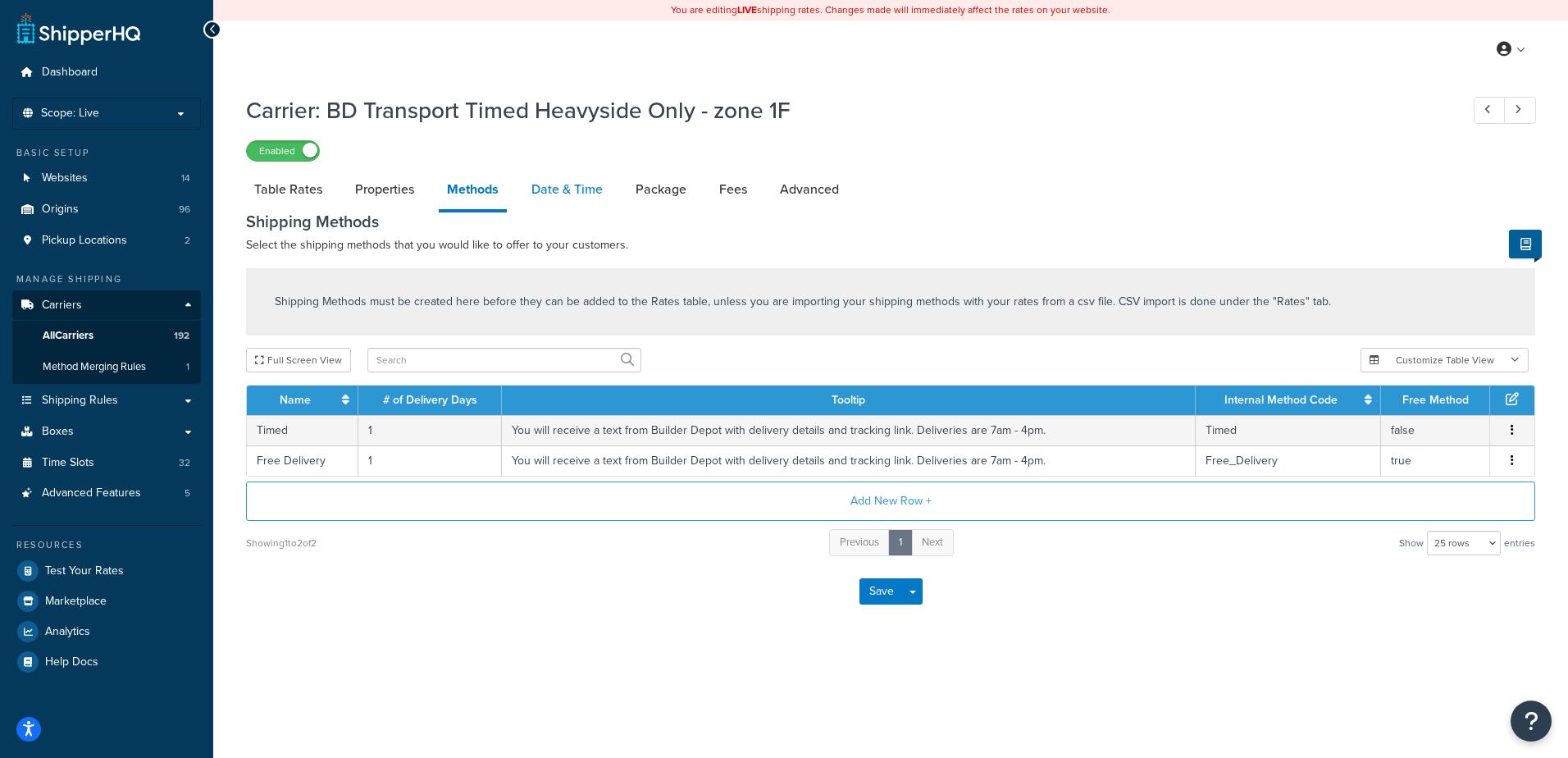
click at [565, 193] on link "Date & Time" at bounding box center [567, 190] width 88 height 39
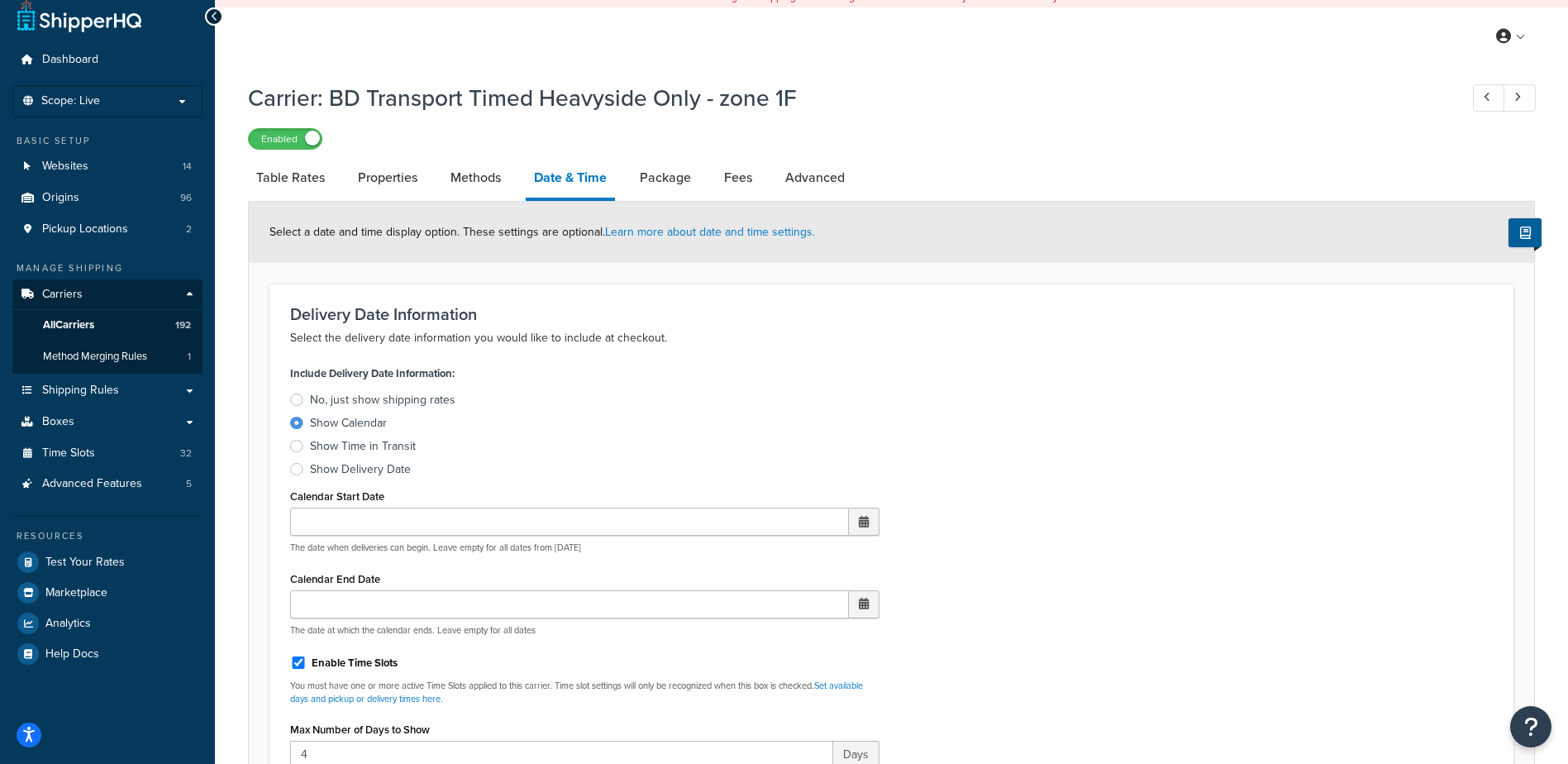
scroll to position [579, 0]
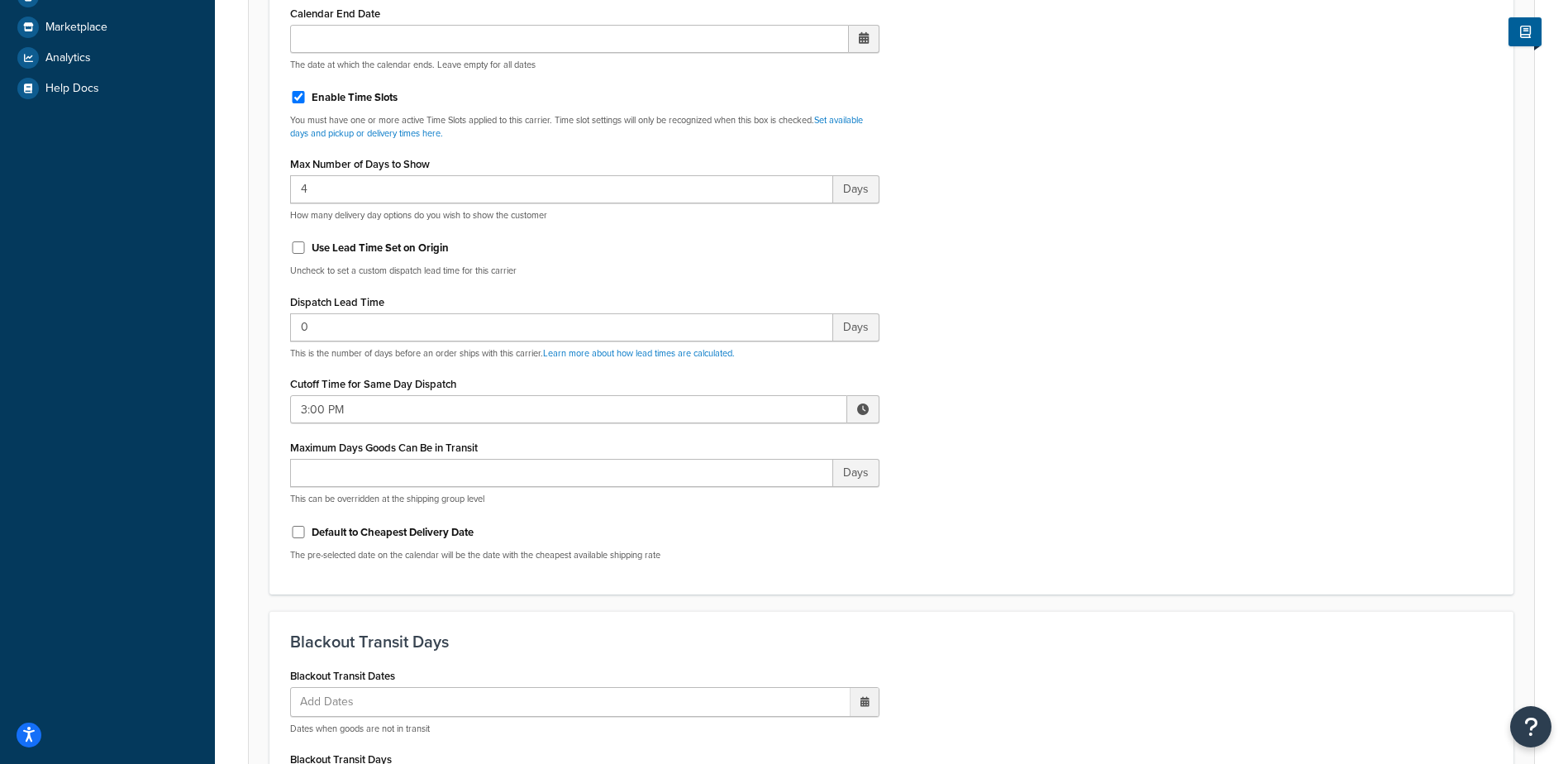
click at [862, 411] on span at bounding box center [863, 409] width 11 height 11
click at [743, 446] on span "▲" at bounding box center [741, 445] width 33 height 33
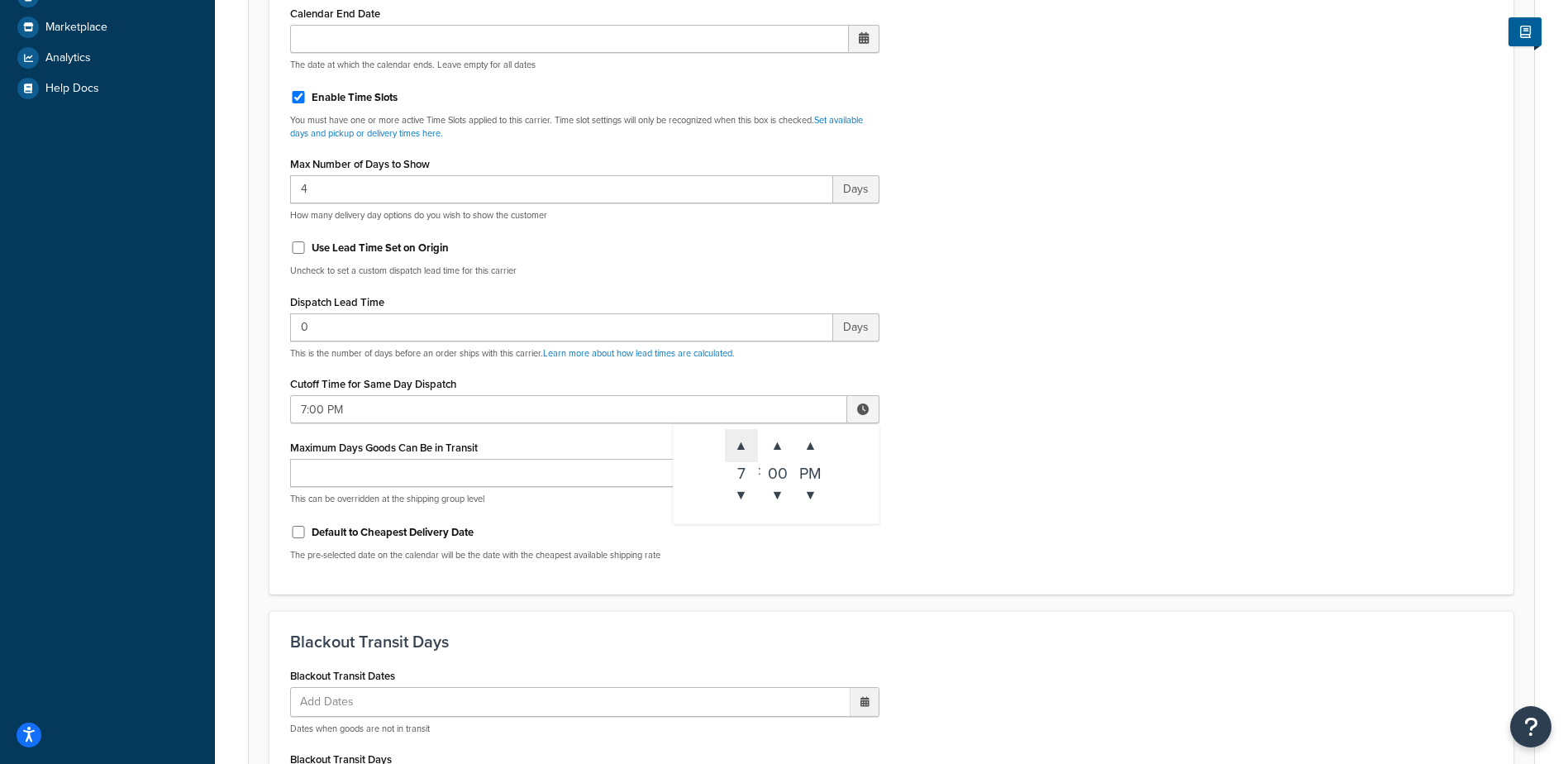
click at [743, 446] on span "▲" at bounding box center [741, 445] width 33 height 33
type input "8:00 PM"
click at [1007, 425] on div "Include Delivery Date Information: No, just show shipping rates Show Calendar S…" at bounding box center [891, 184] width 1228 height 778
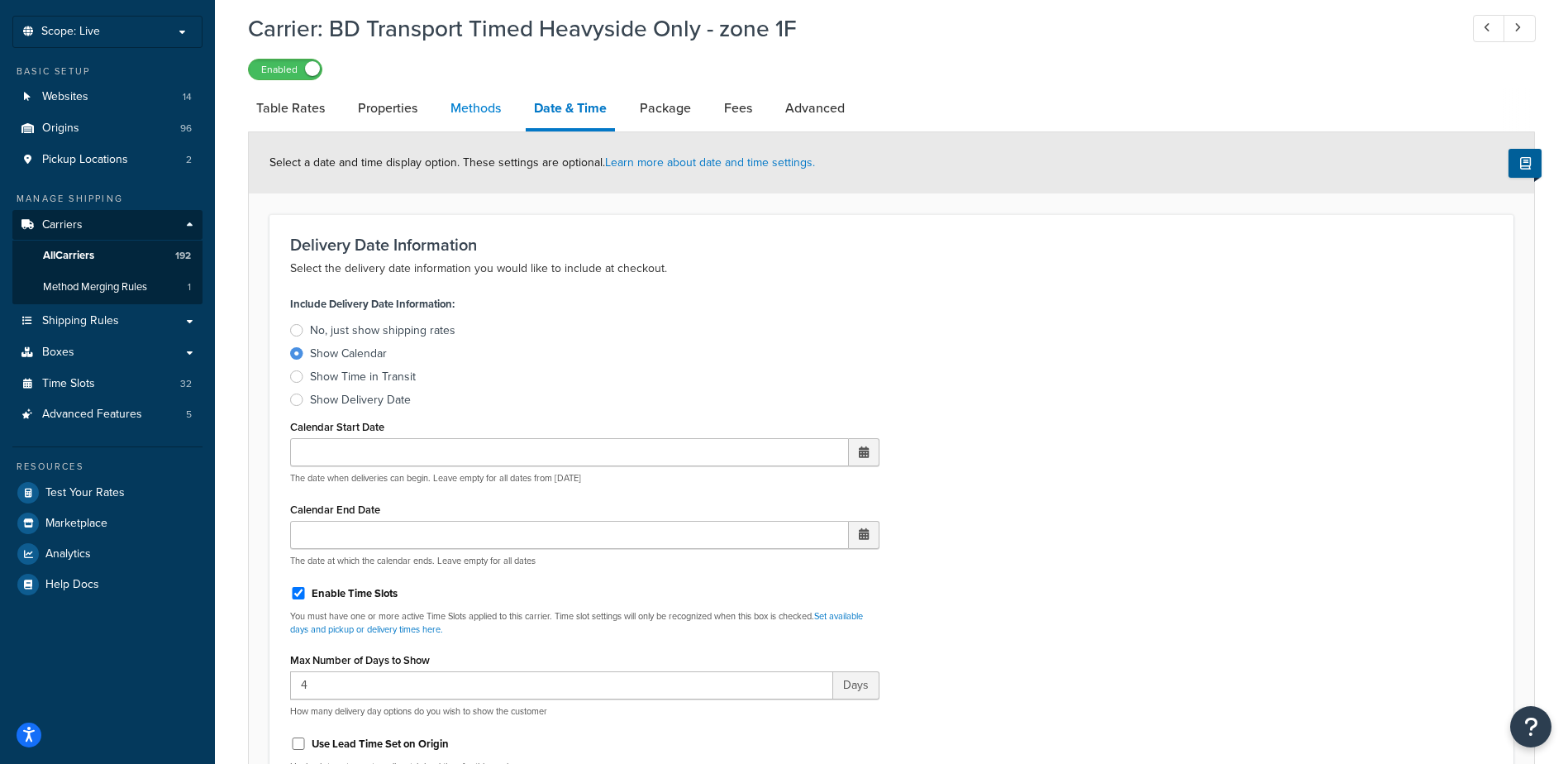
click at [471, 109] on link "Methods" at bounding box center [475, 109] width 67 height 40
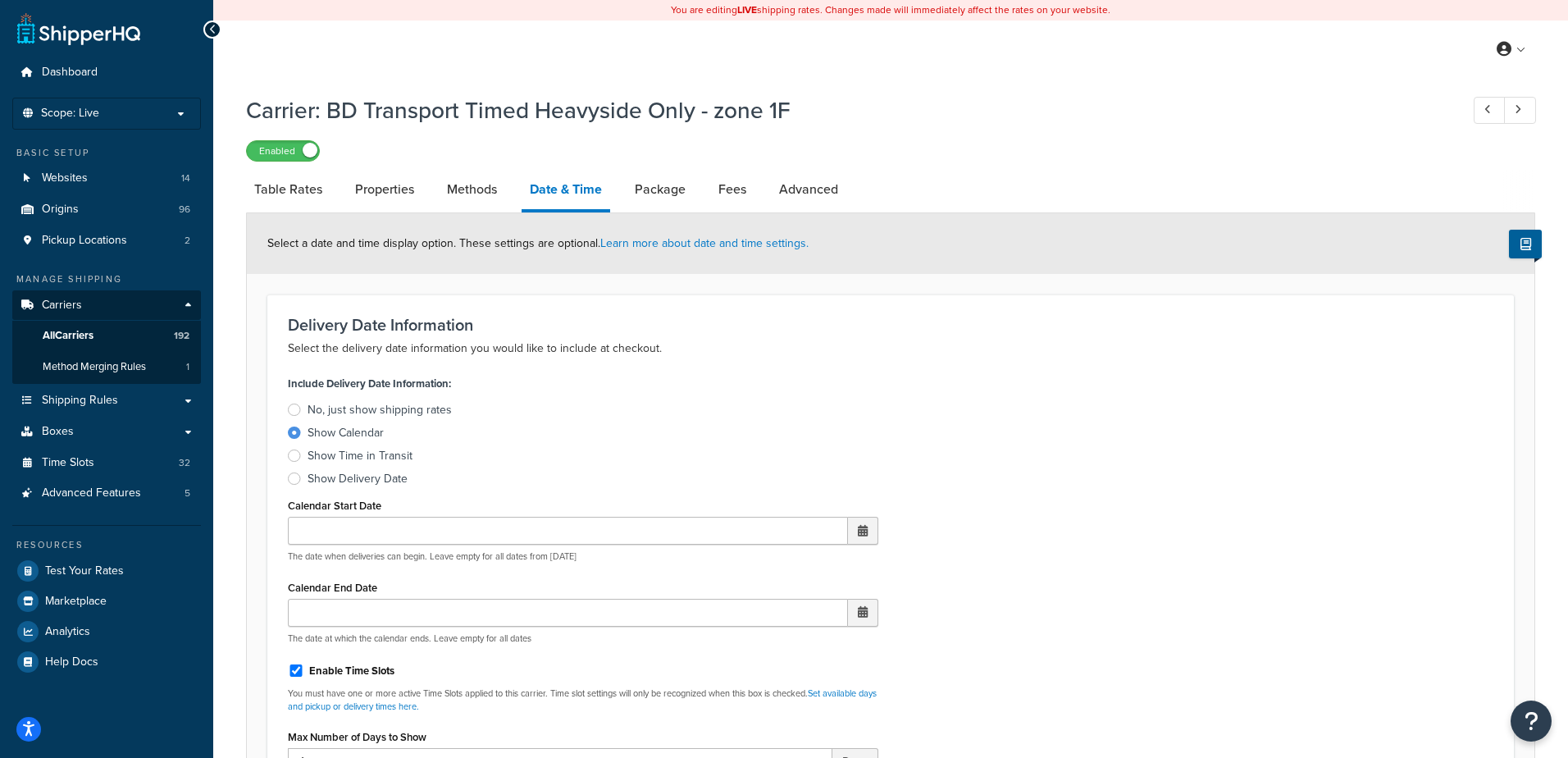
select select "25"
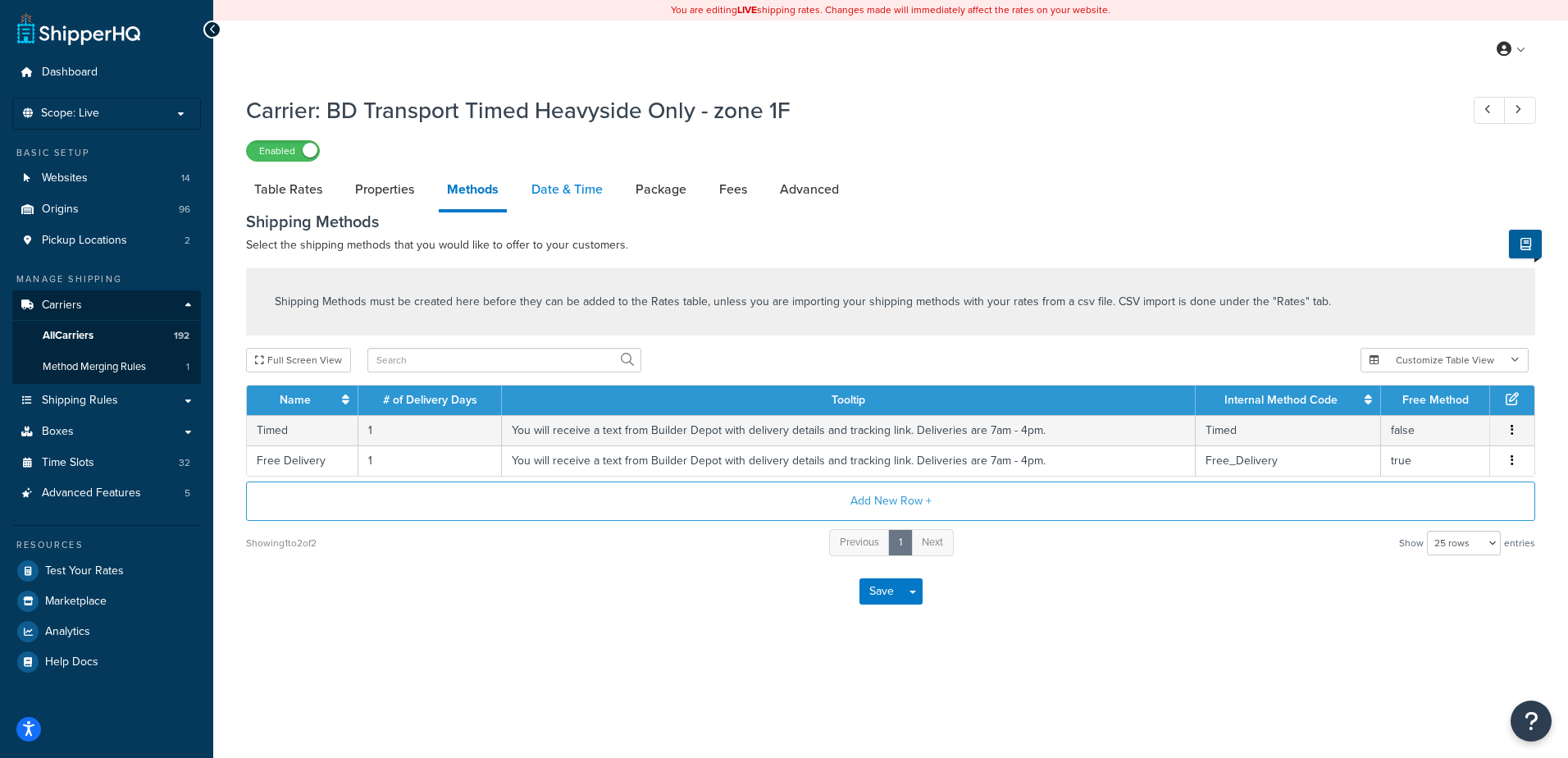
click at [552, 189] on link "Date & Time" at bounding box center [567, 190] width 88 height 39
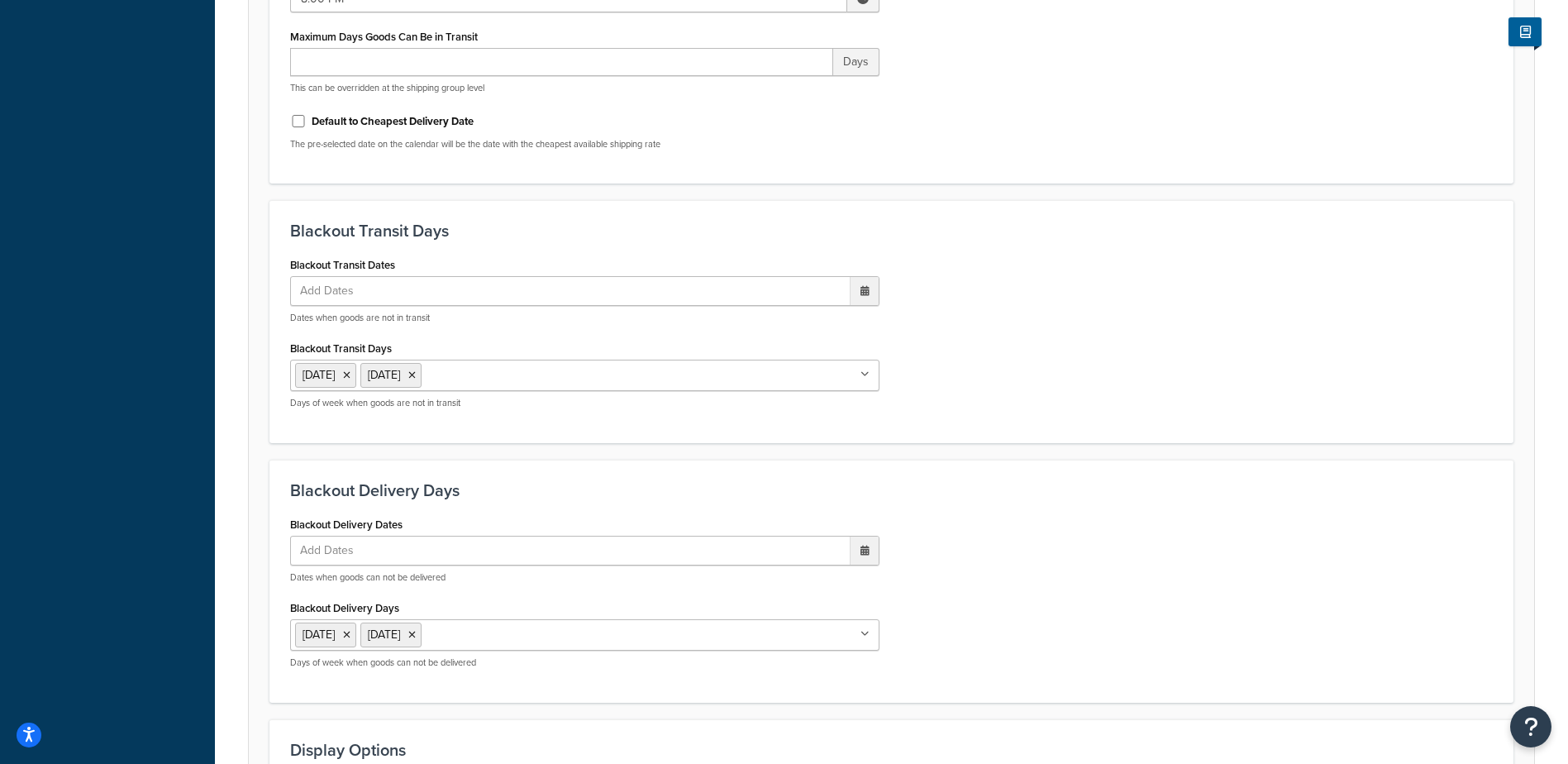
scroll to position [1252, 0]
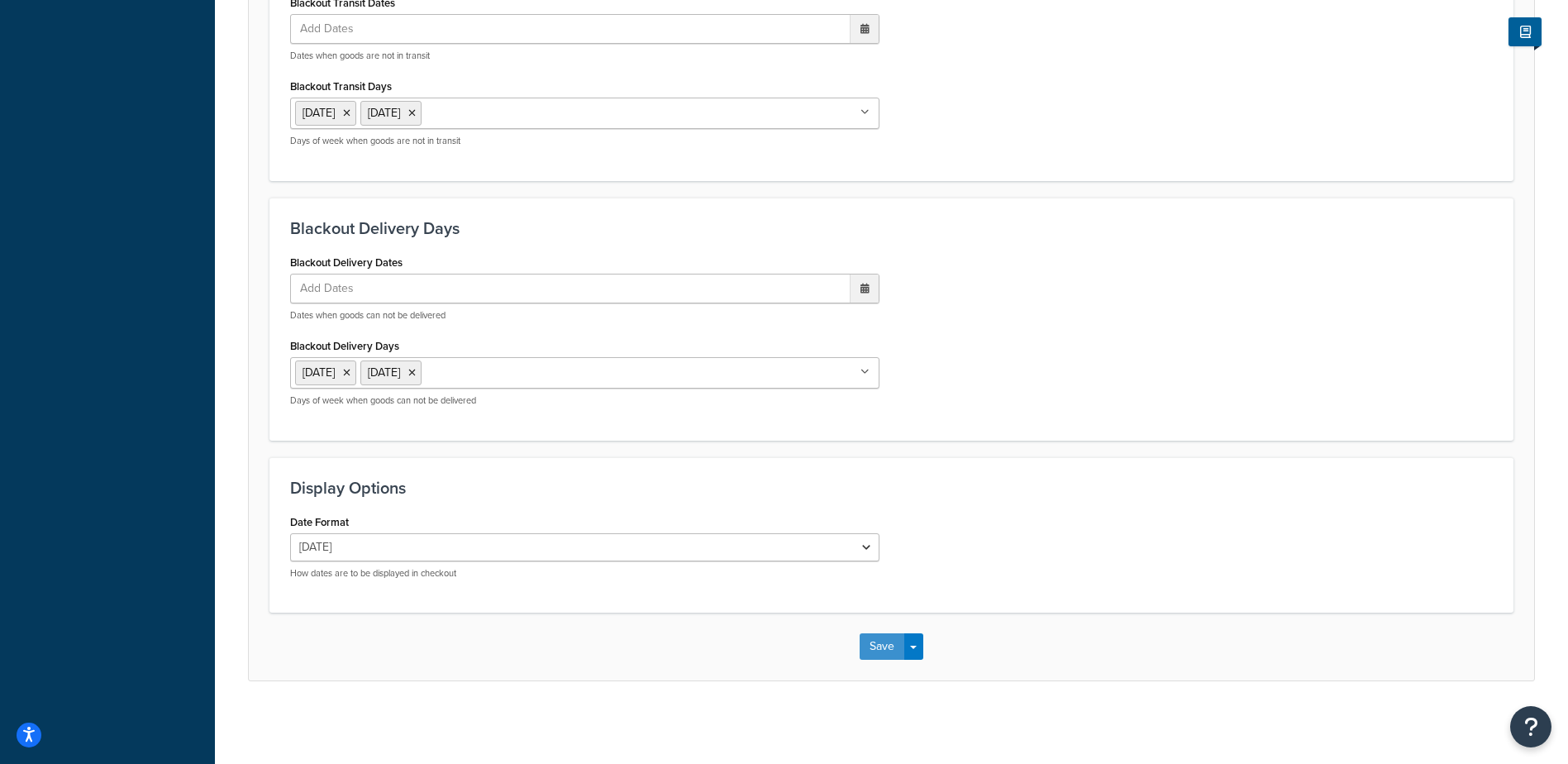
click at [873, 643] on button "Save" at bounding box center [882, 647] width 44 height 26
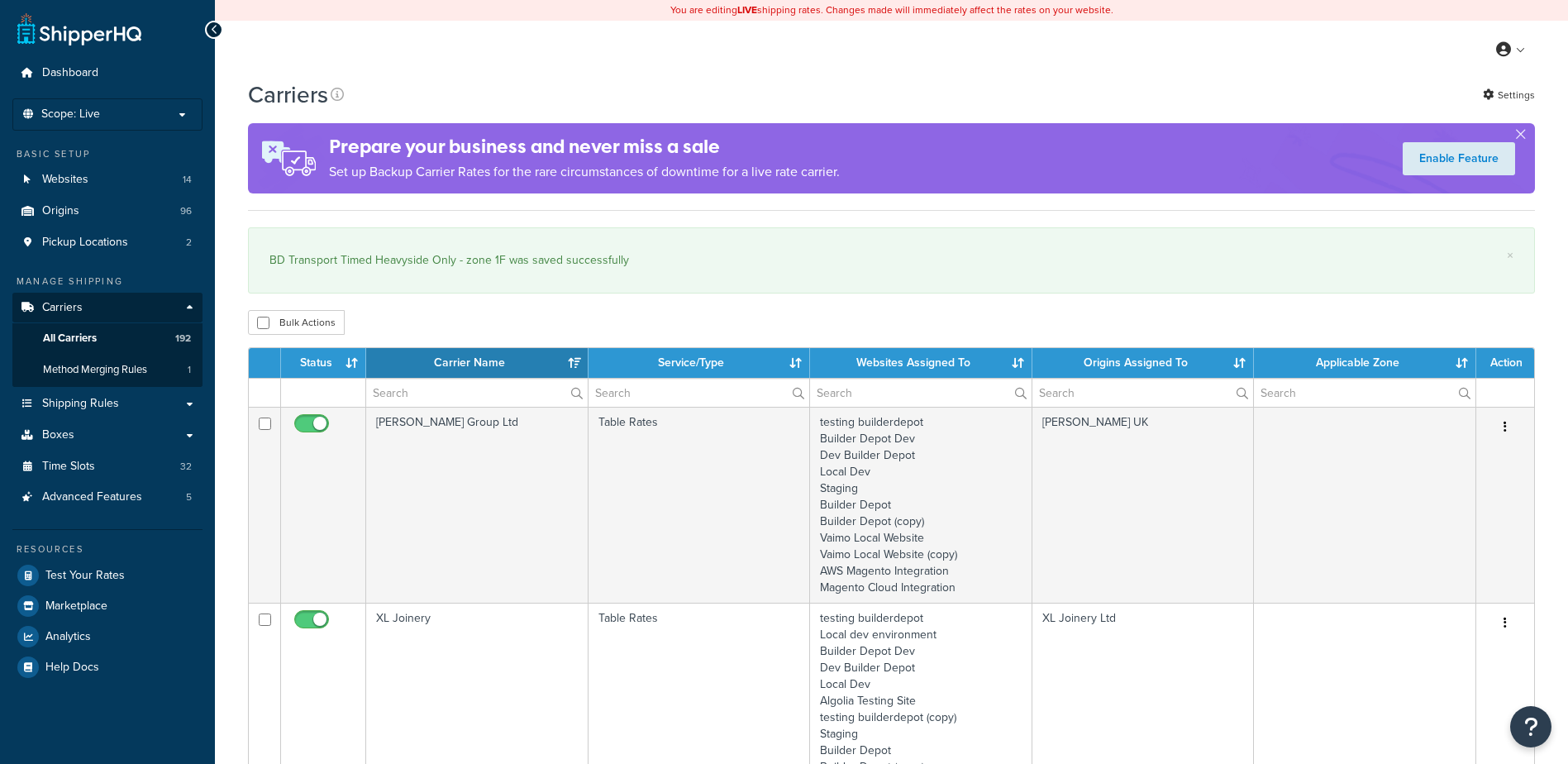
select select "15"
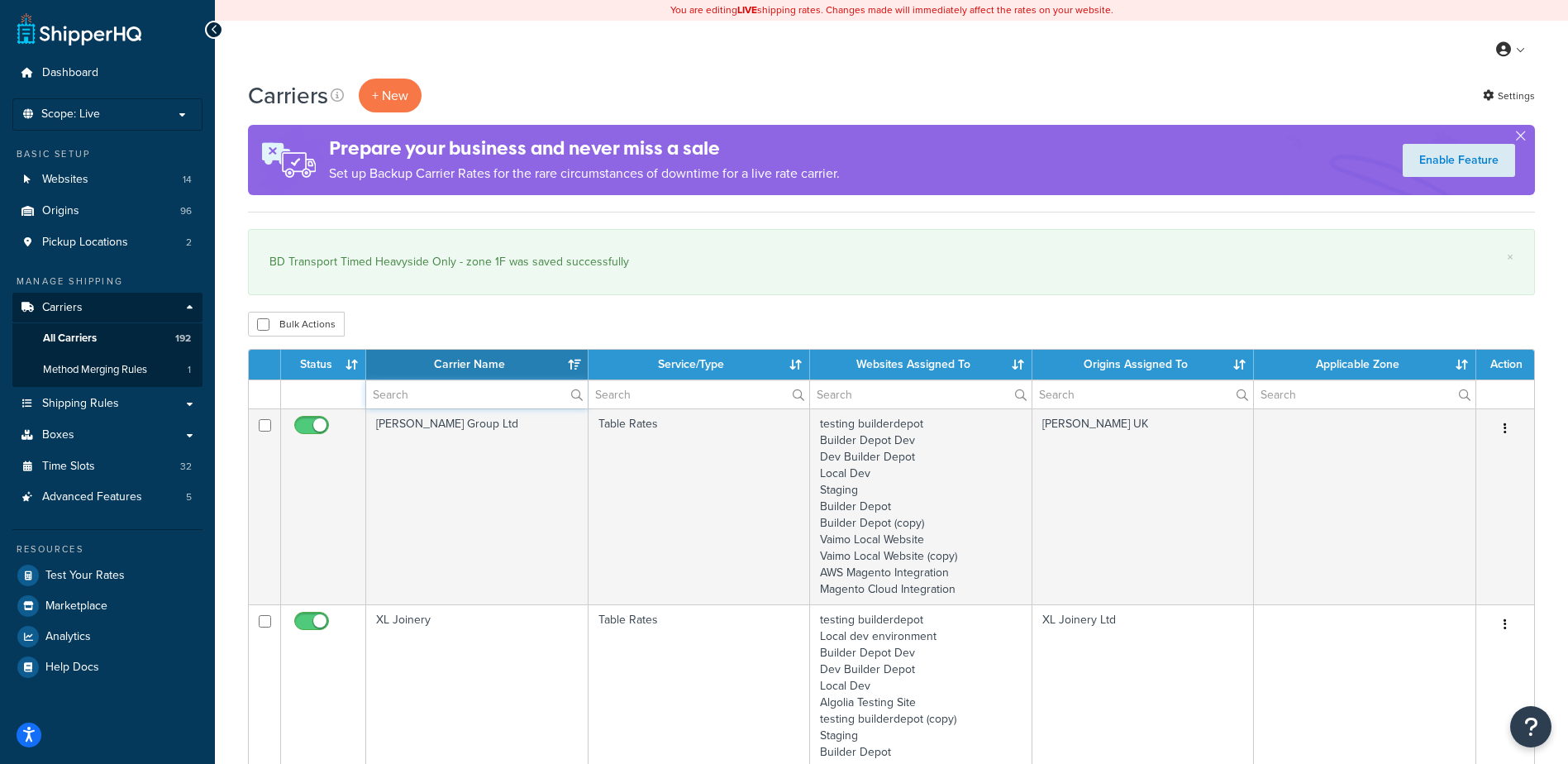
click at [428, 393] on input "text" at bounding box center [476, 394] width 221 height 28
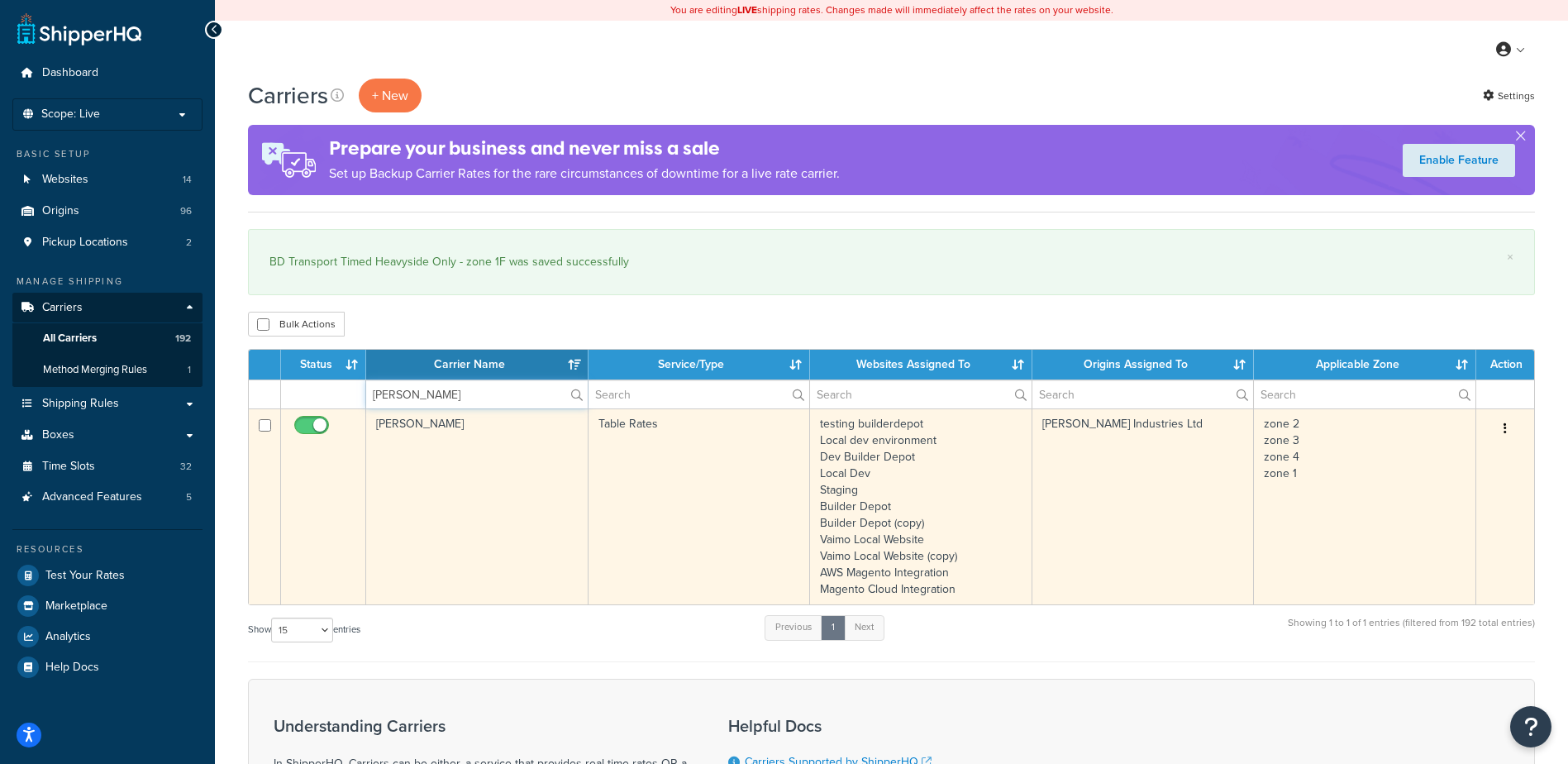
type input "merlyn"
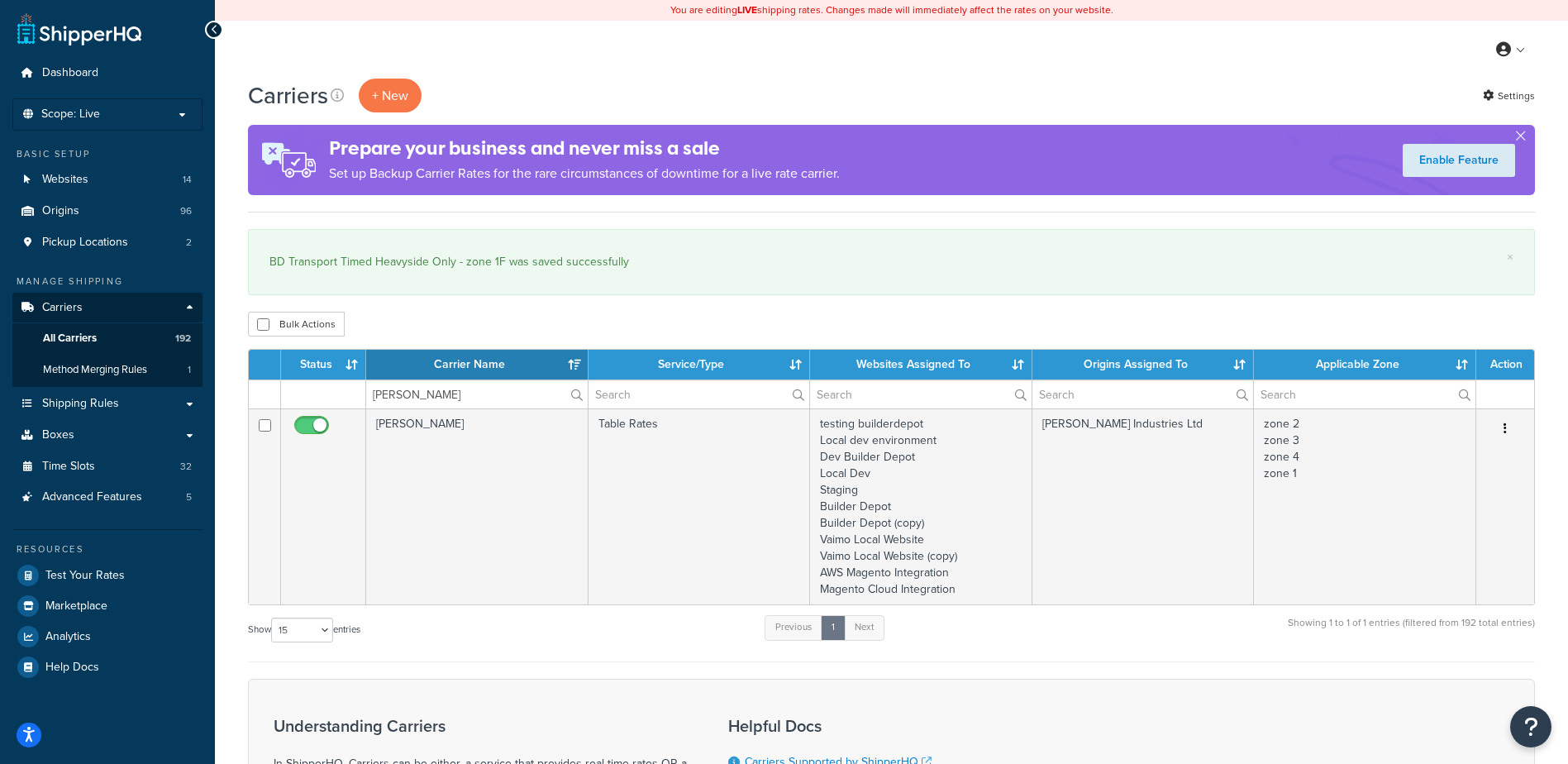
click at [493, 469] on td "[PERSON_NAME]" at bounding box center [476, 506] width 222 height 196
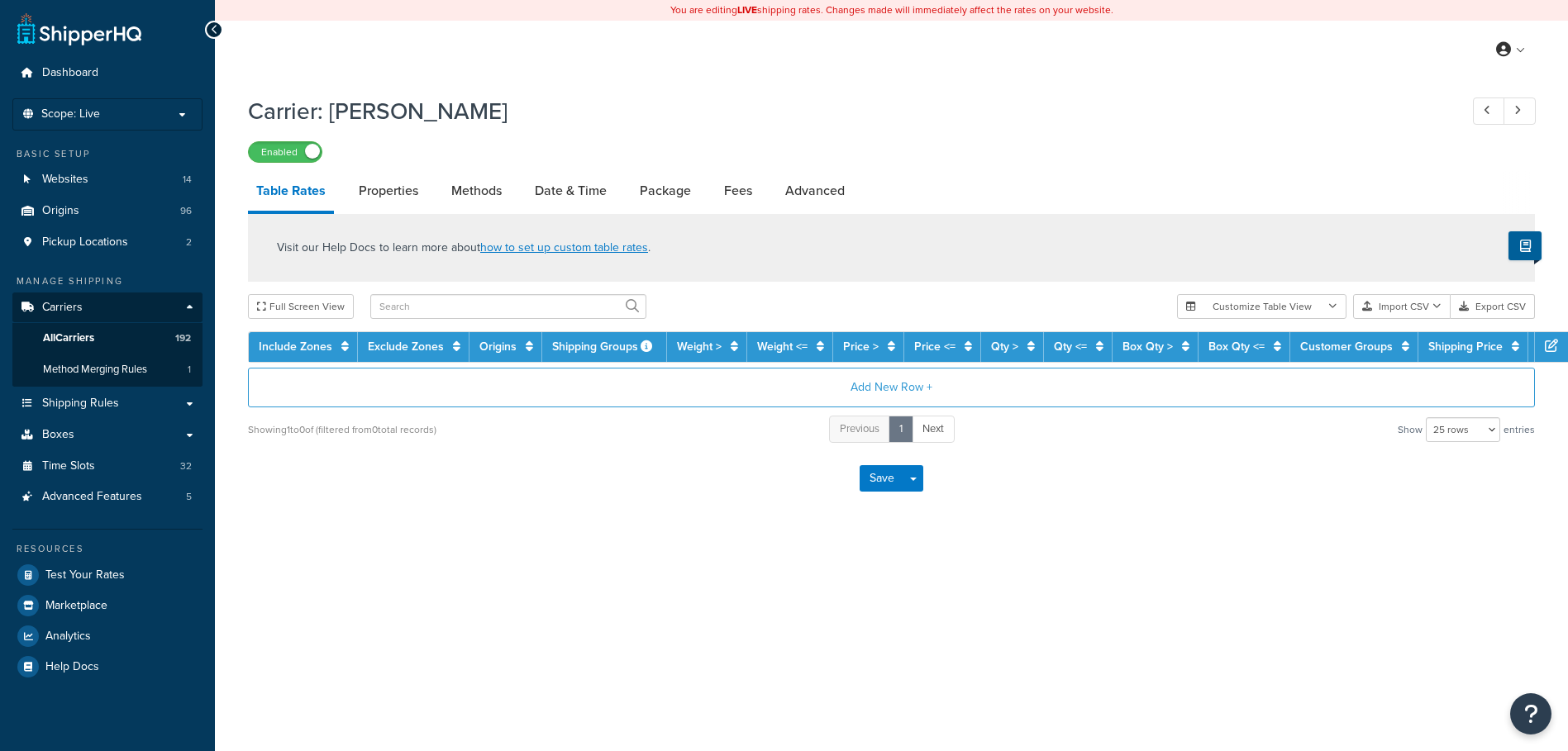
select select "25"
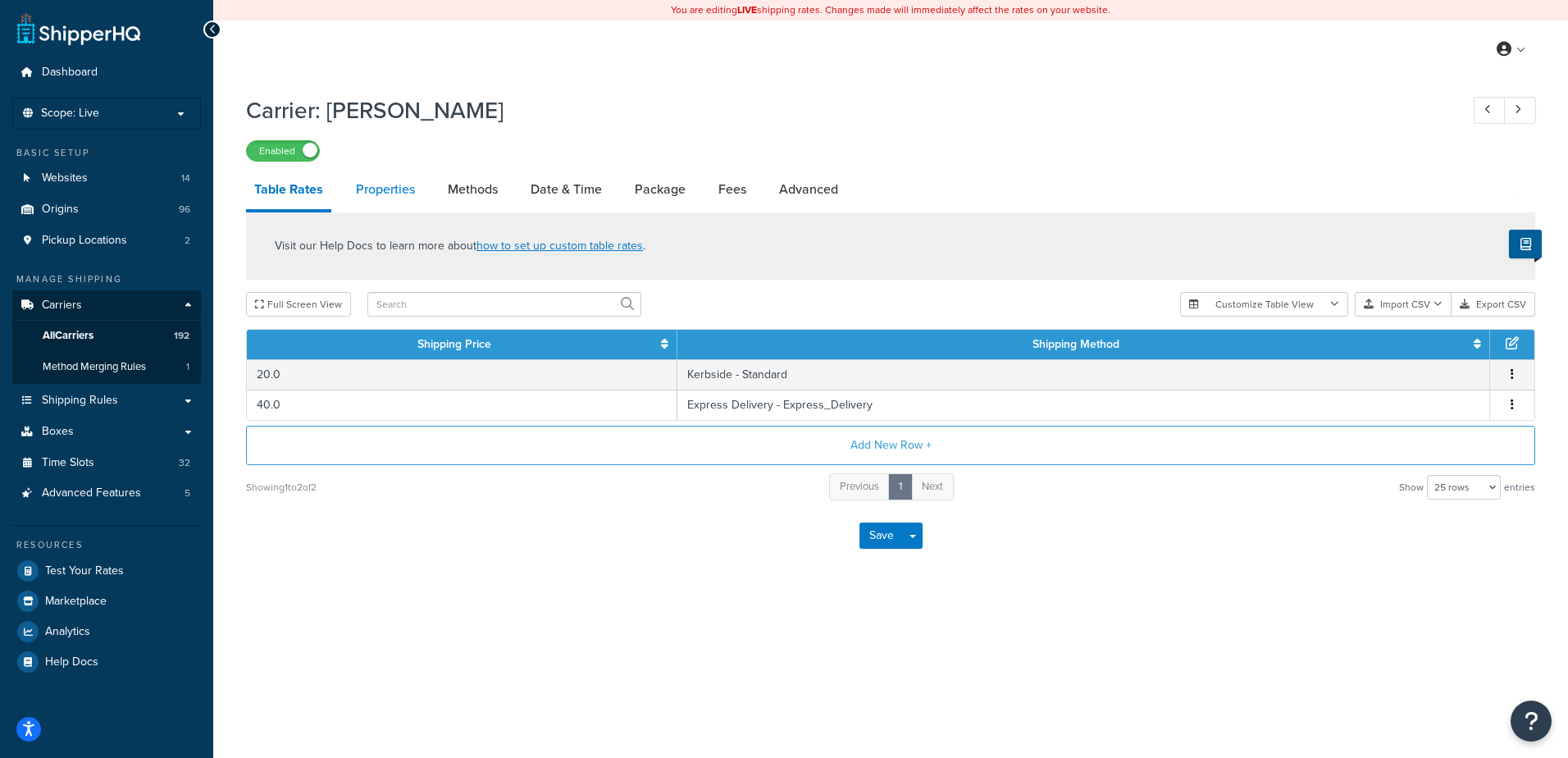
click at [400, 184] on link "Properties" at bounding box center [385, 190] width 75 height 39
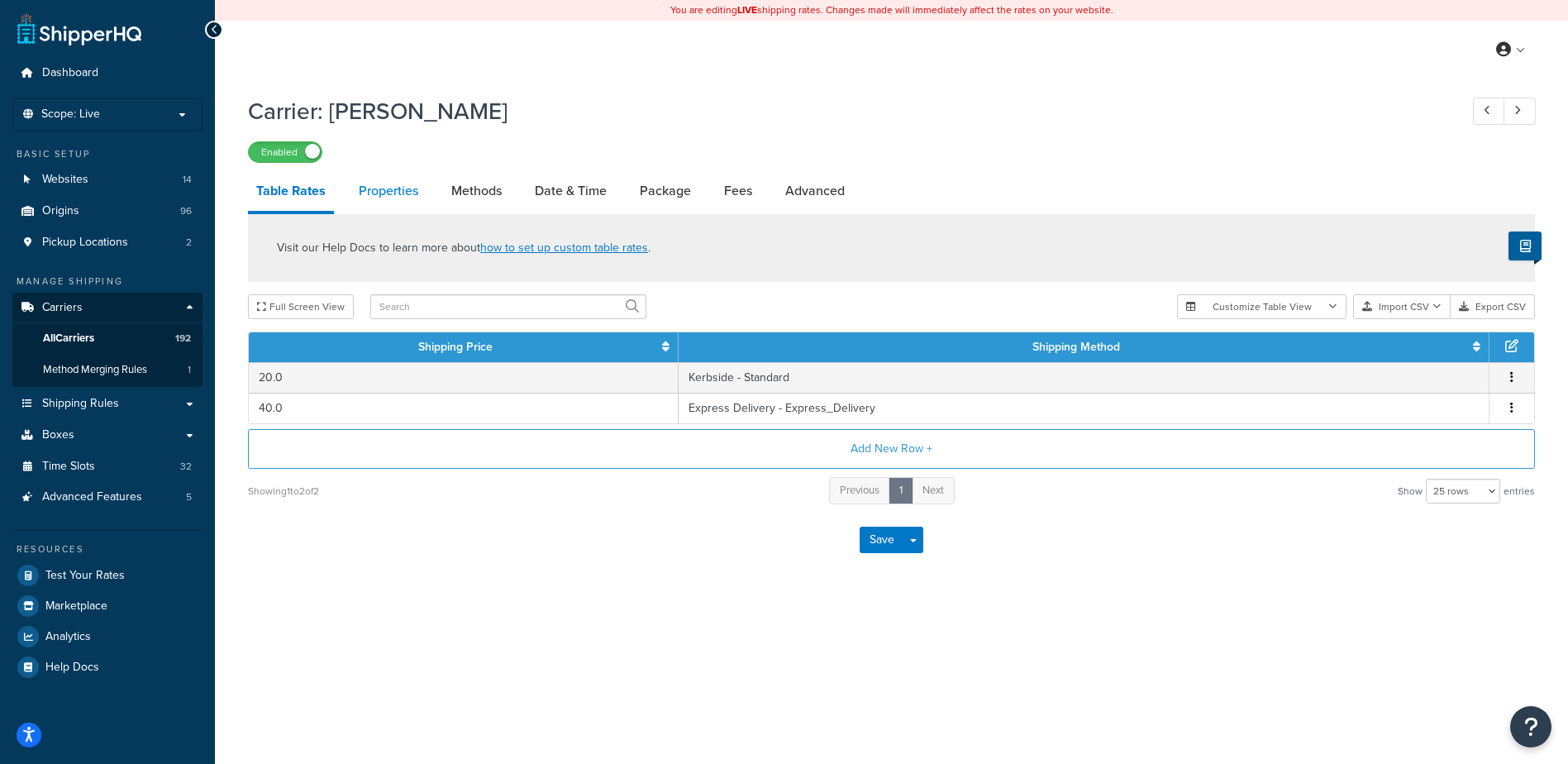
select select "HIGHEST"
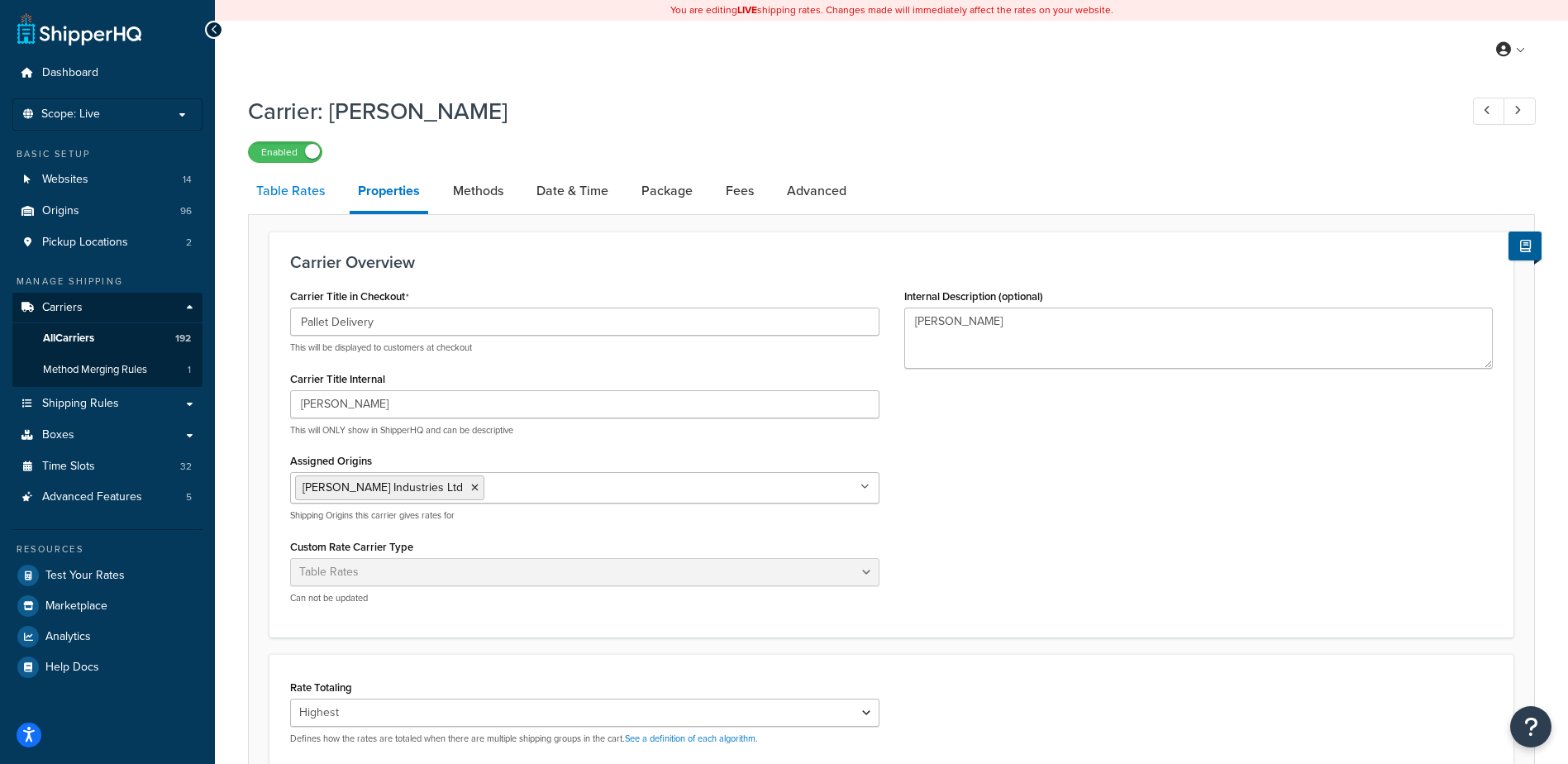
click at [314, 193] on link "Table Rates" at bounding box center [290, 191] width 85 height 40
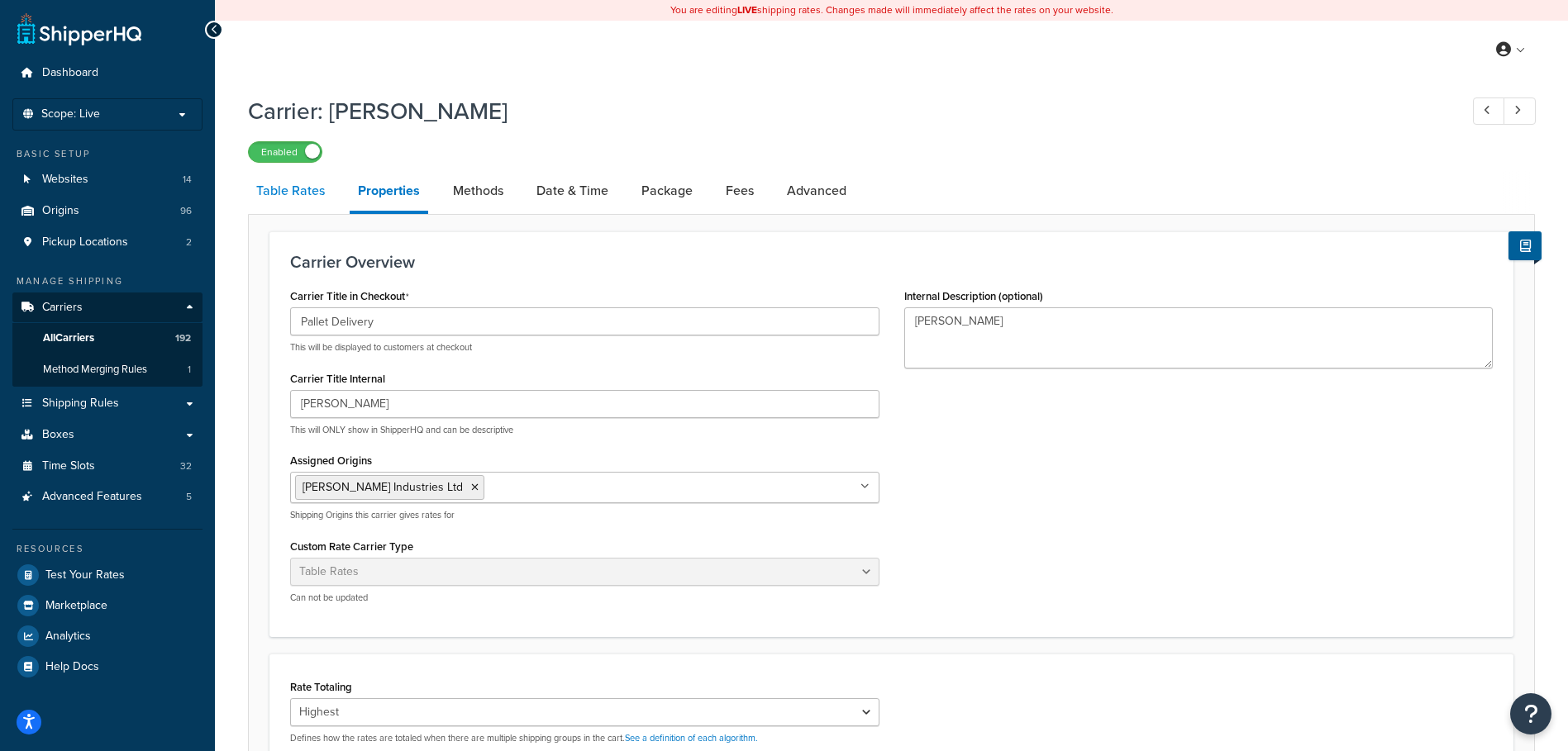
select select "25"
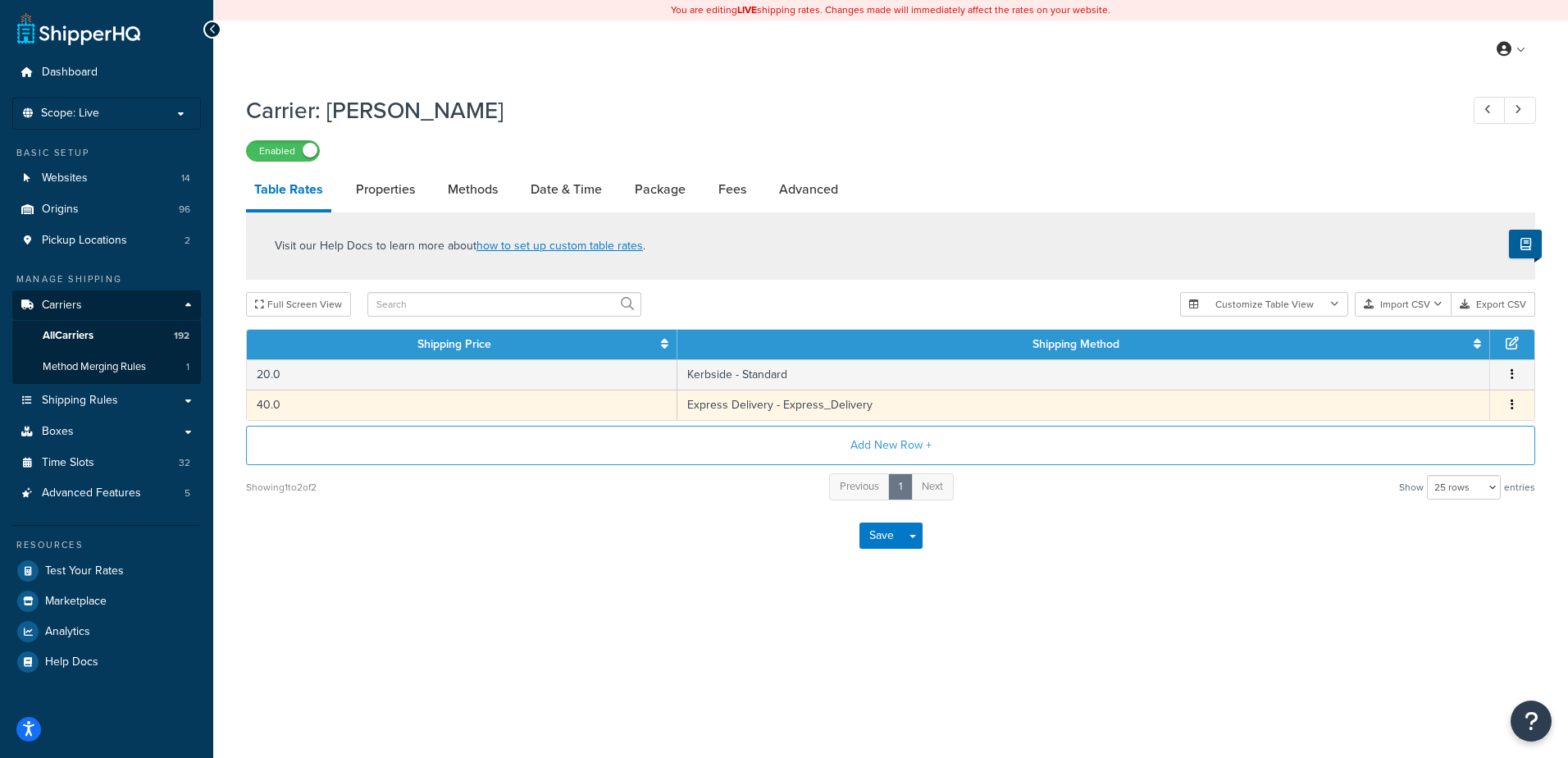
click at [447, 409] on td "40.0" at bounding box center [461, 404] width 430 height 30
select select "173896"
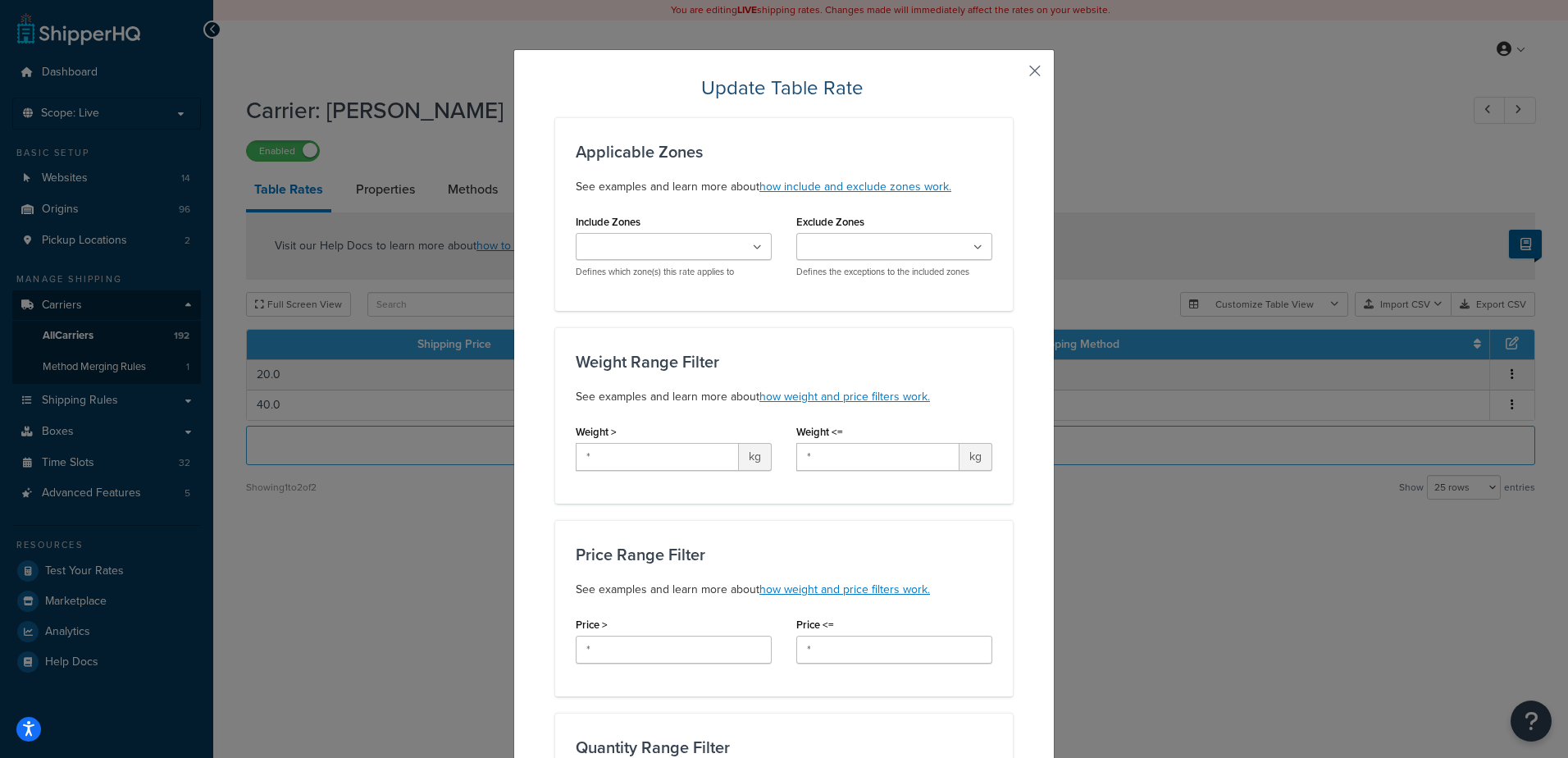
click at [1013, 75] on button "button" at bounding box center [1011, 77] width 4 height 4
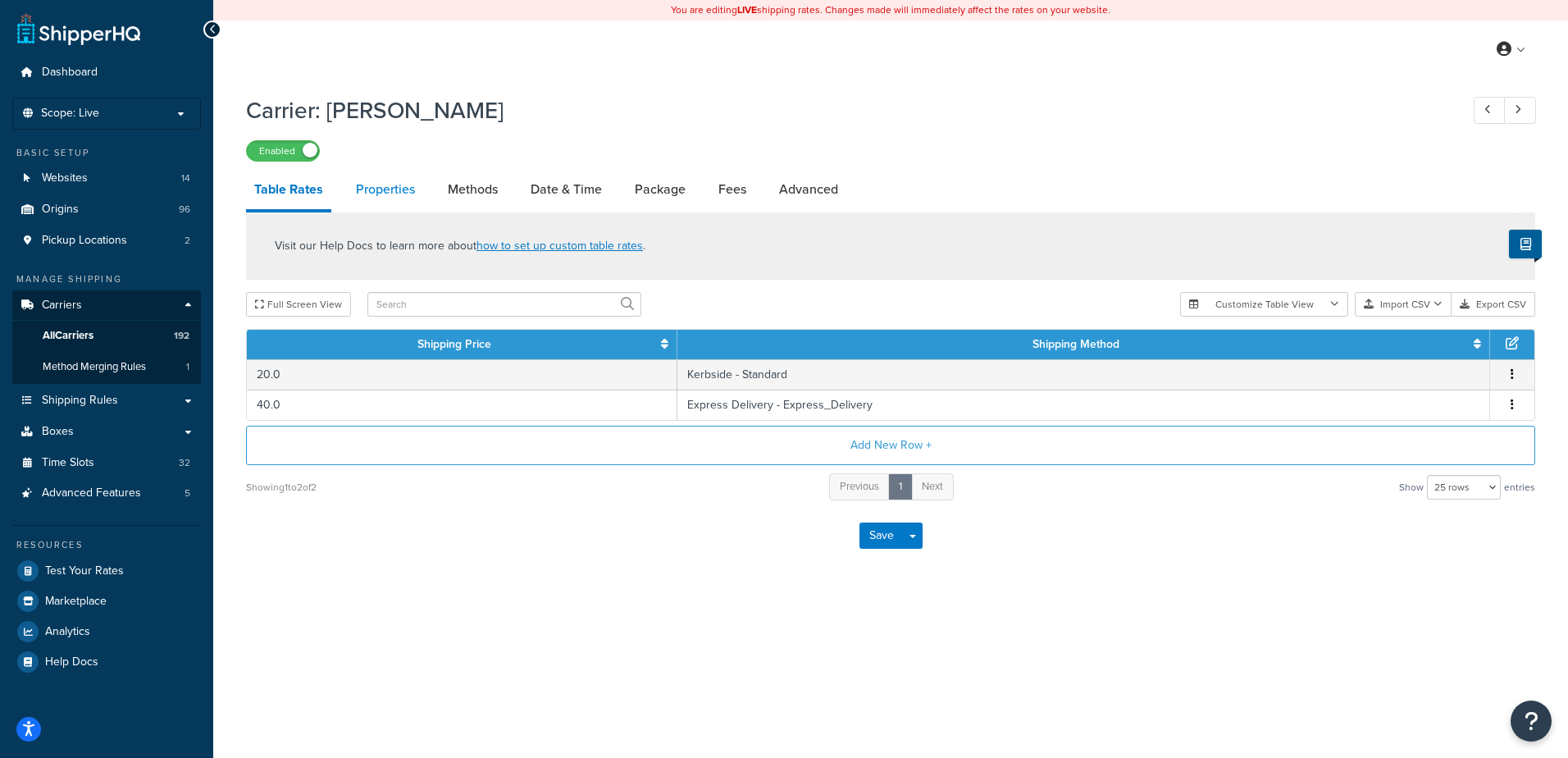
click at [389, 193] on link "Properties" at bounding box center [385, 190] width 75 height 39
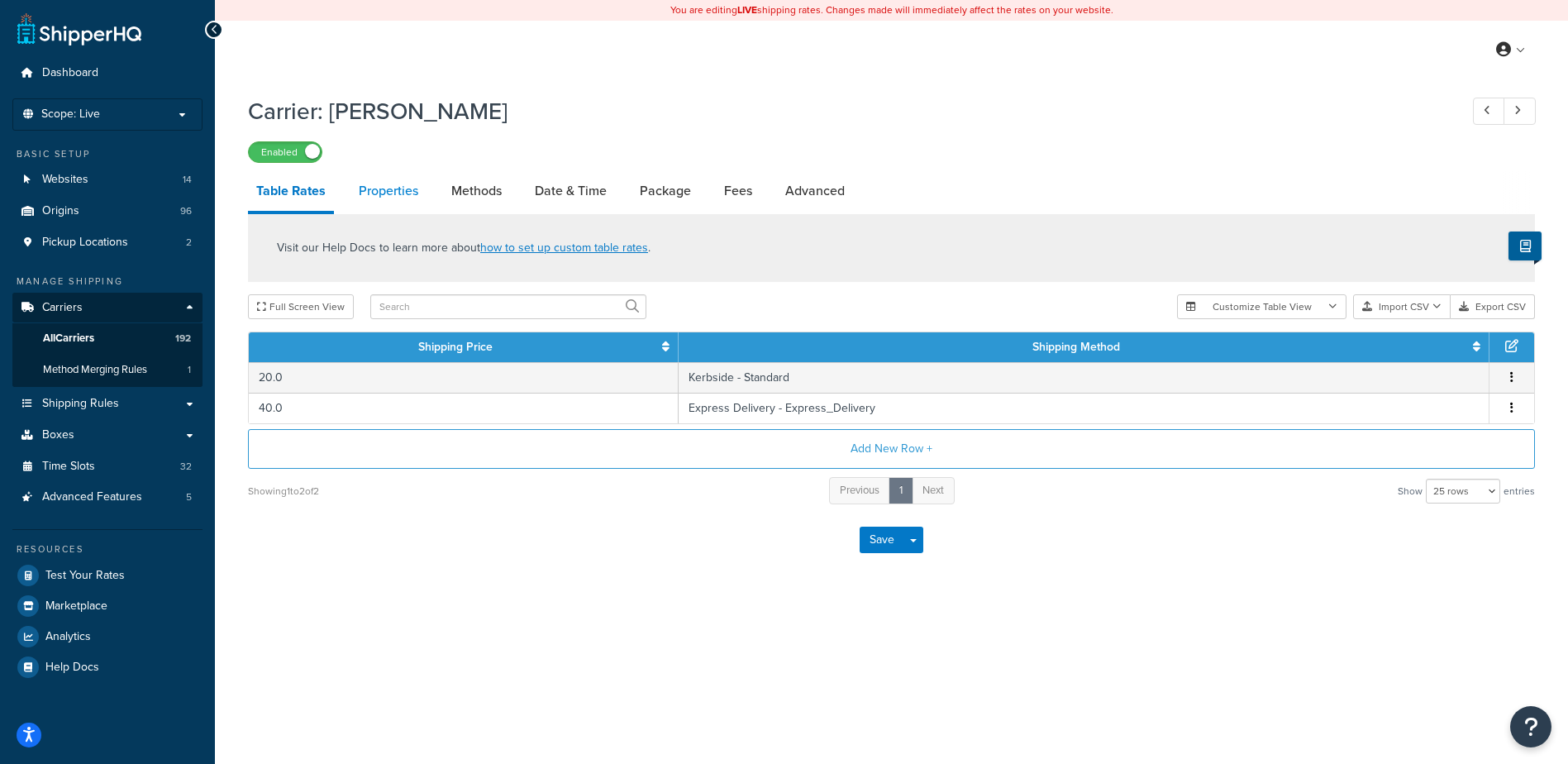
select select "HIGHEST"
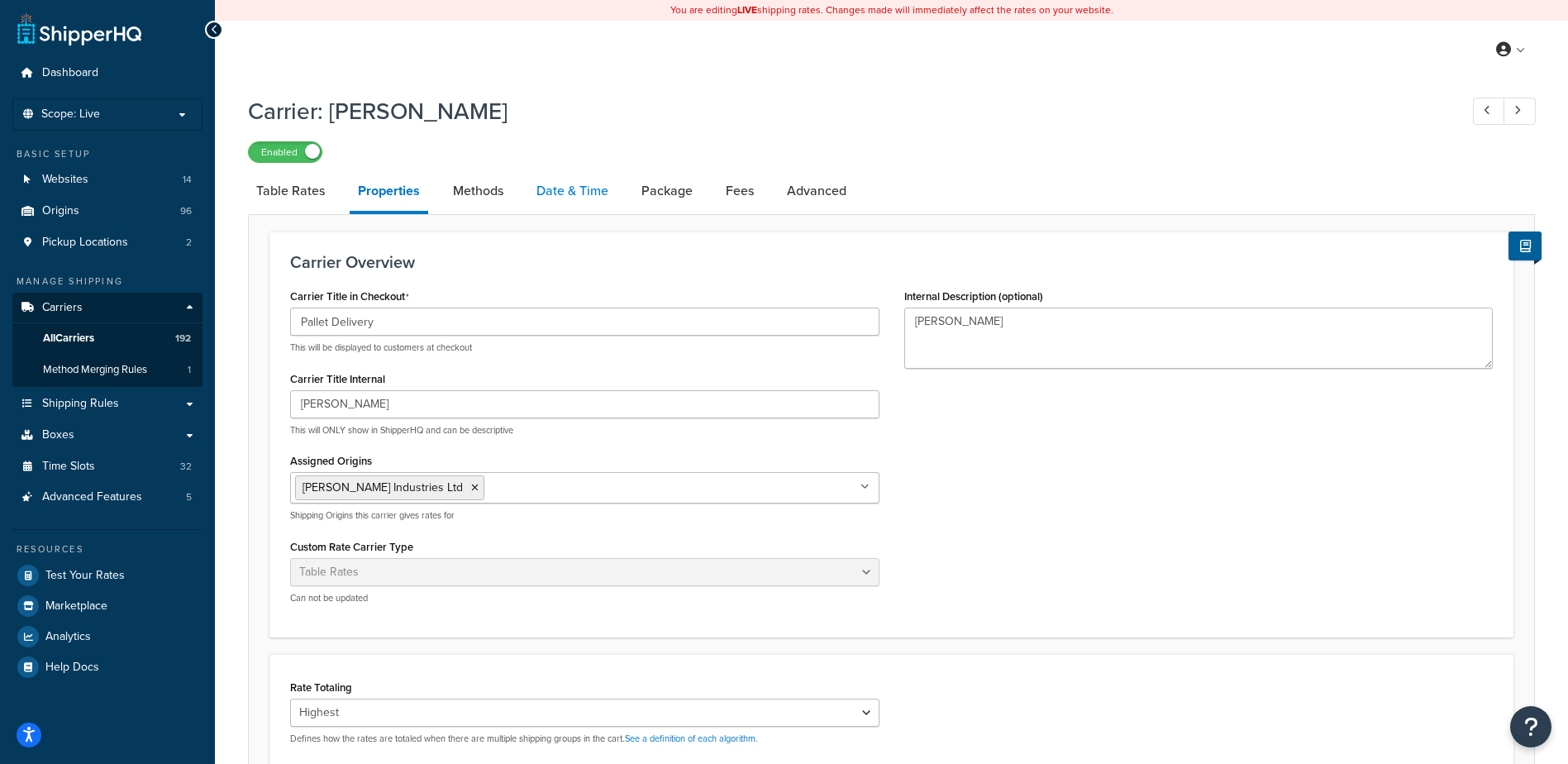
click at [565, 182] on link "Date & Time" at bounding box center [573, 191] width 89 height 40
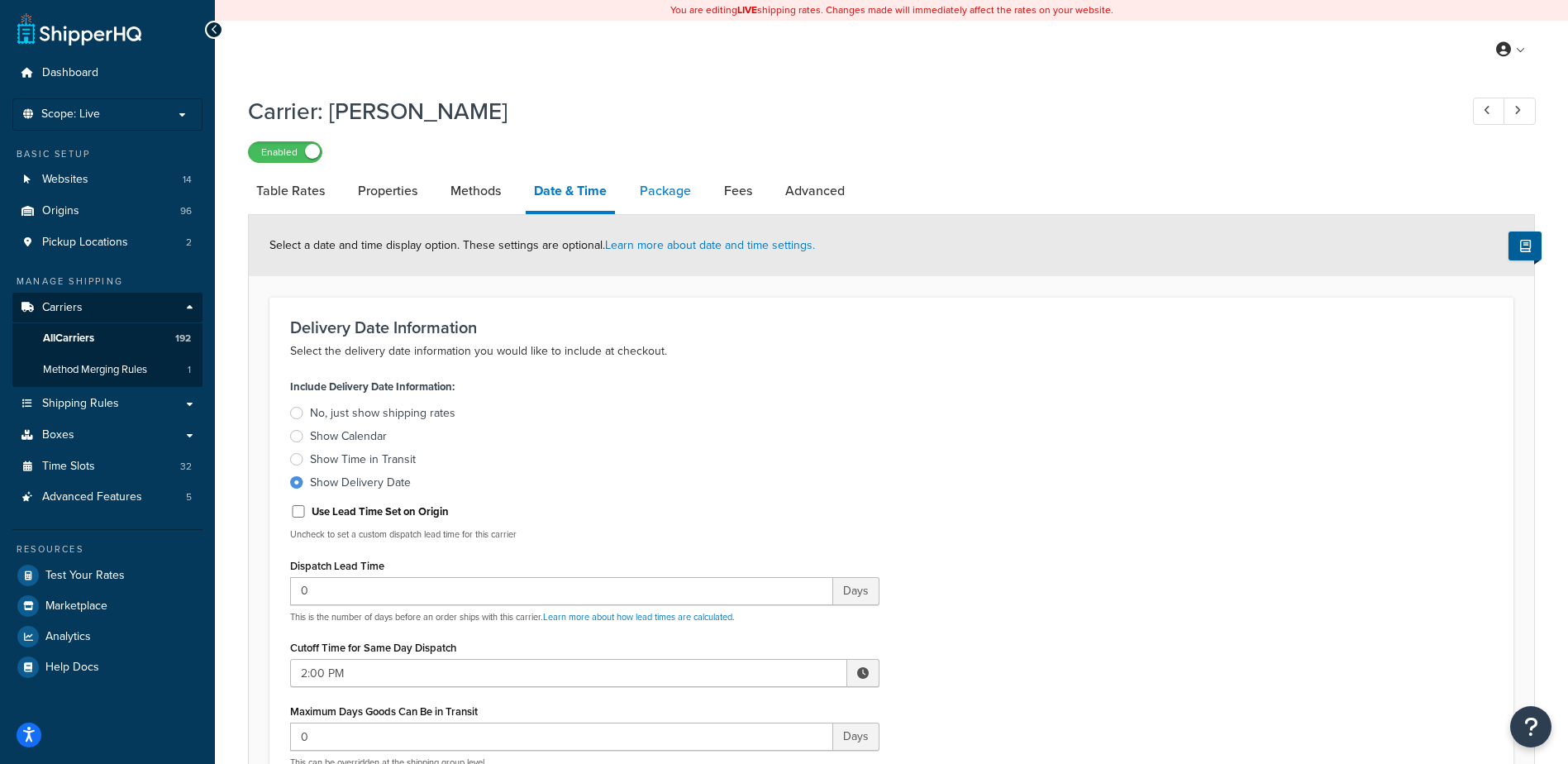
click at [657, 188] on link "Package" at bounding box center [665, 191] width 68 height 40
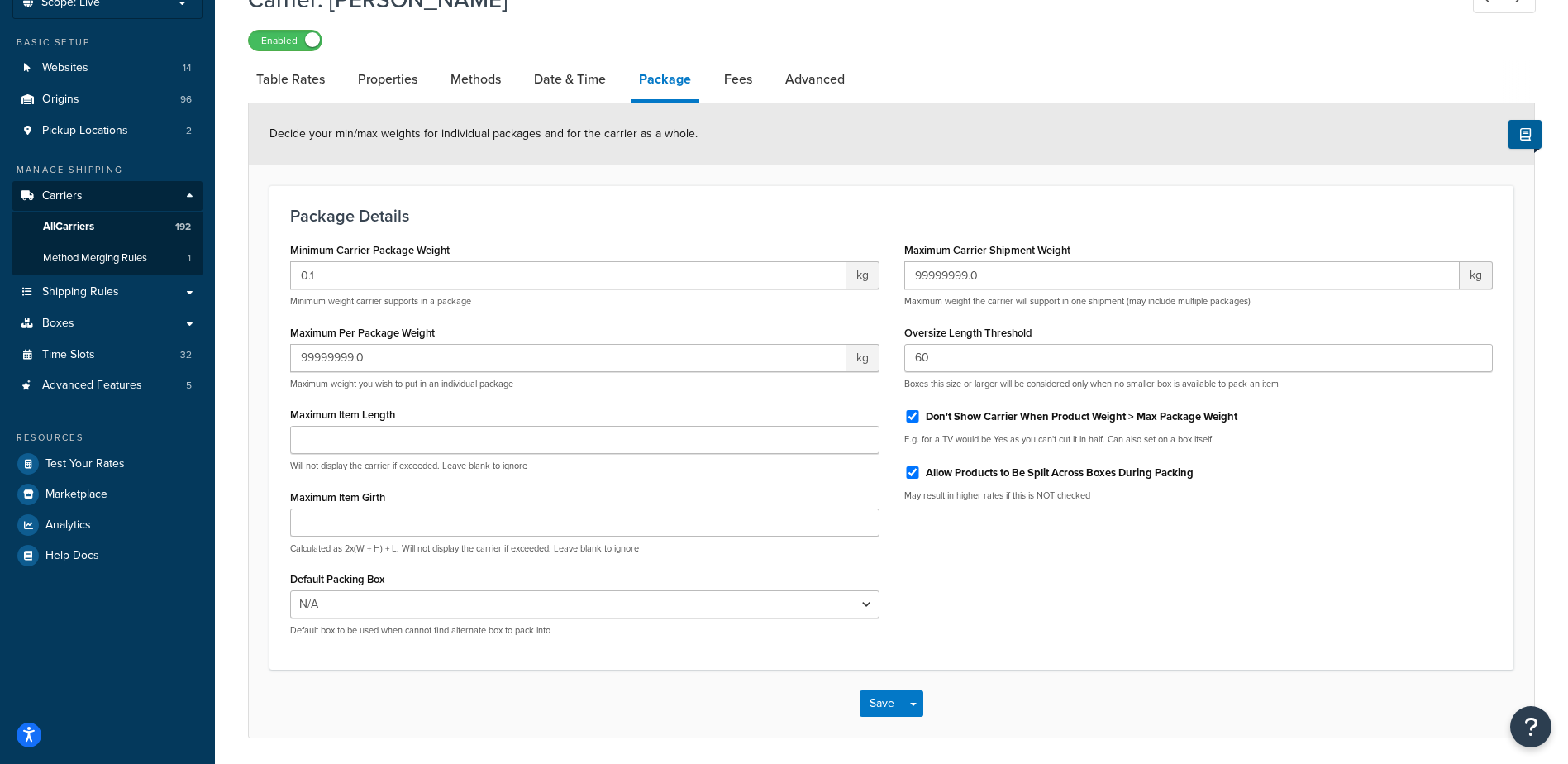
scroll to position [82, 0]
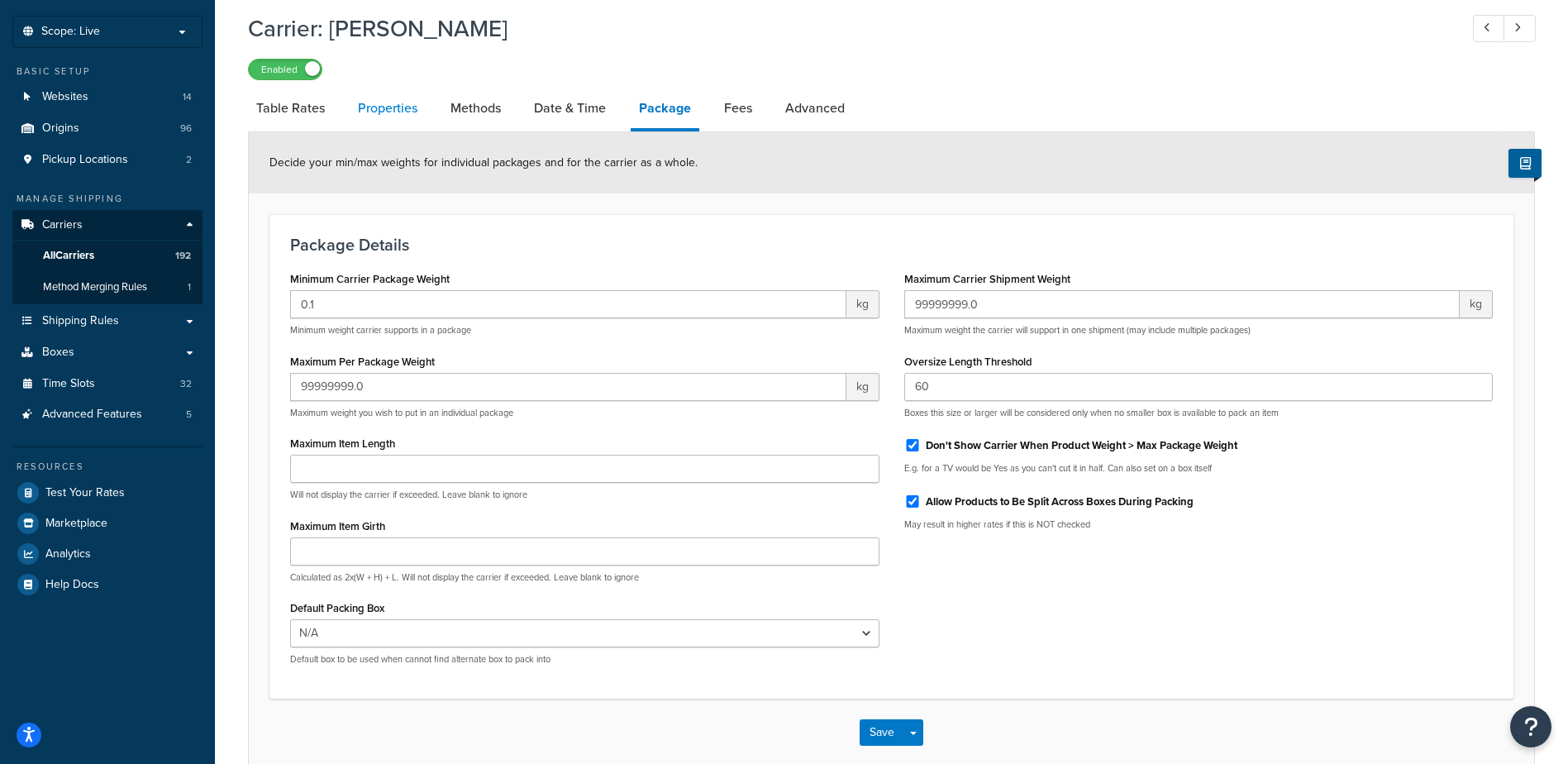
click at [405, 111] on link "Properties" at bounding box center [388, 109] width 76 height 40
select select "HIGHEST"
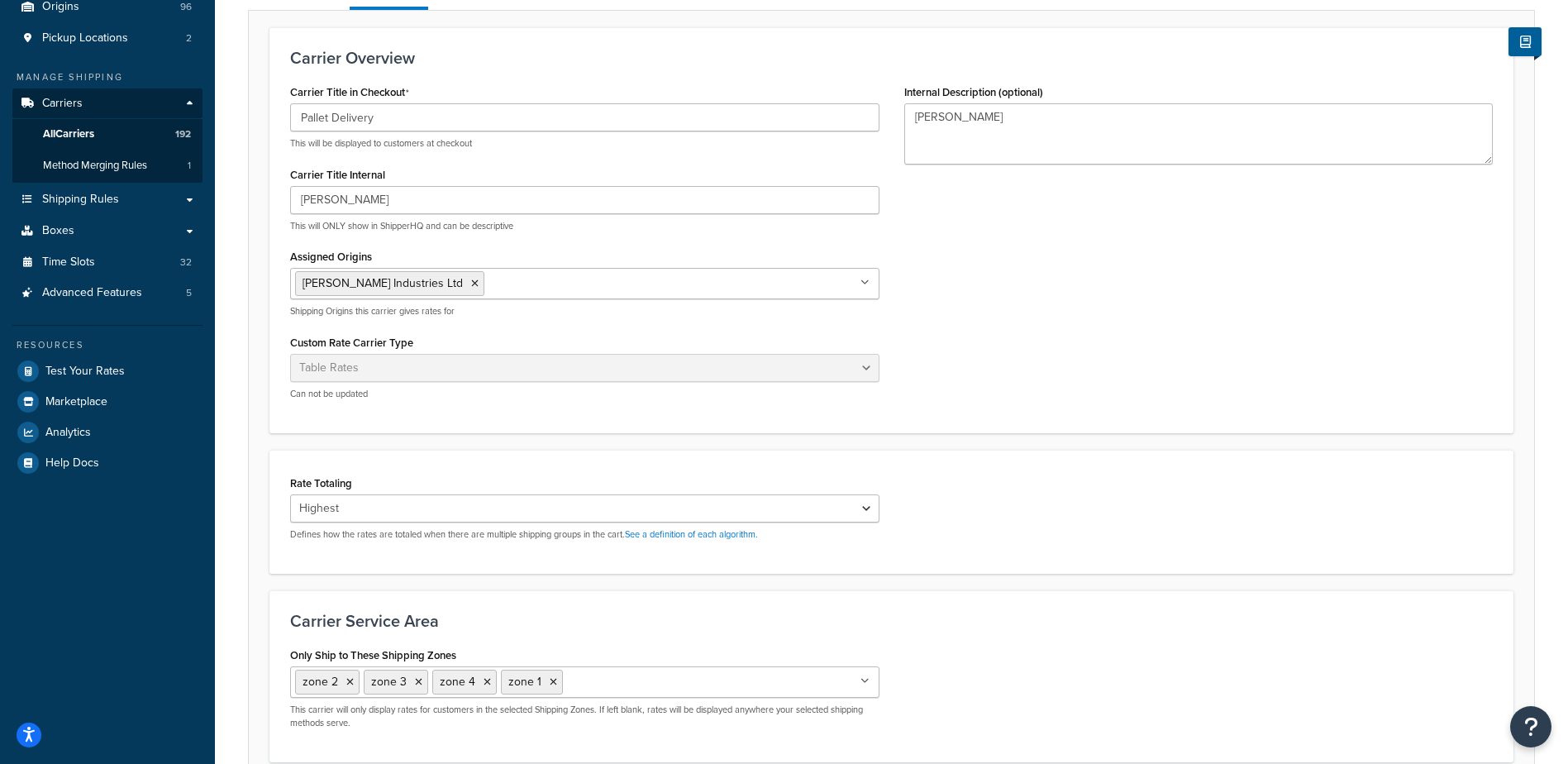
scroll to position [82, 0]
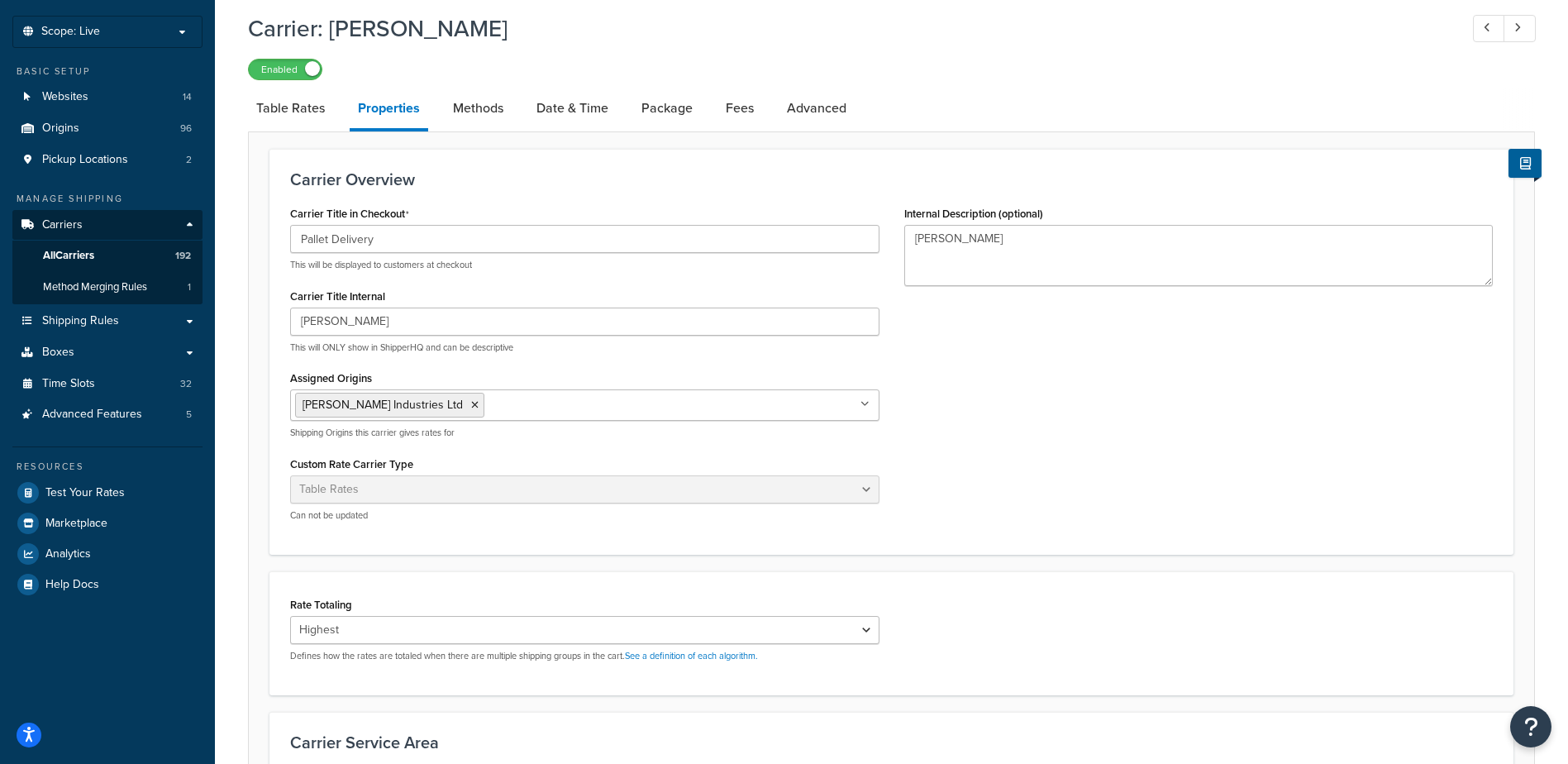
click at [472, 105] on link "Methods" at bounding box center [478, 109] width 67 height 40
select select "25"
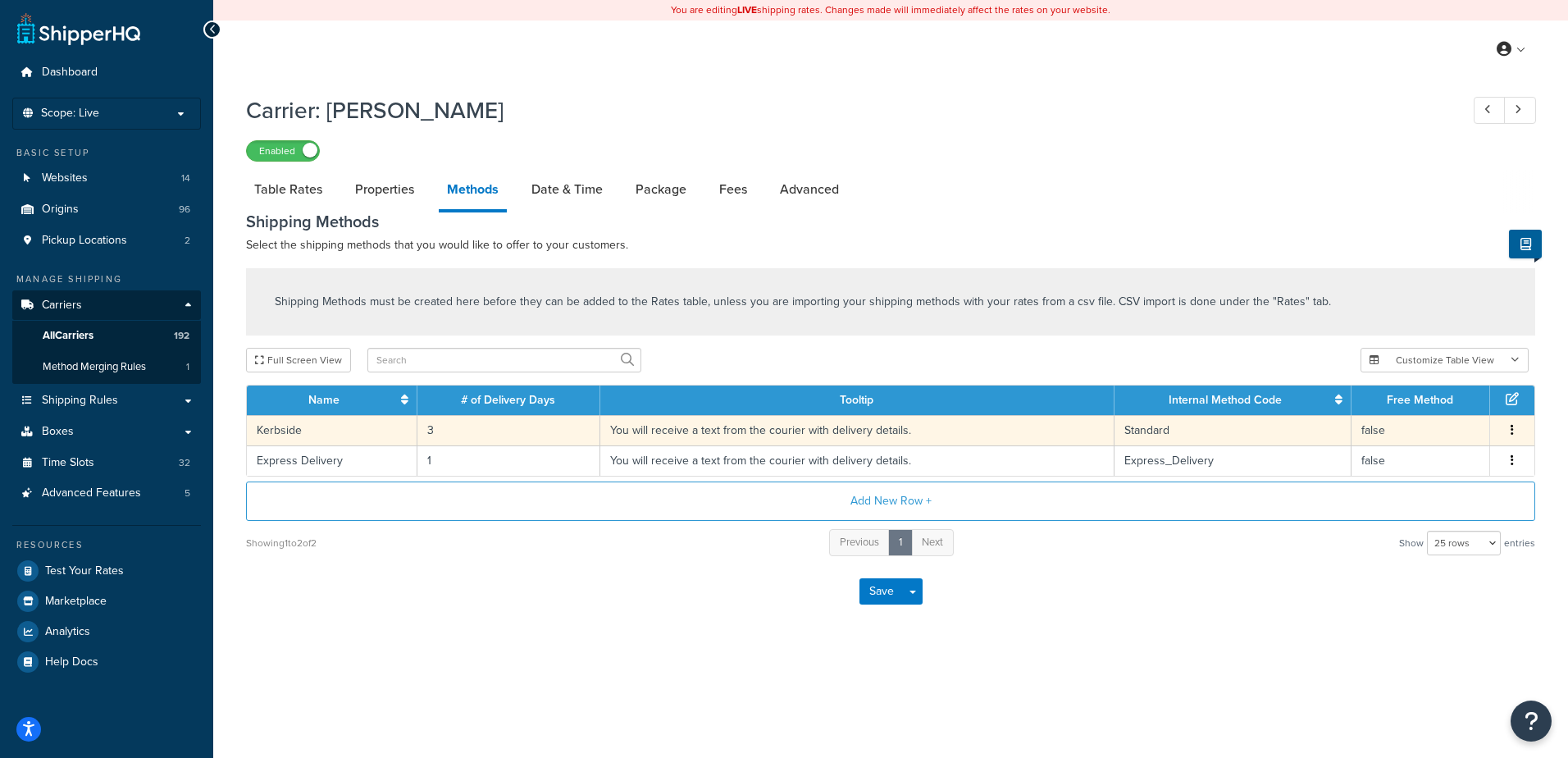
click at [445, 431] on td "3" at bounding box center [509, 431] width 184 height 30
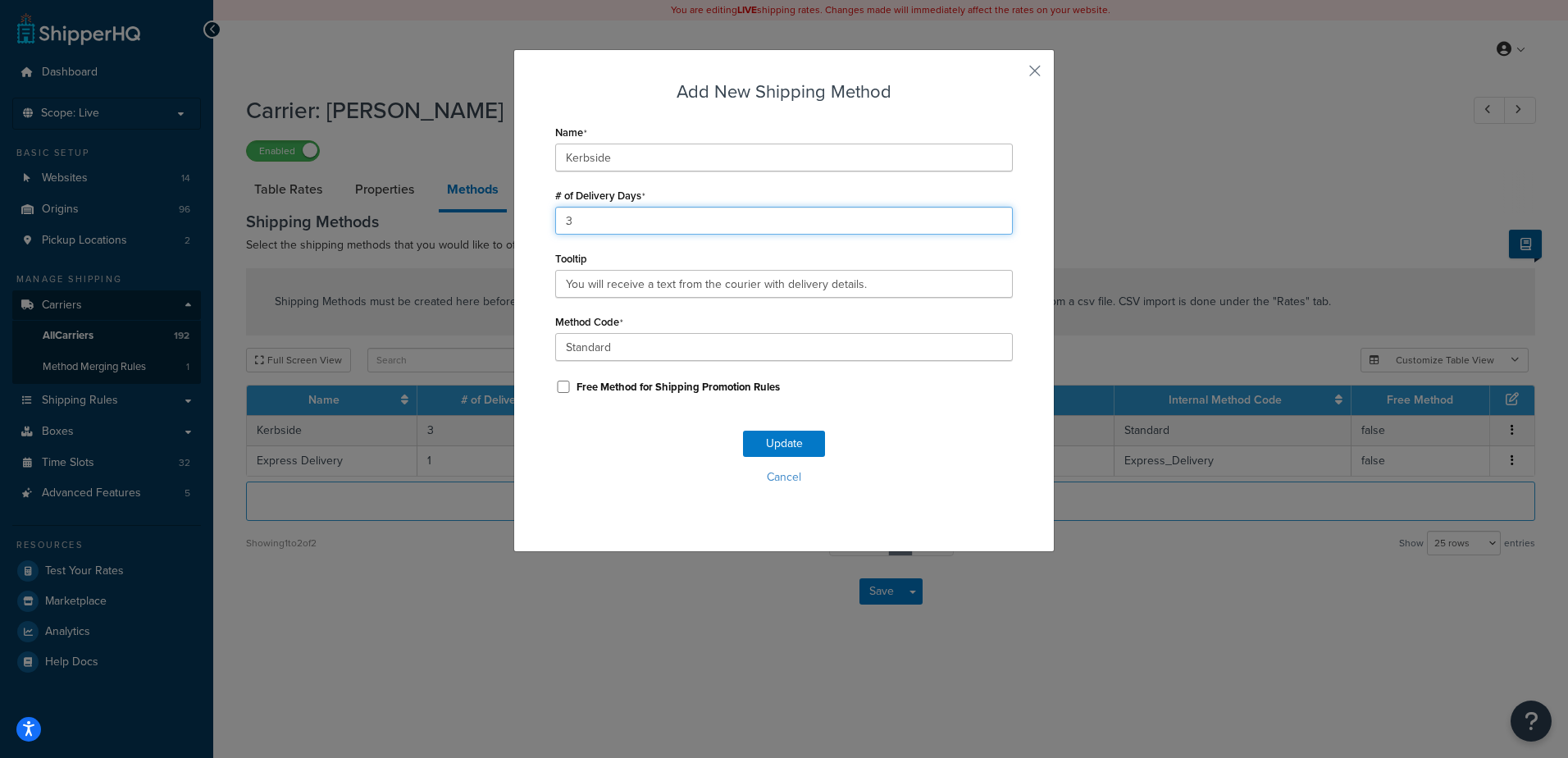
drag, startPoint x: 590, startPoint y: 220, endPoint x: 528, endPoint y: 215, distance: 62.2
click at [528, 215] on div "Add New Shipping Method Name Kerbside # of Delivery Days 3 Tooltip You will rec…" at bounding box center [784, 300] width 541 height 503
type input "10"
click at [779, 445] on button "Update" at bounding box center [783, 444] width 82 height 26
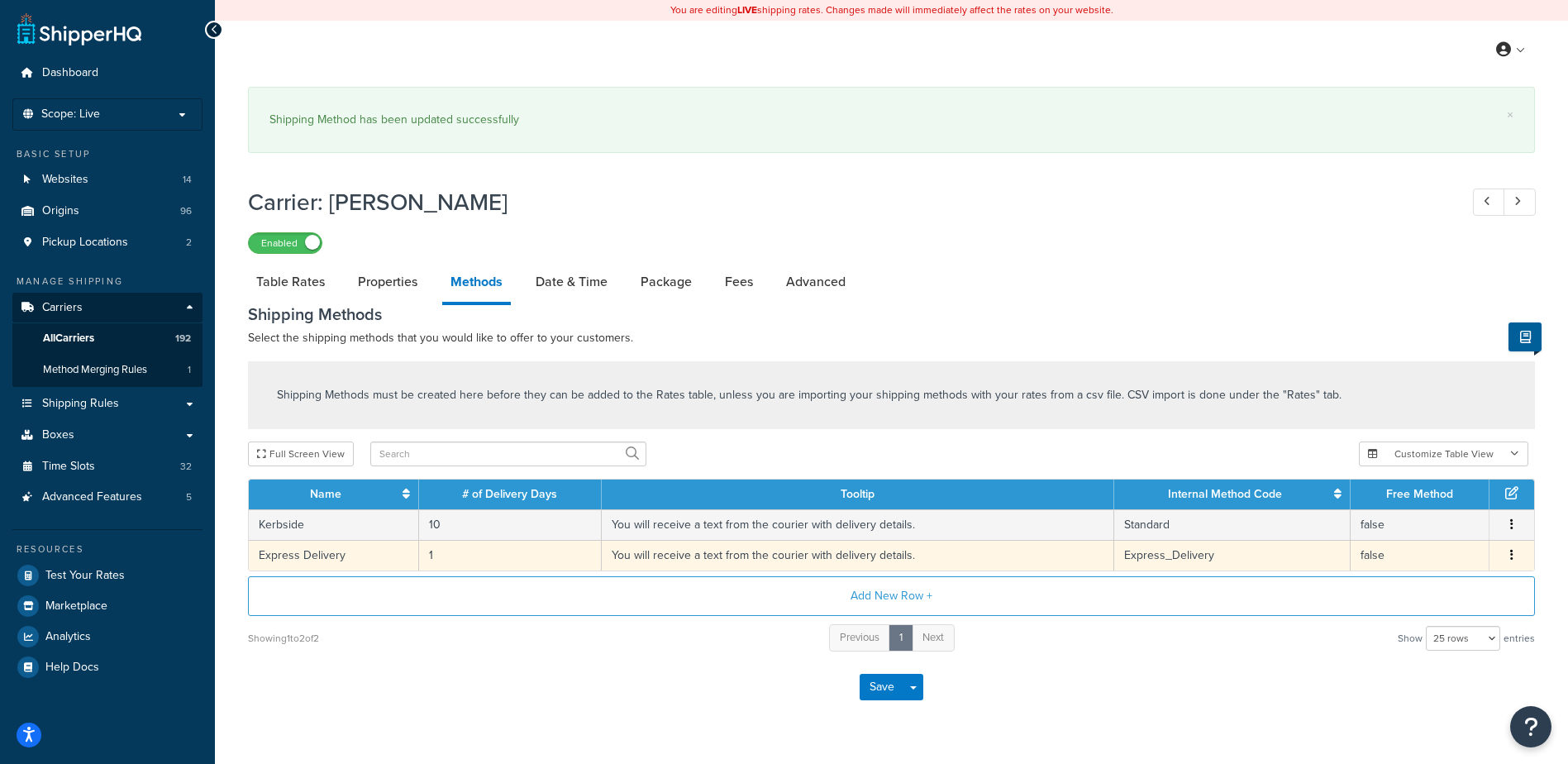
click at [1510, 558] on icon "button" at bounding box center [1511, 555] width 3 height 11
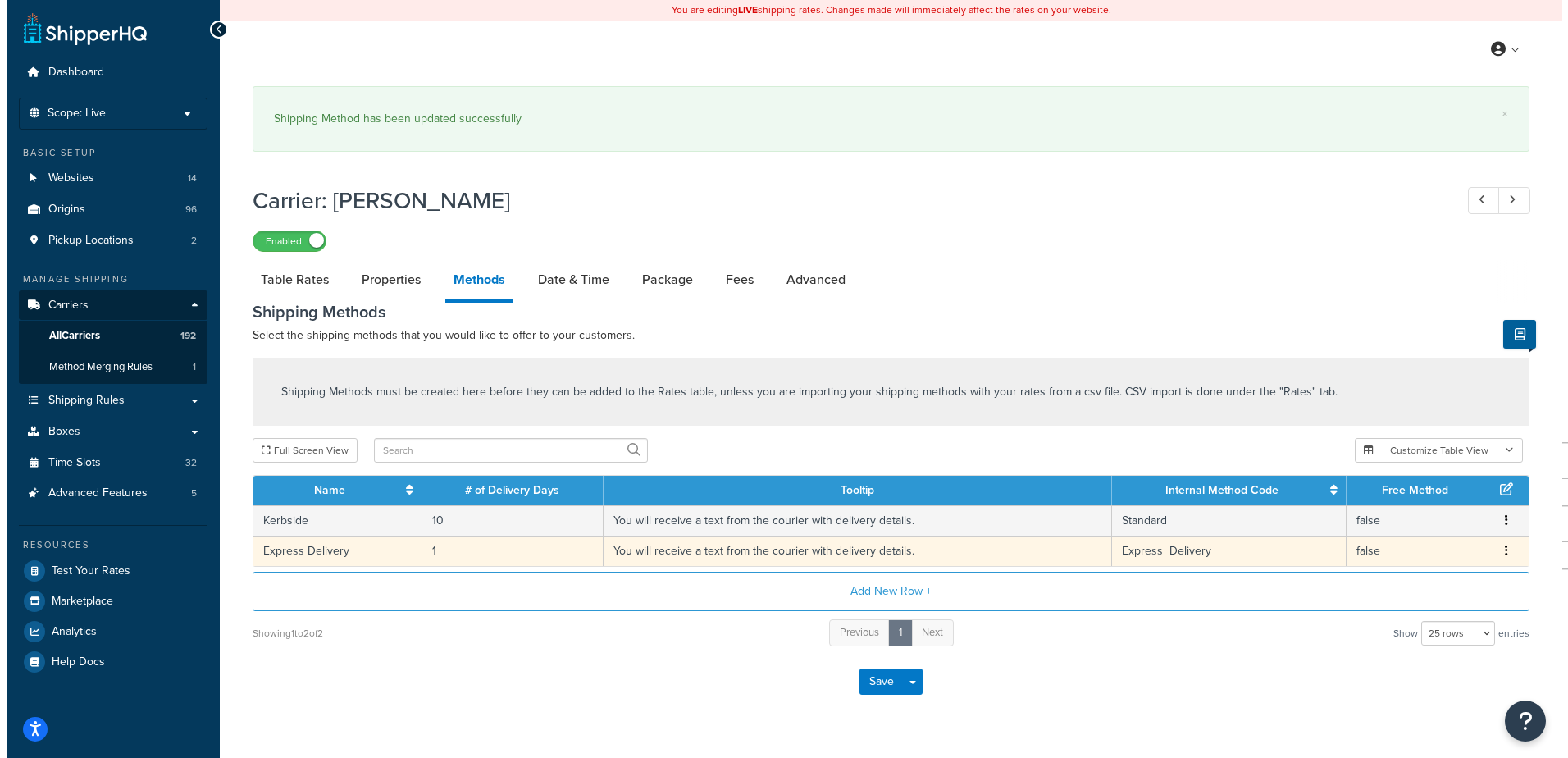
scroll to position [39, 0]
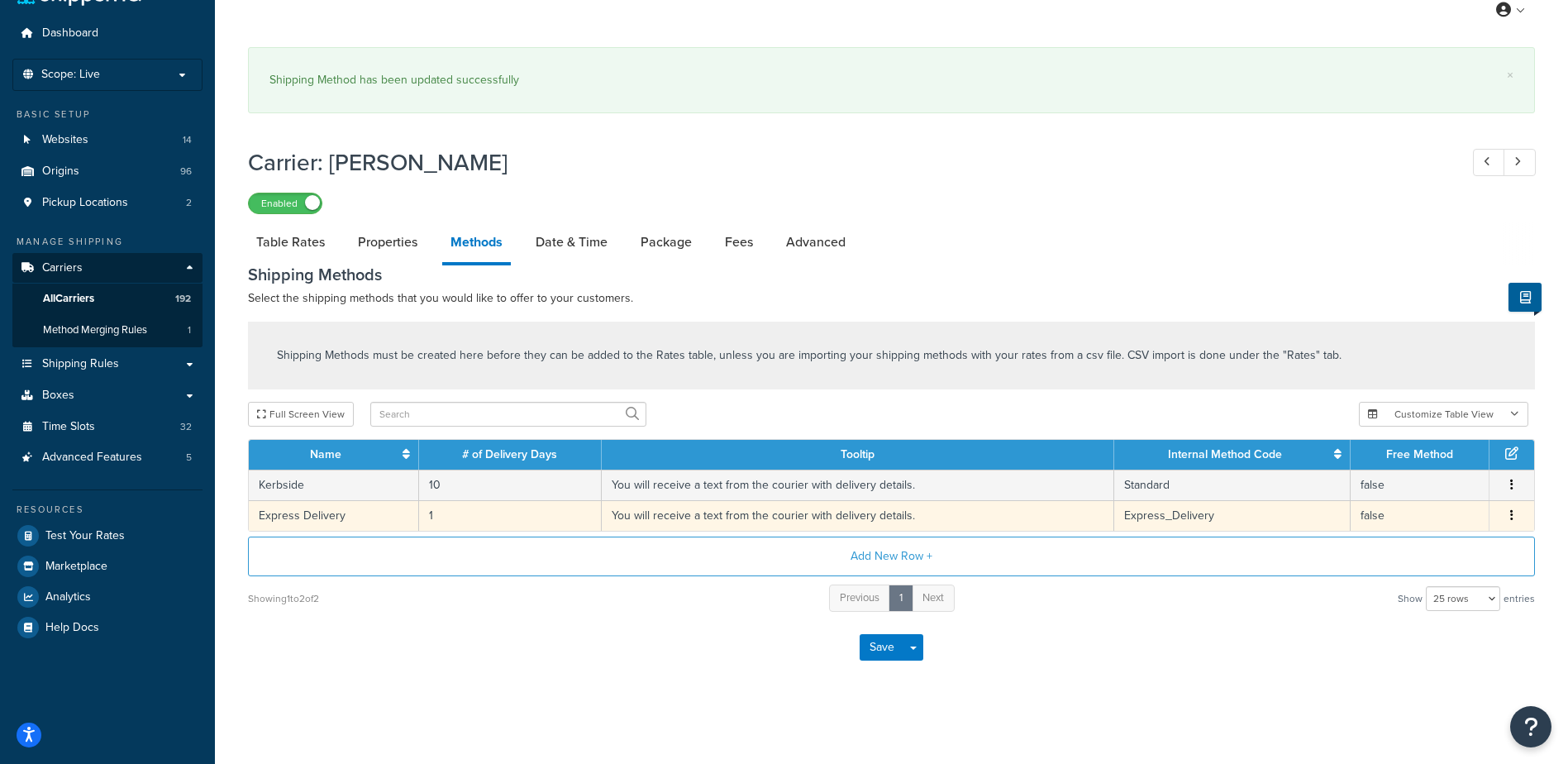
click at [445, 512] on td "1" at bounding box center [509, 515] width 182 height 30
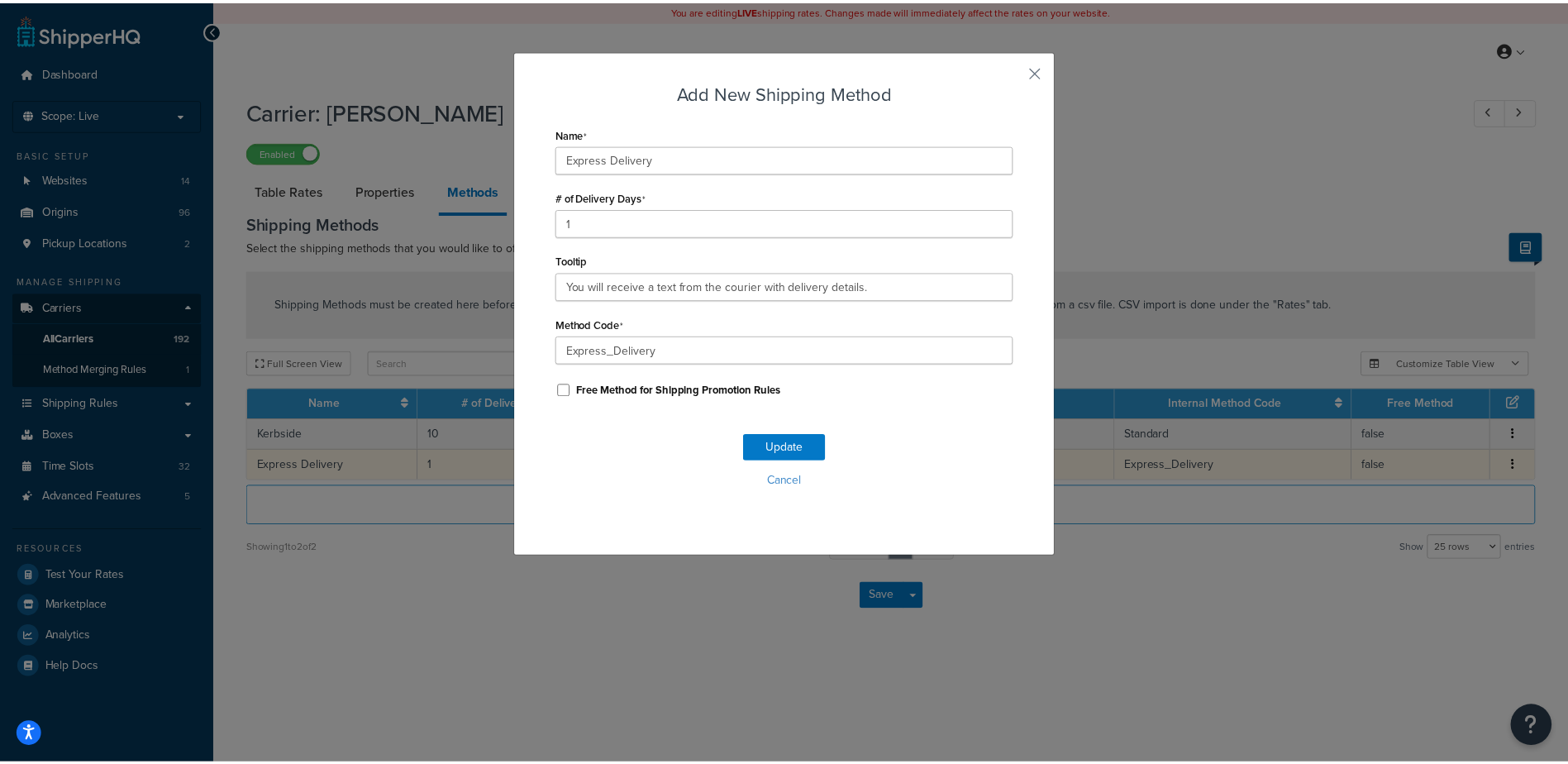
scroll to position [0, 0]
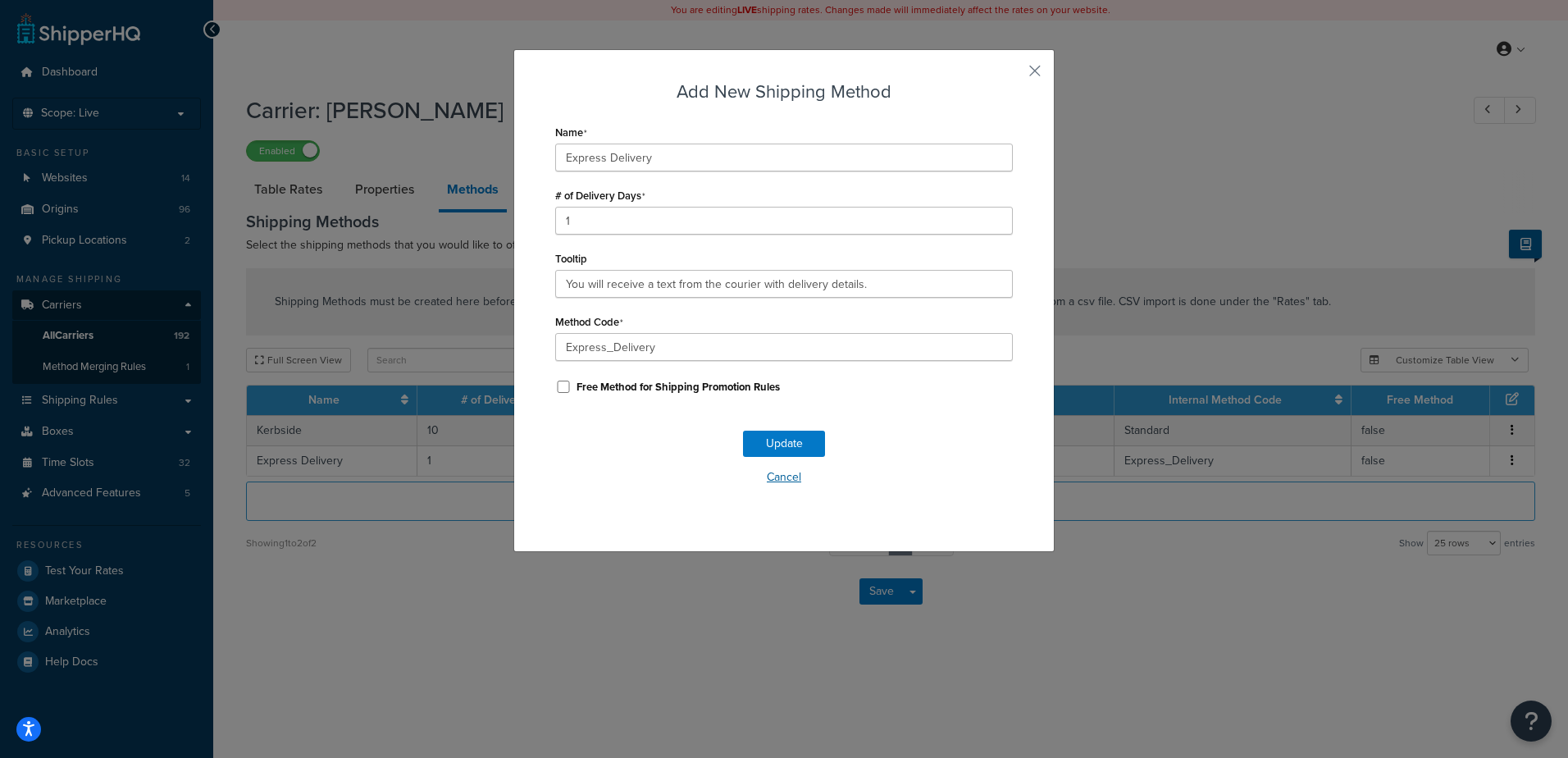
click at [780, 477] on button "Cancel" at bounding box center [784, 478] width 458 height 24
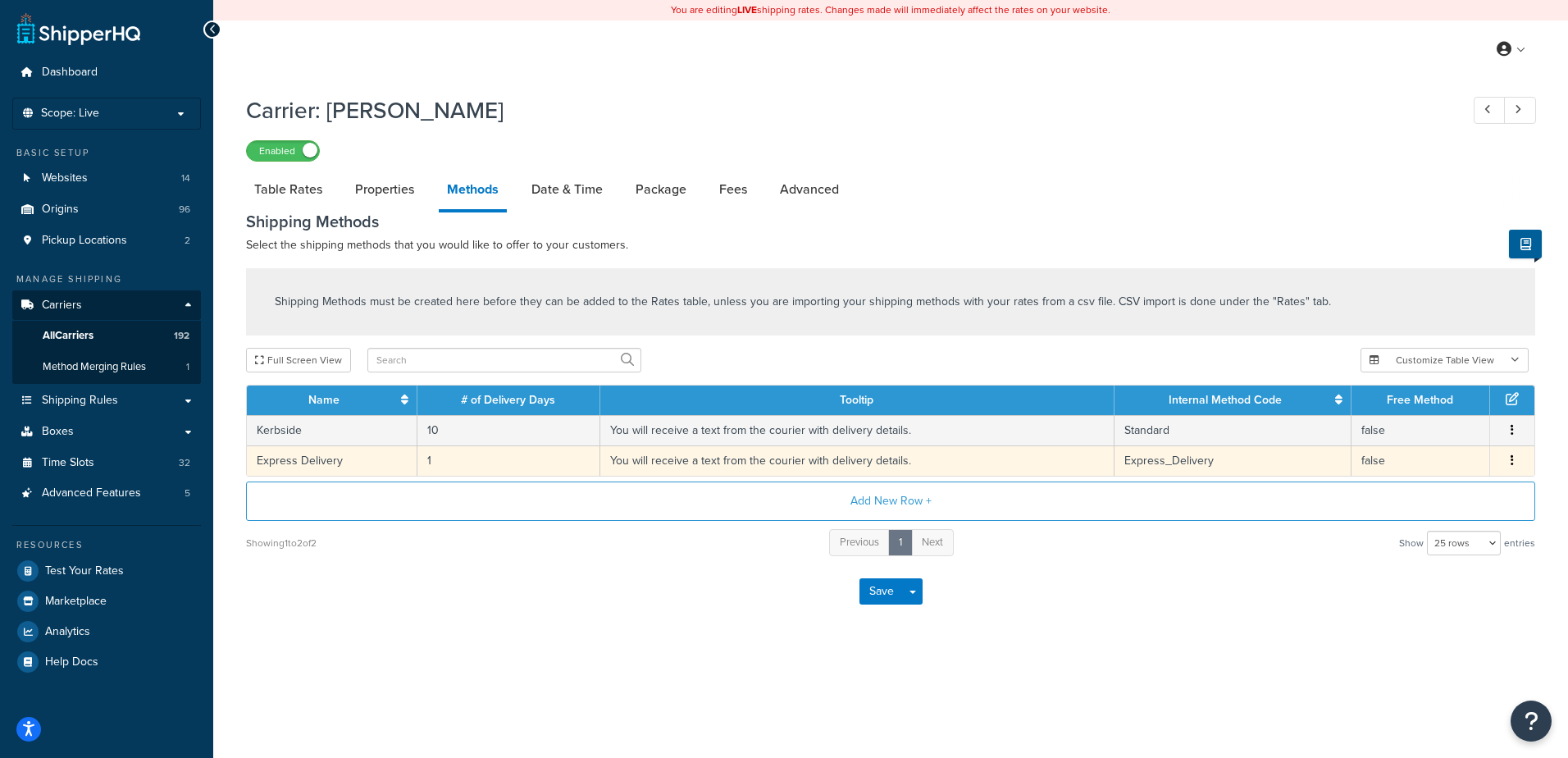
click at [466, 466] on td "1" at bounding box center [509, 461] width 184 height 30
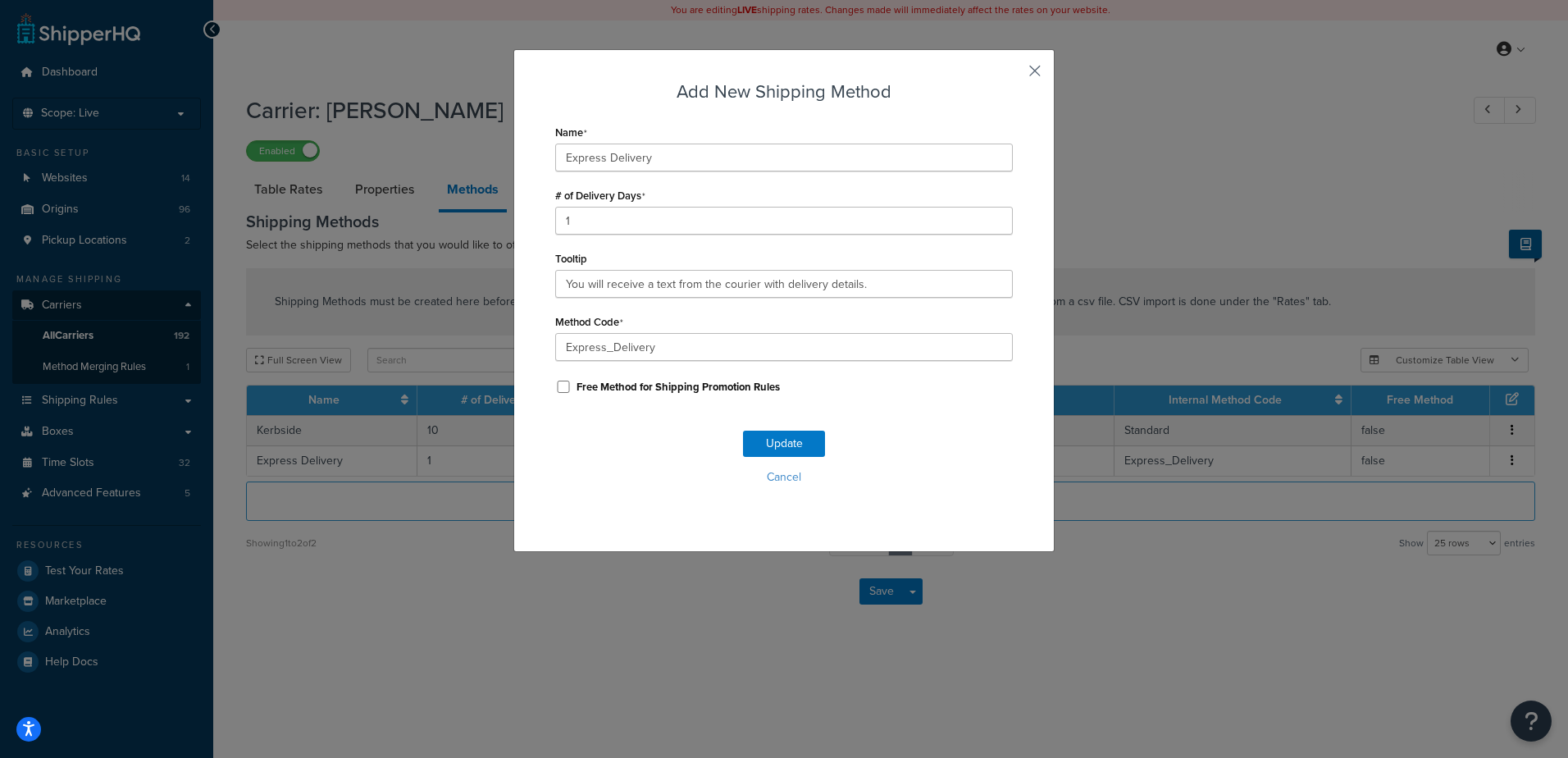
click at [1013, 75] on button "button" at bounding box center [1011, 77] width 4 height 4
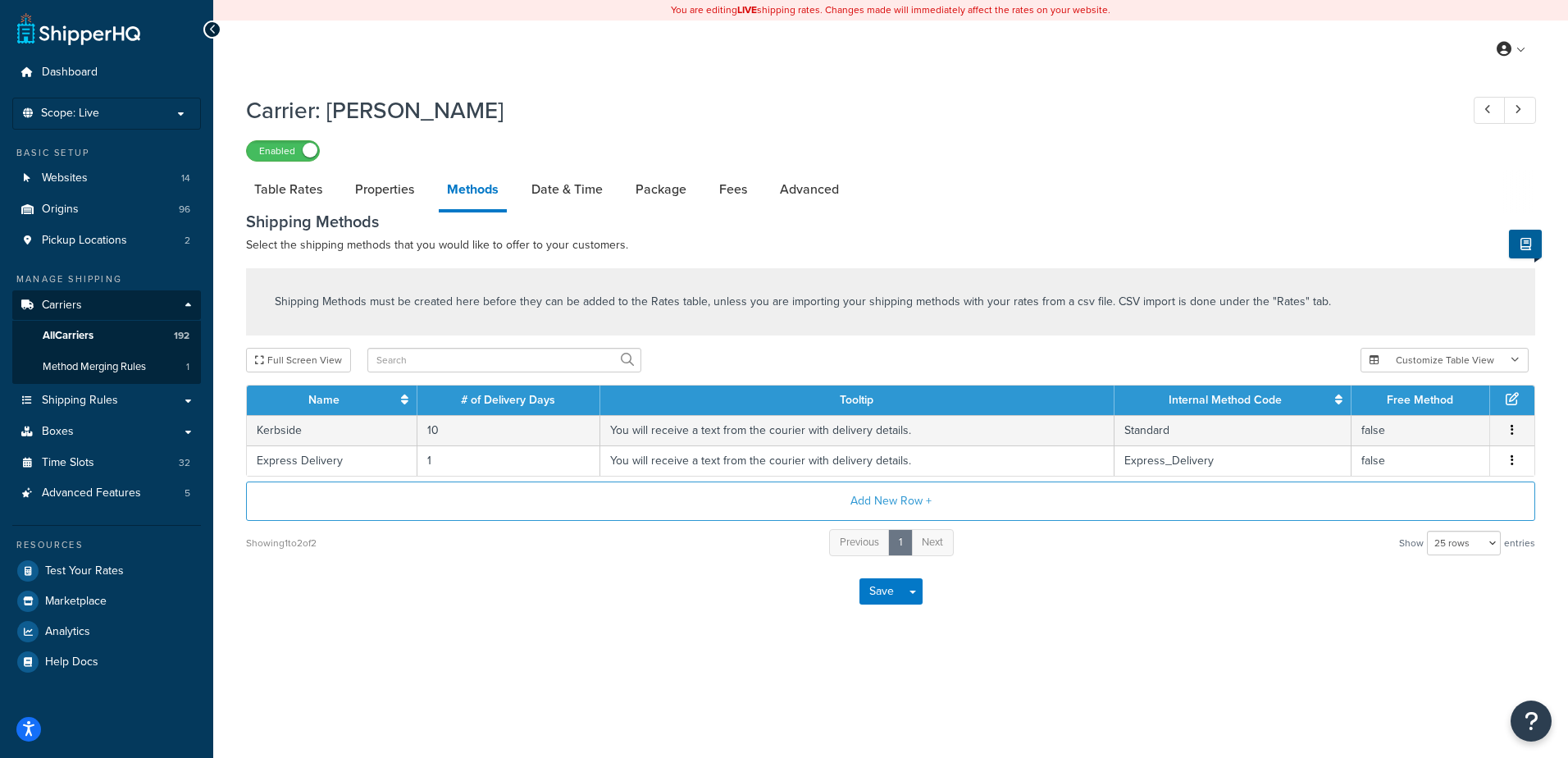
click at [1515, 458] on button "button" at bounding box center [1513, 461] width 13 height 18
click at [1193, 560] on div "Save Save Dropdown Save and Edit" at bounding box center [890, 592] width 1289 height 68
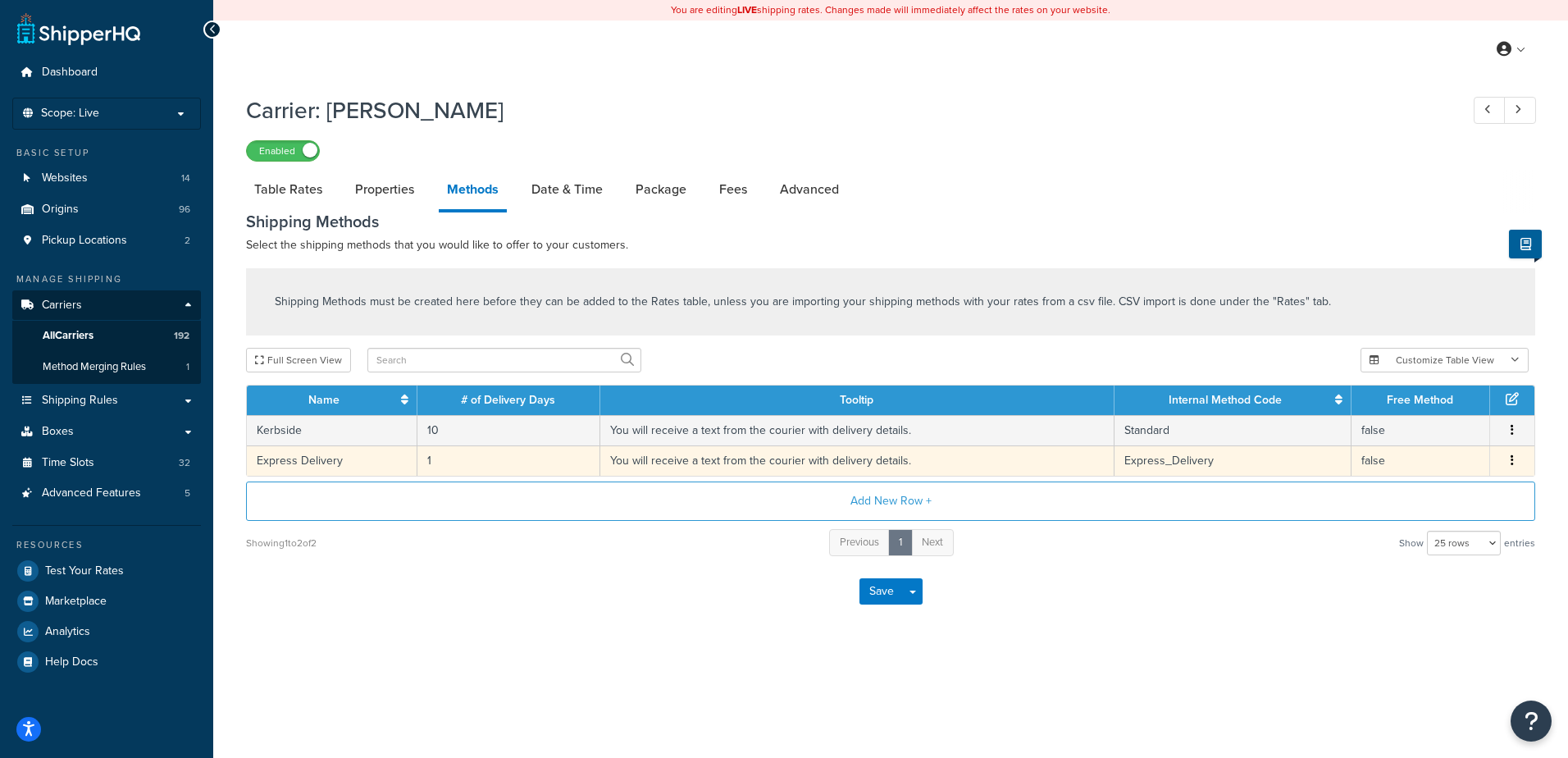
click at [436, 456] on td "1" at bounding box center [509, 461] width 184 height 30
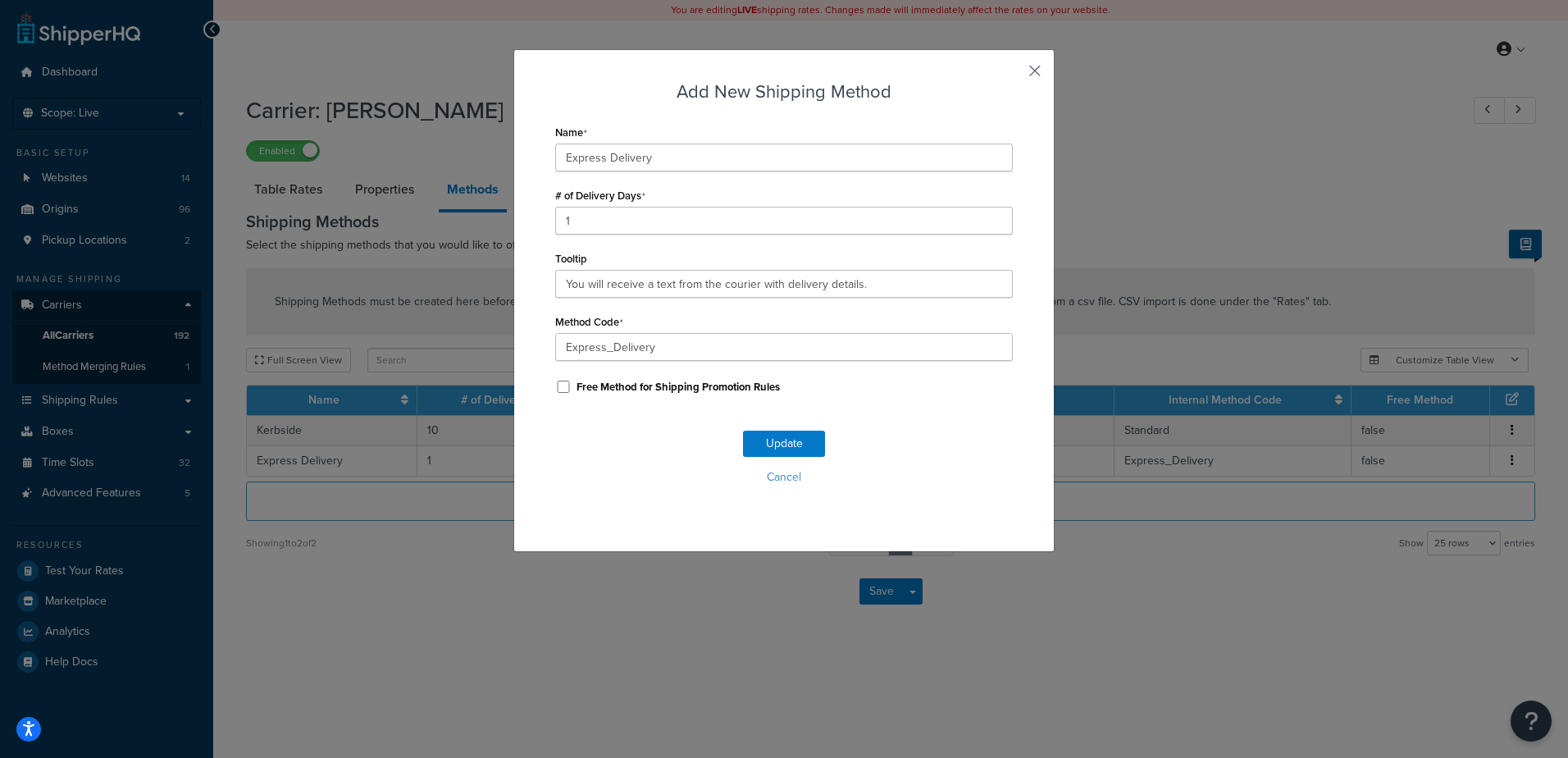
click at [1013, 75] on button "button" at bounding box center [1011, 77] width 4 height 4
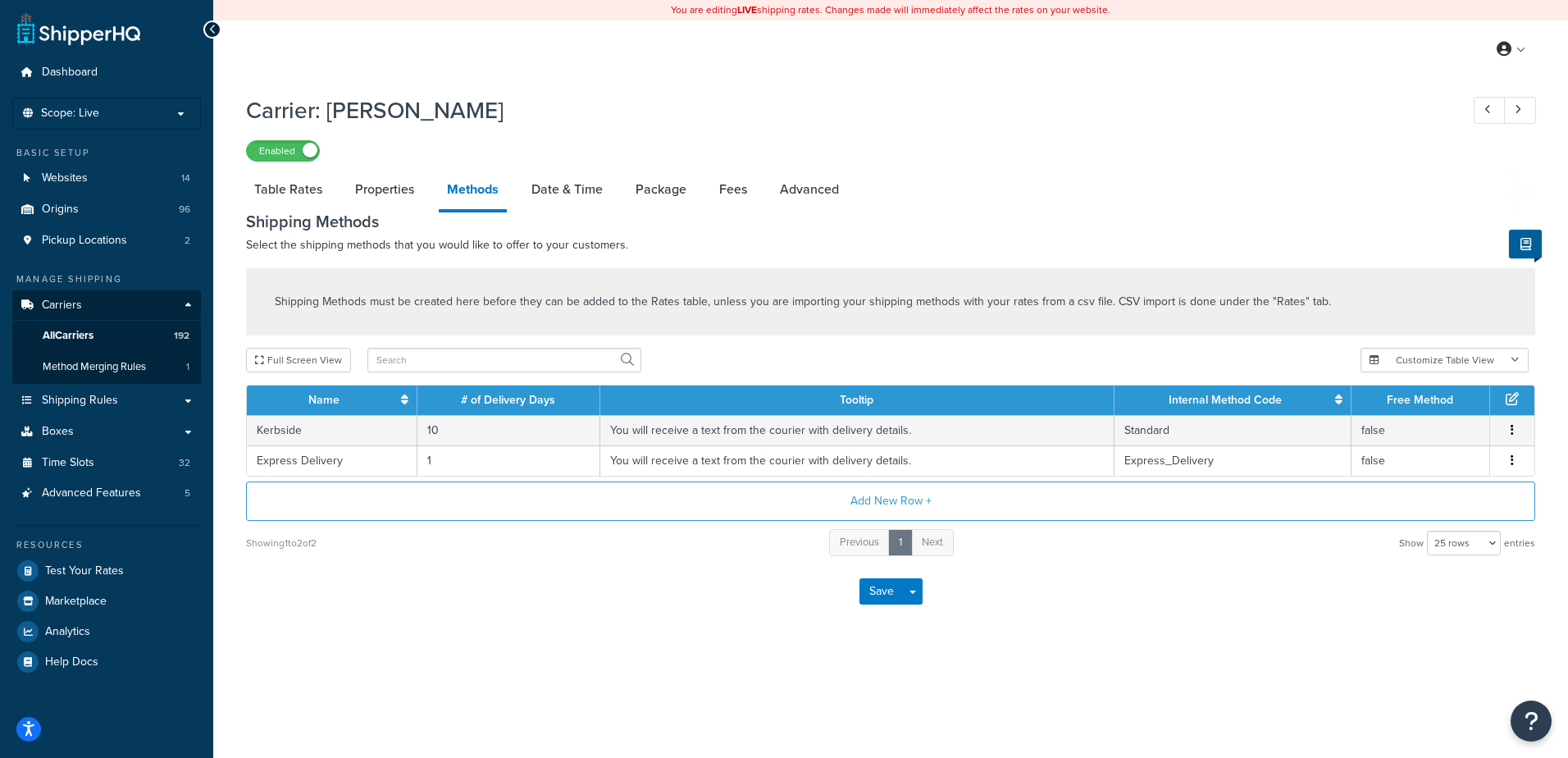
click at [1515, 455] on button "button" at bounding box center [1513, 461] width 13 height 18
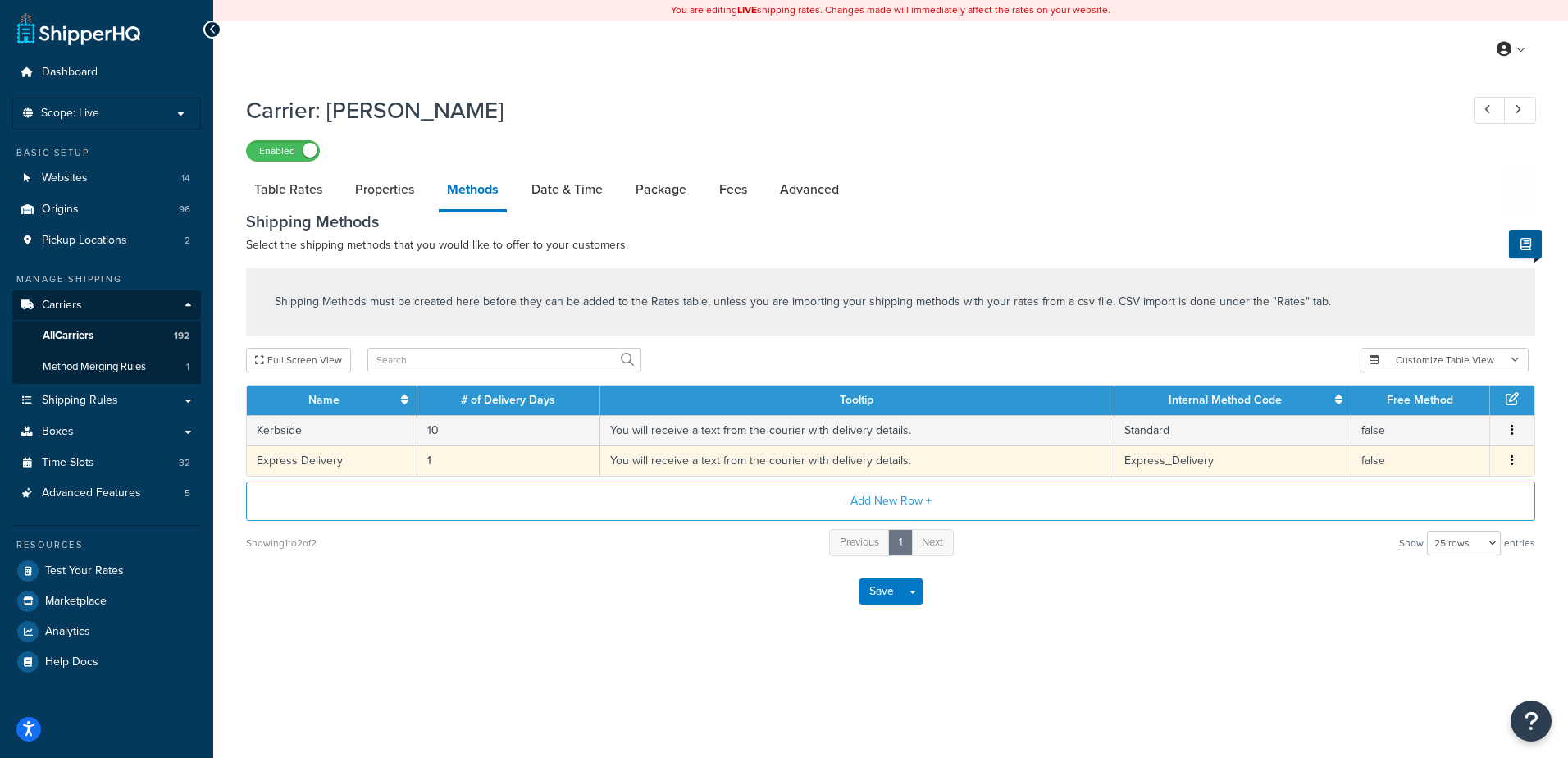
click at [467, 458] on td "1" at bounding box center [509, 461] width 184 height 30
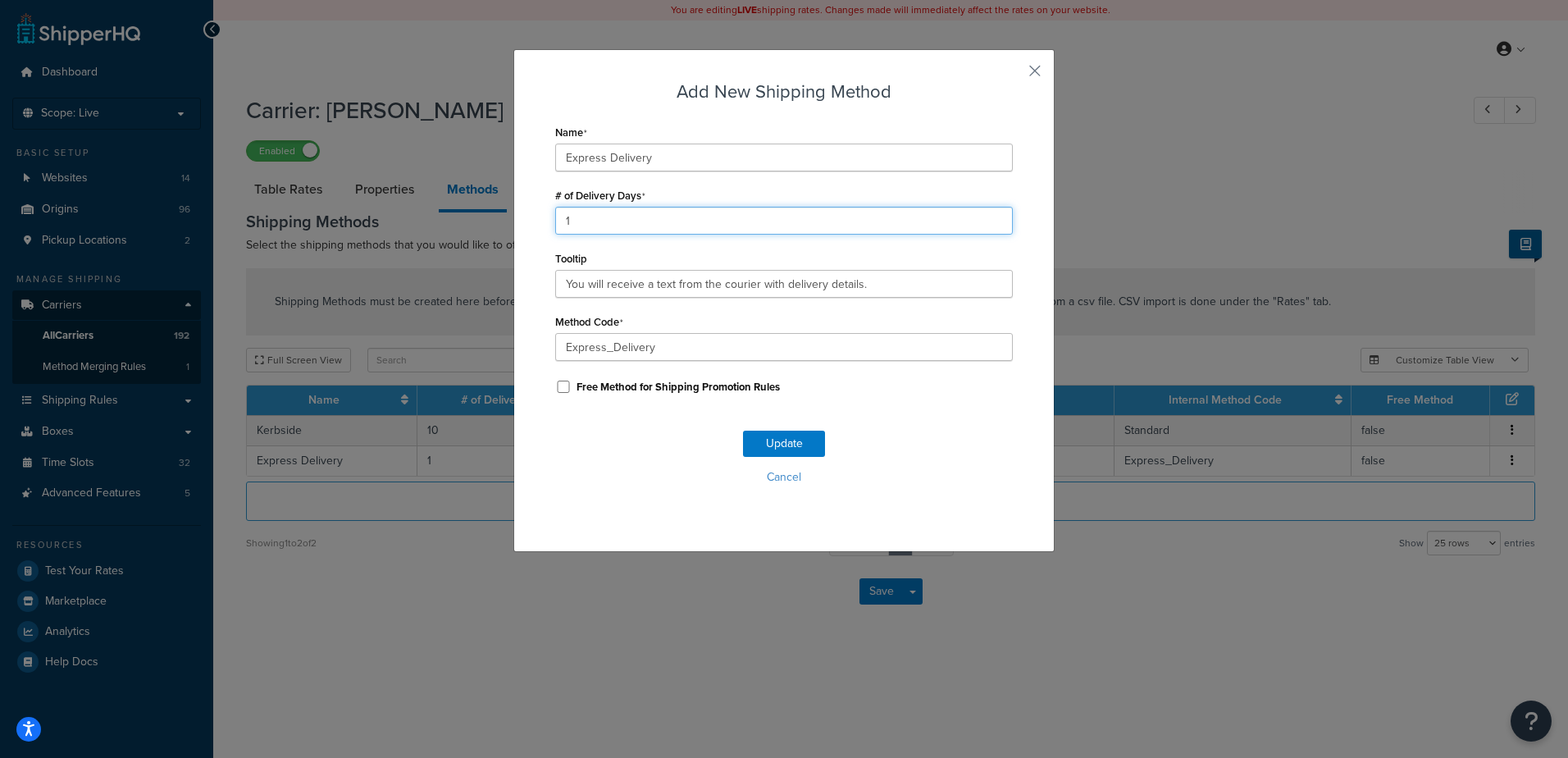
click at [599, 218] on input "1" at bounding box center [784, 220] width 458 height 28
type input "10"
click at [772, 448] on button "Update" at bounding box center [783, 444] width 82 height 26
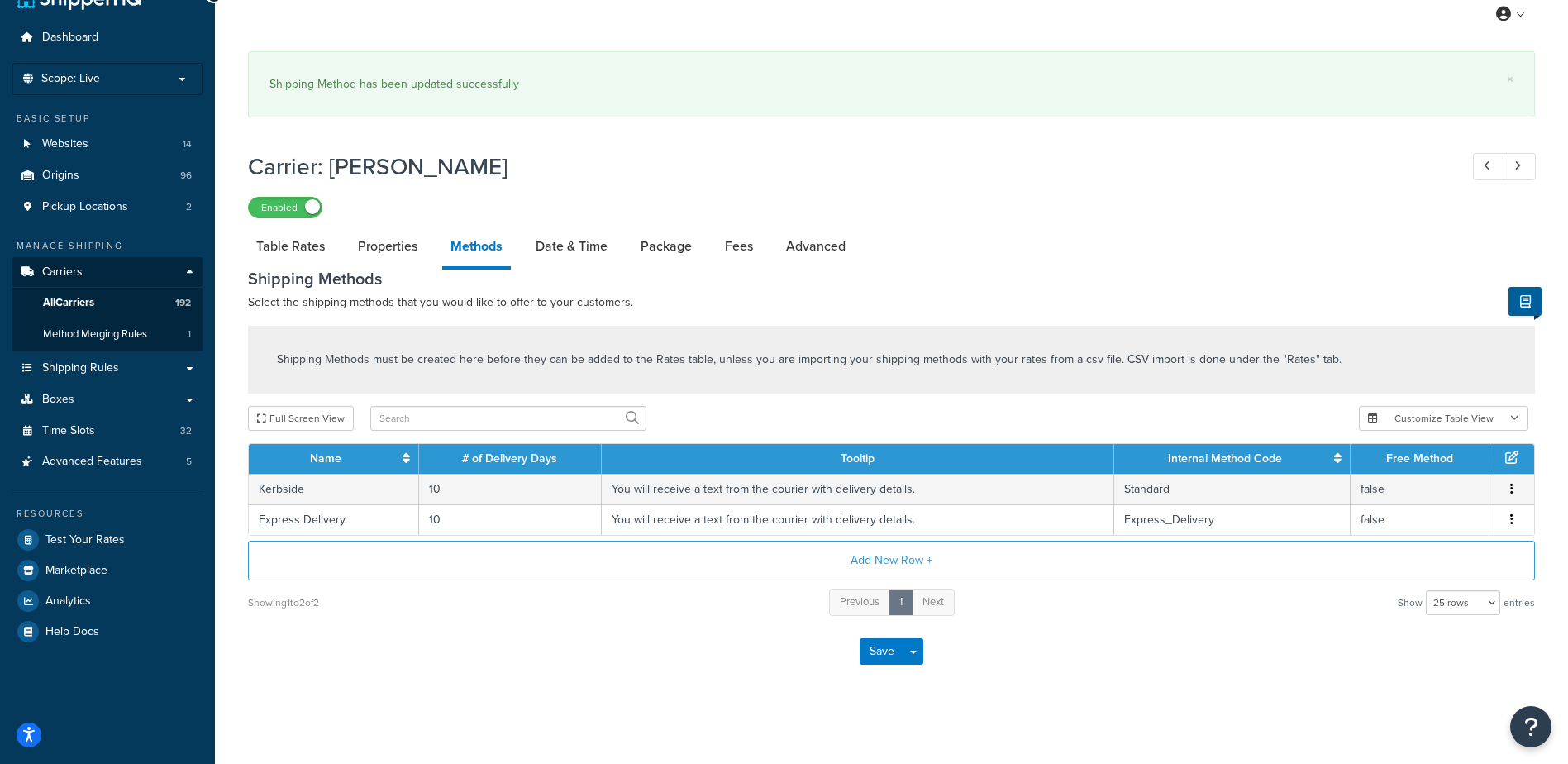
scroll to position [40, 0]
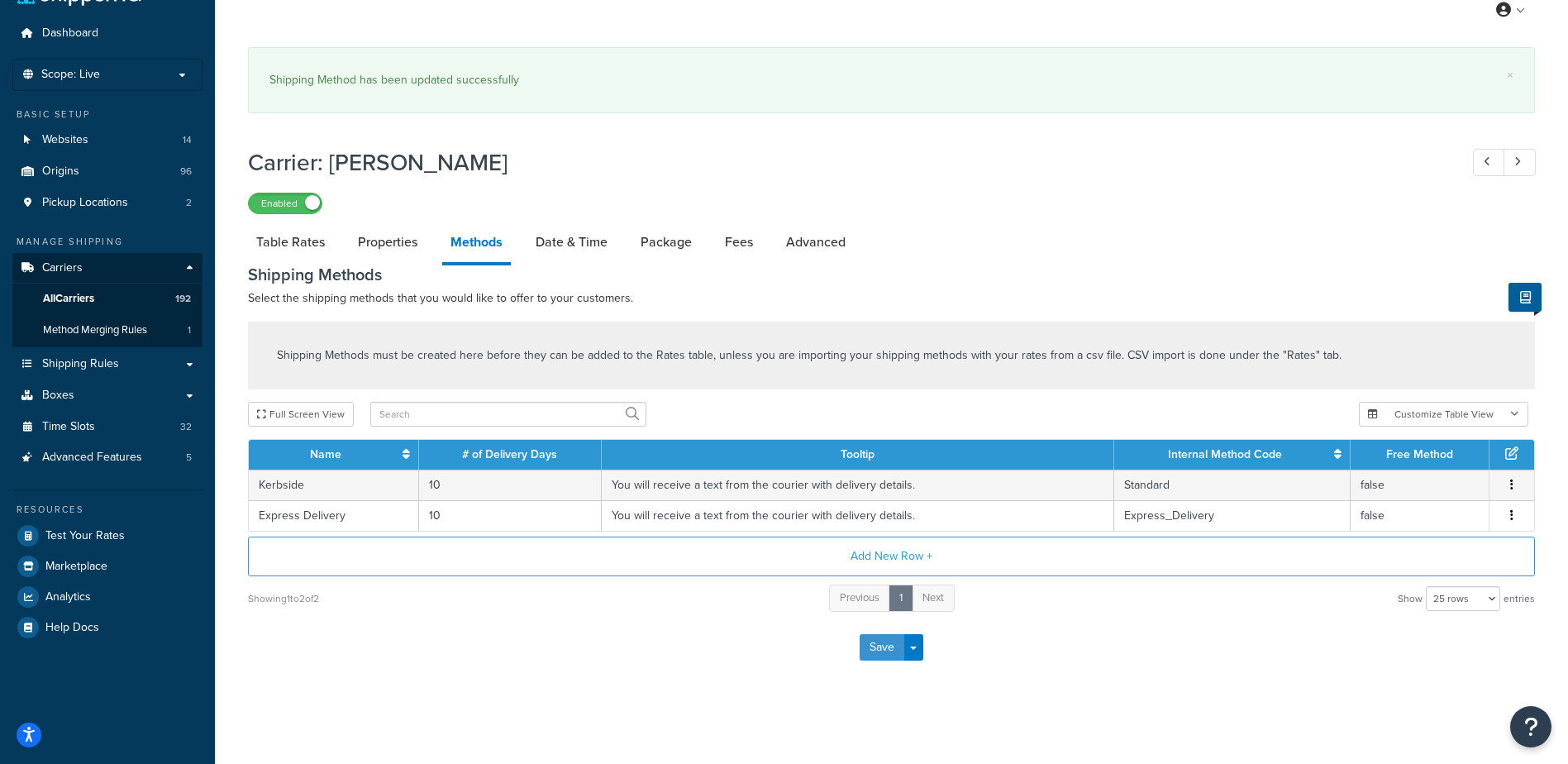
click at [878, 645] on button "Save" at bounding box center [882, 648] width 44 height 26
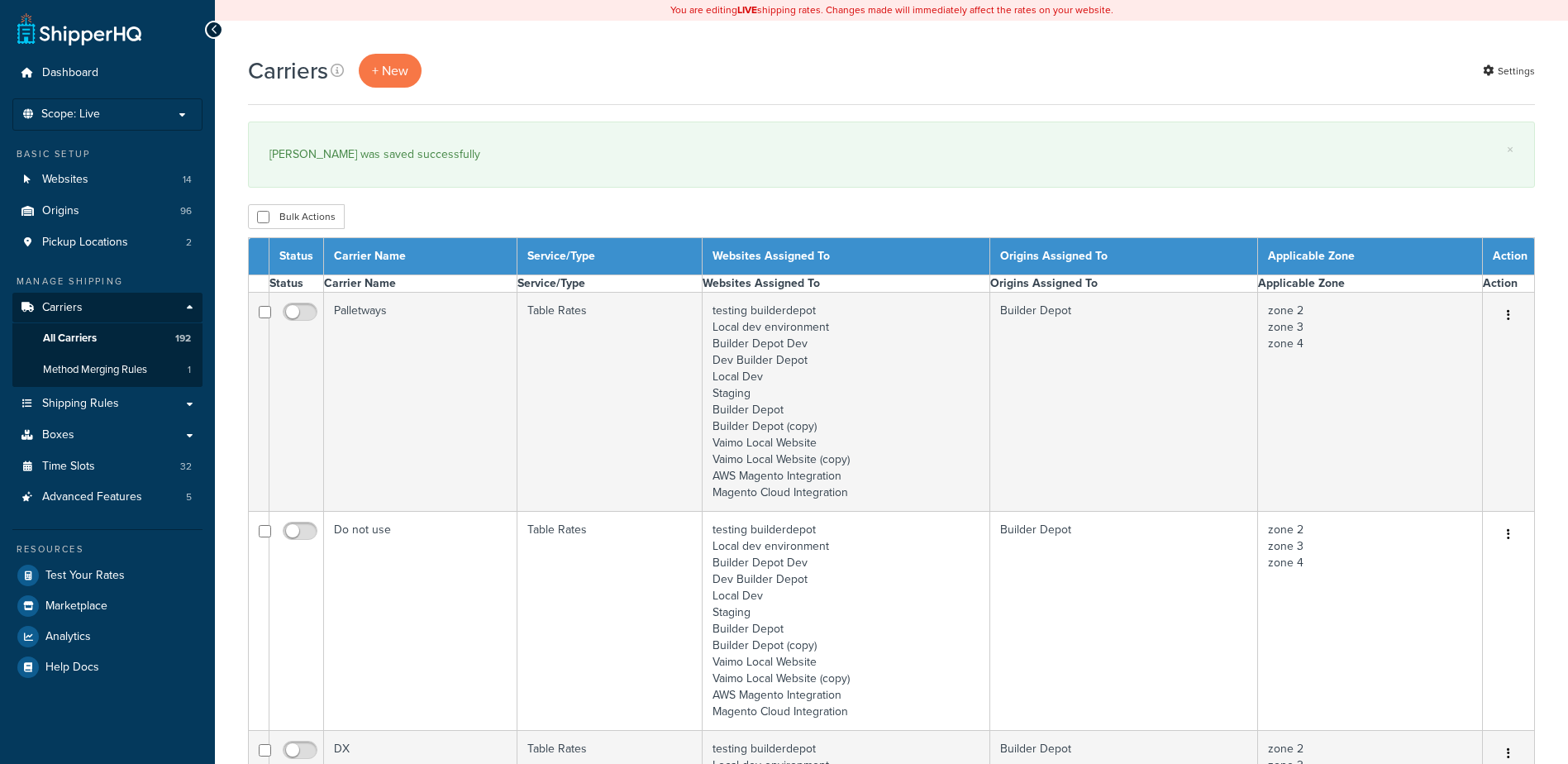
select select "15"
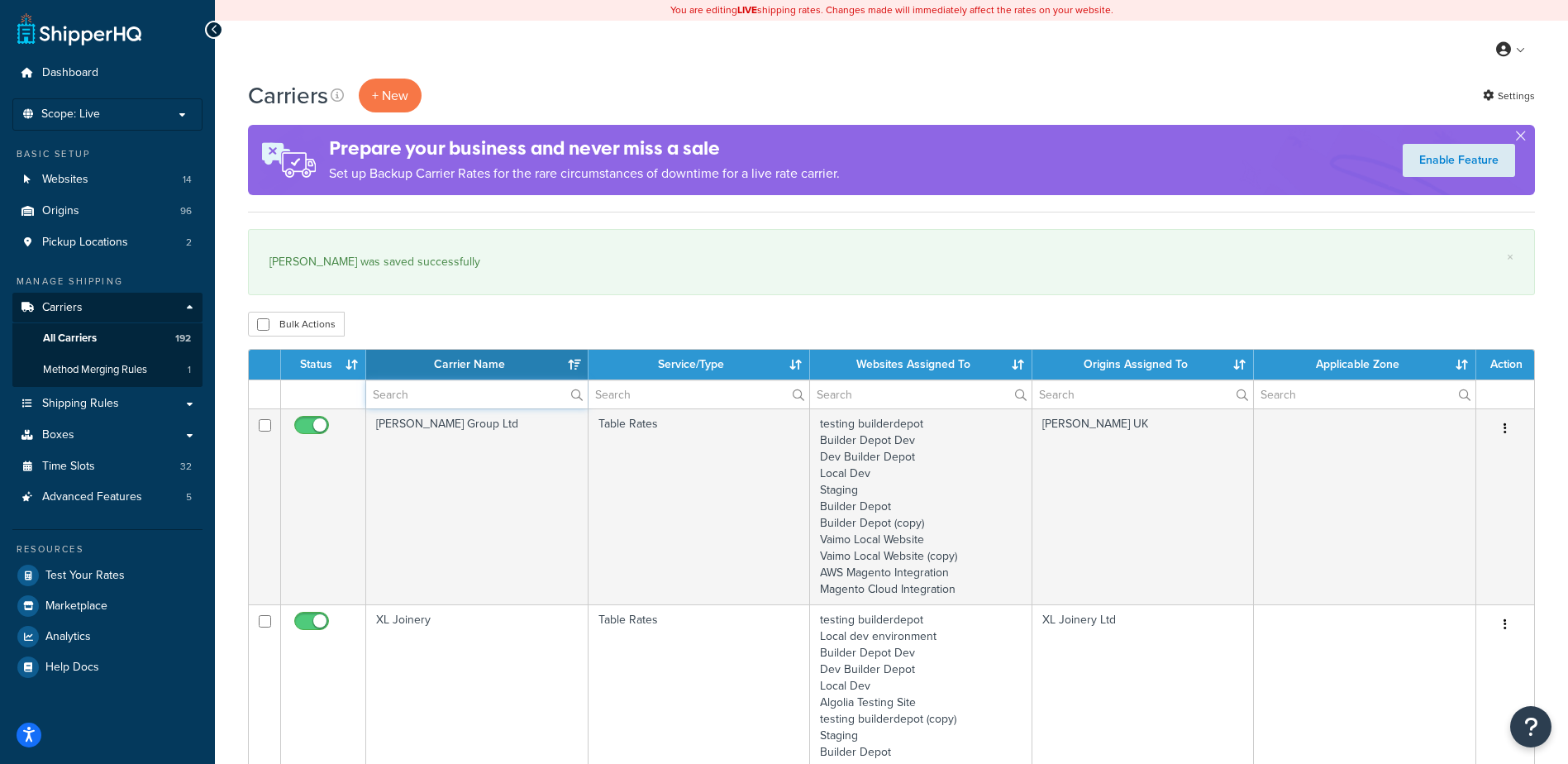
click at [398, 397] on input "text" at bounding box center [476, 394] width 221 height 28
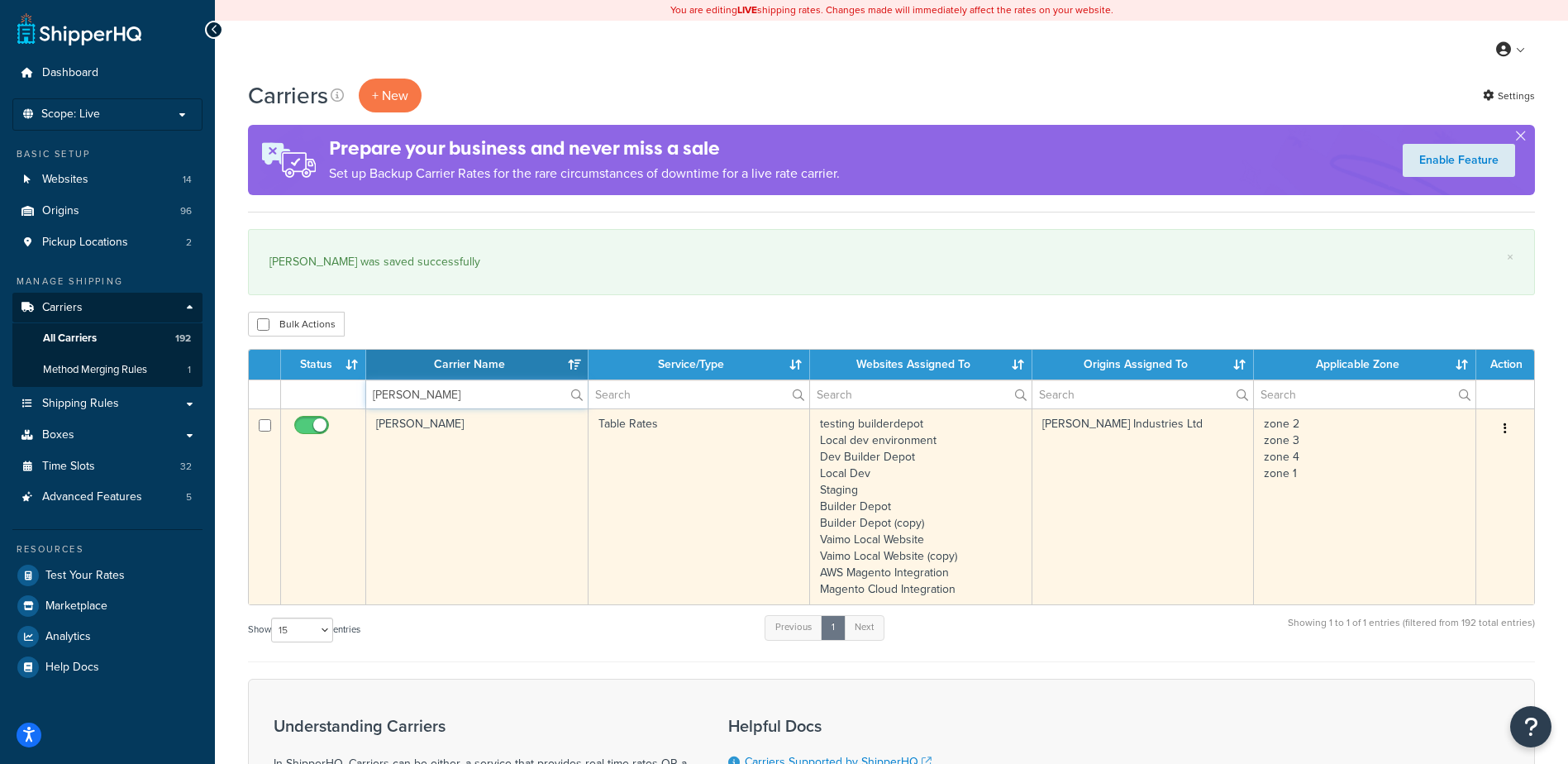
type input "merlyn"
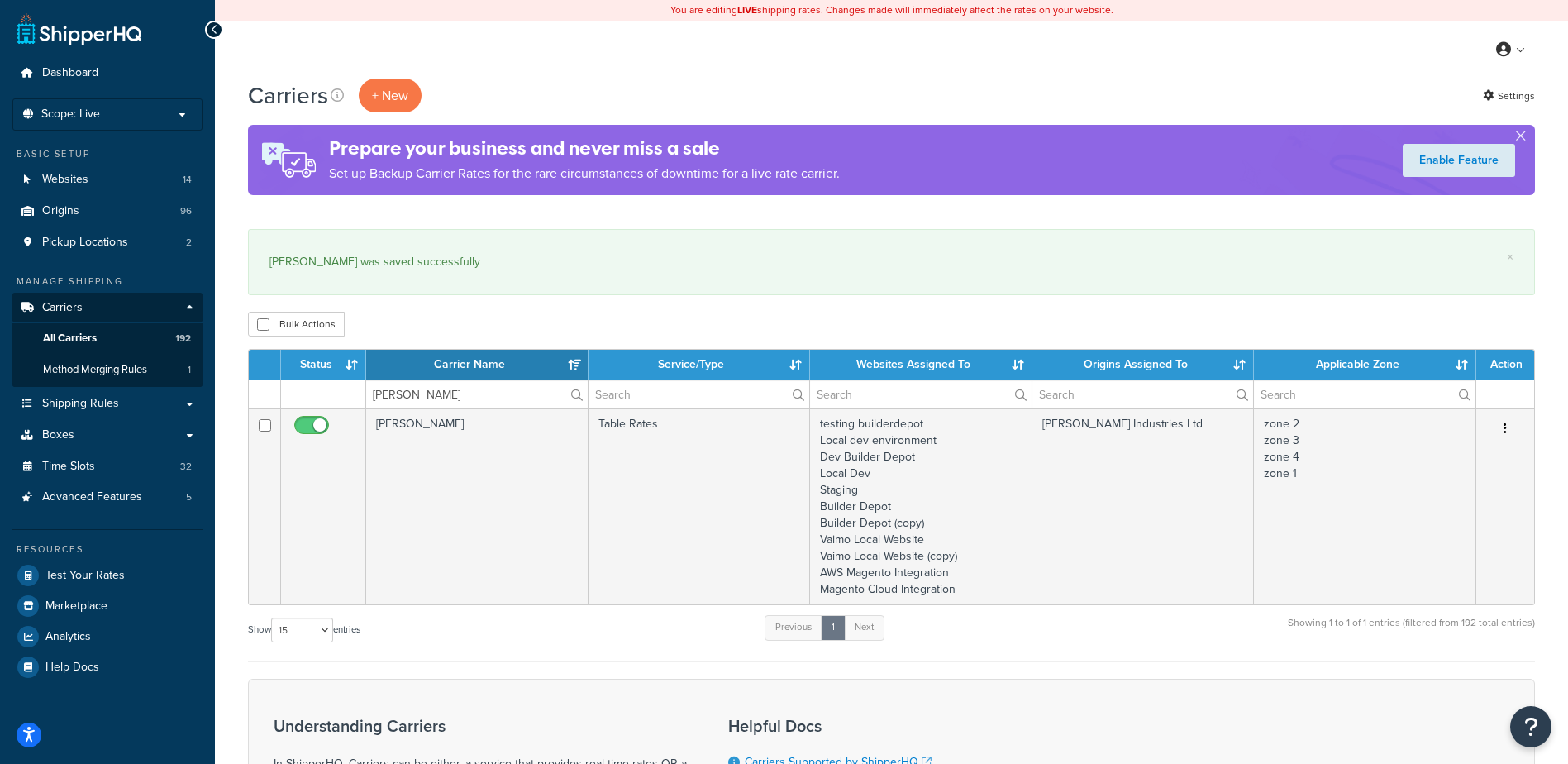
click at [497, 455] on td "Merlyn" at bounding box center [476, 506] width 222 height 196
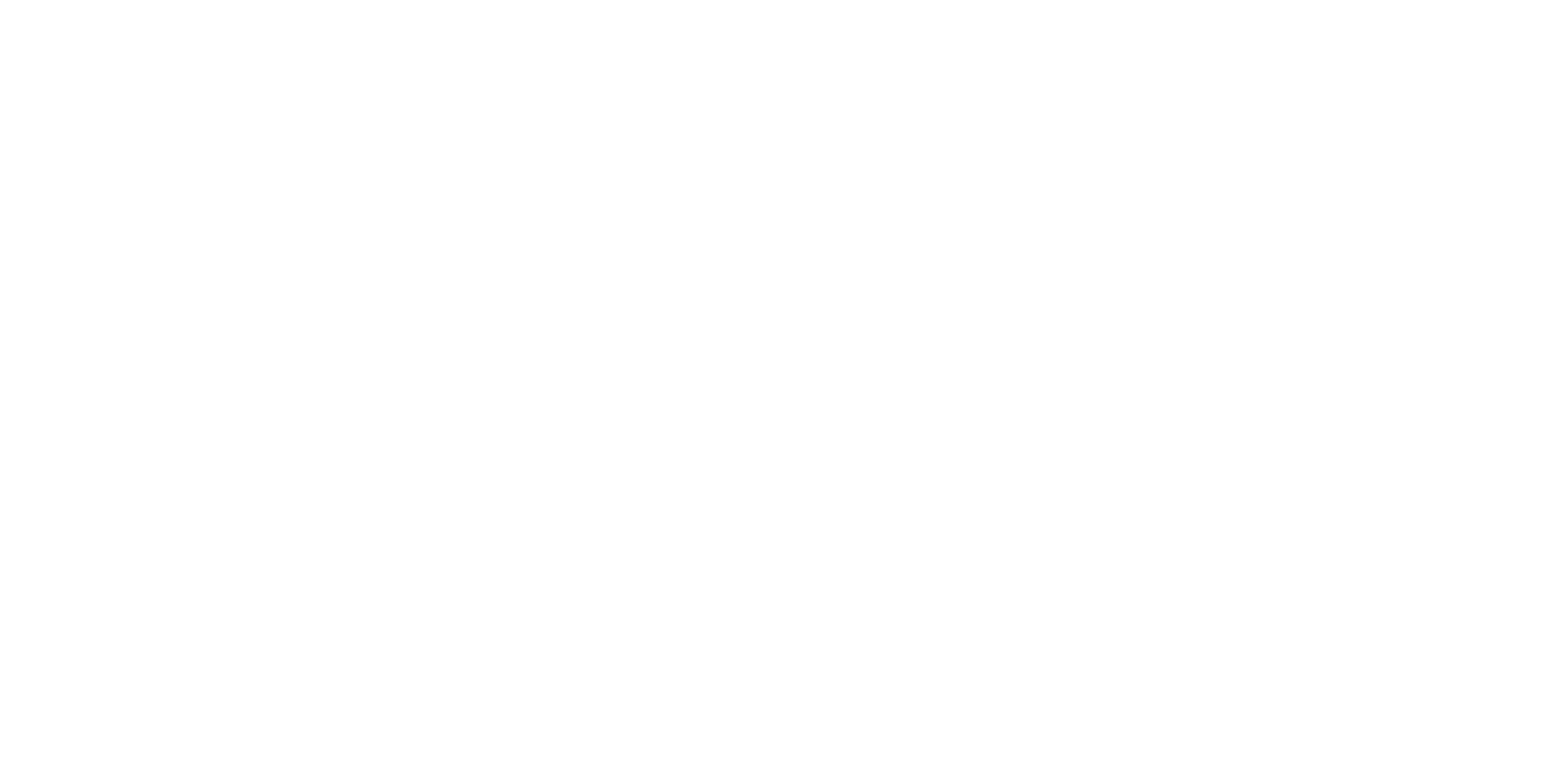
select select "25"
